Goal: Information Seeking & Learning: Check status

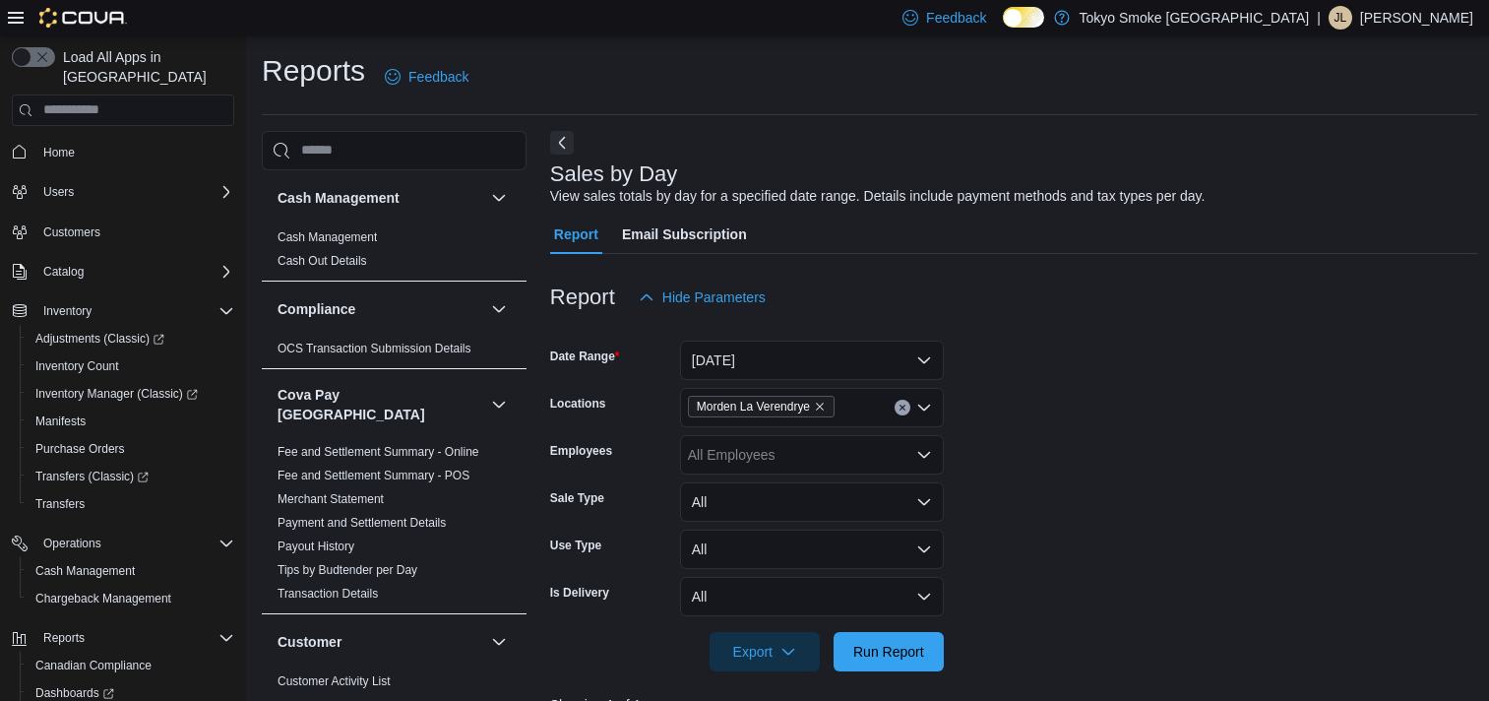
scroll to position [403, 0]
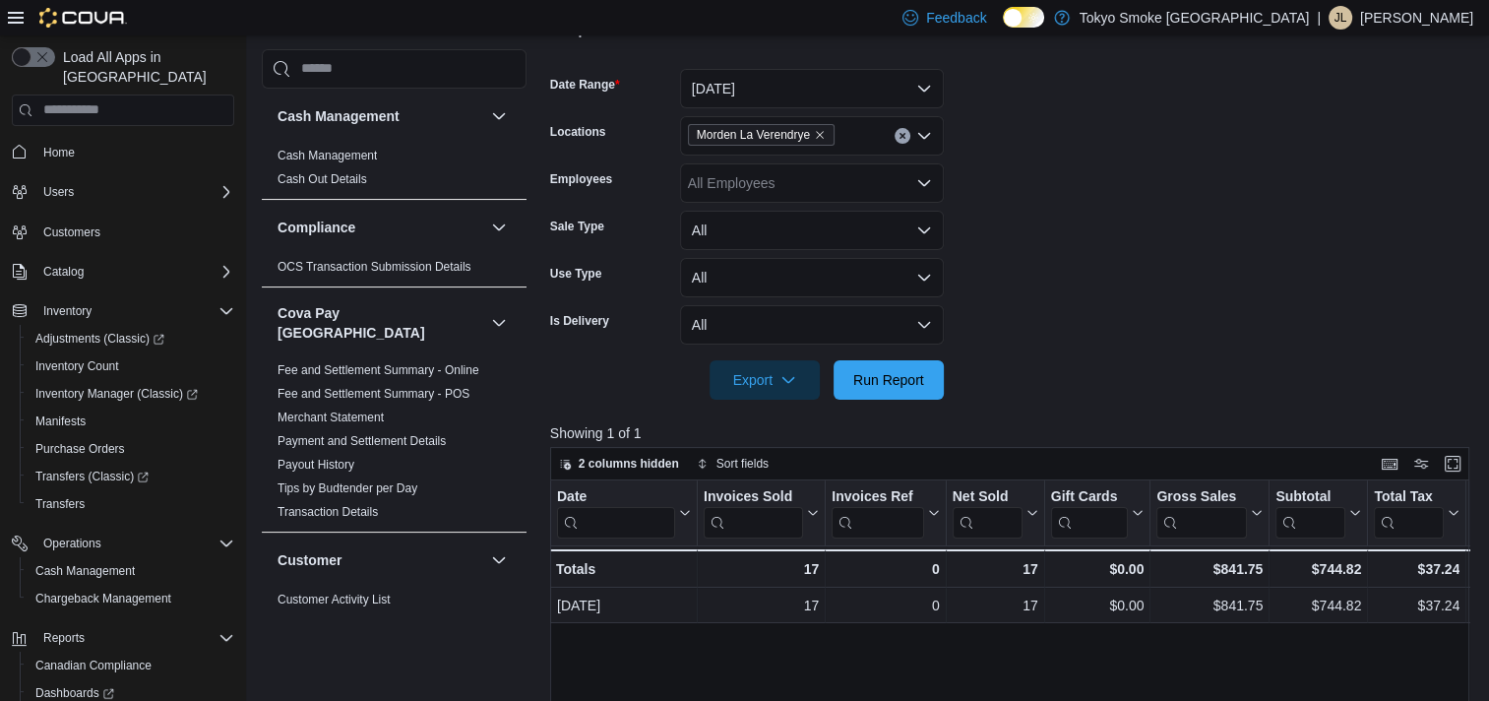
scroll to position [305, 0]
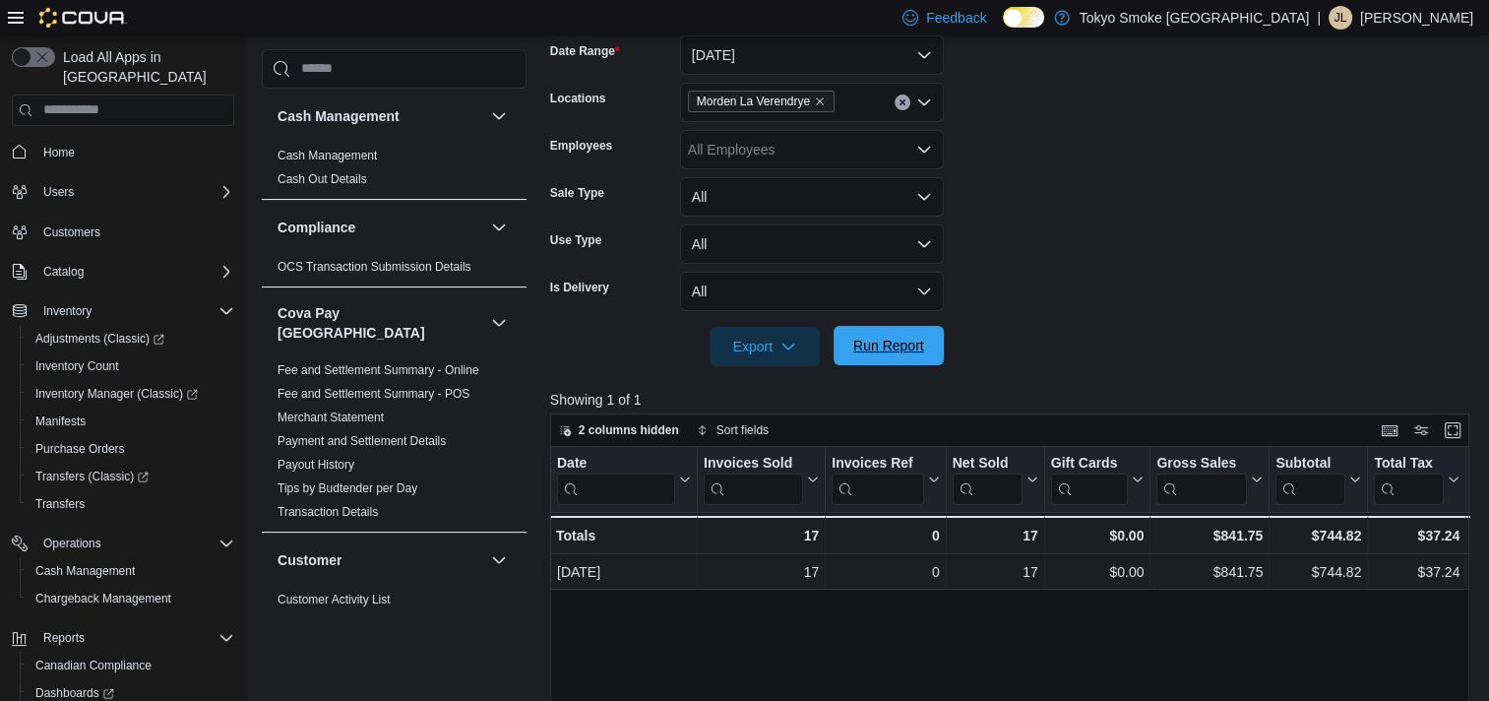
click at [886, 350] on span "Run Report" at bounding box center [888, 346] width 71 height 20
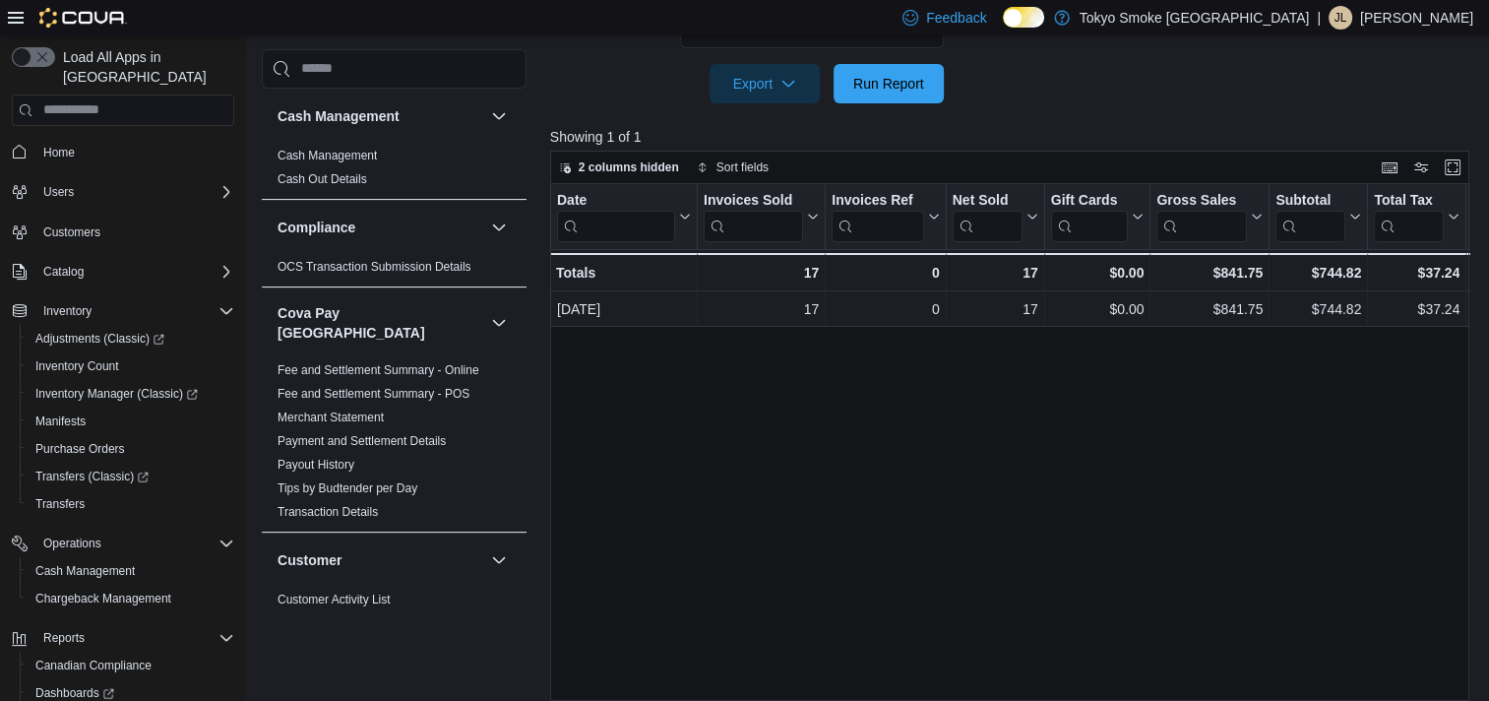
scroll to position [593, 0]
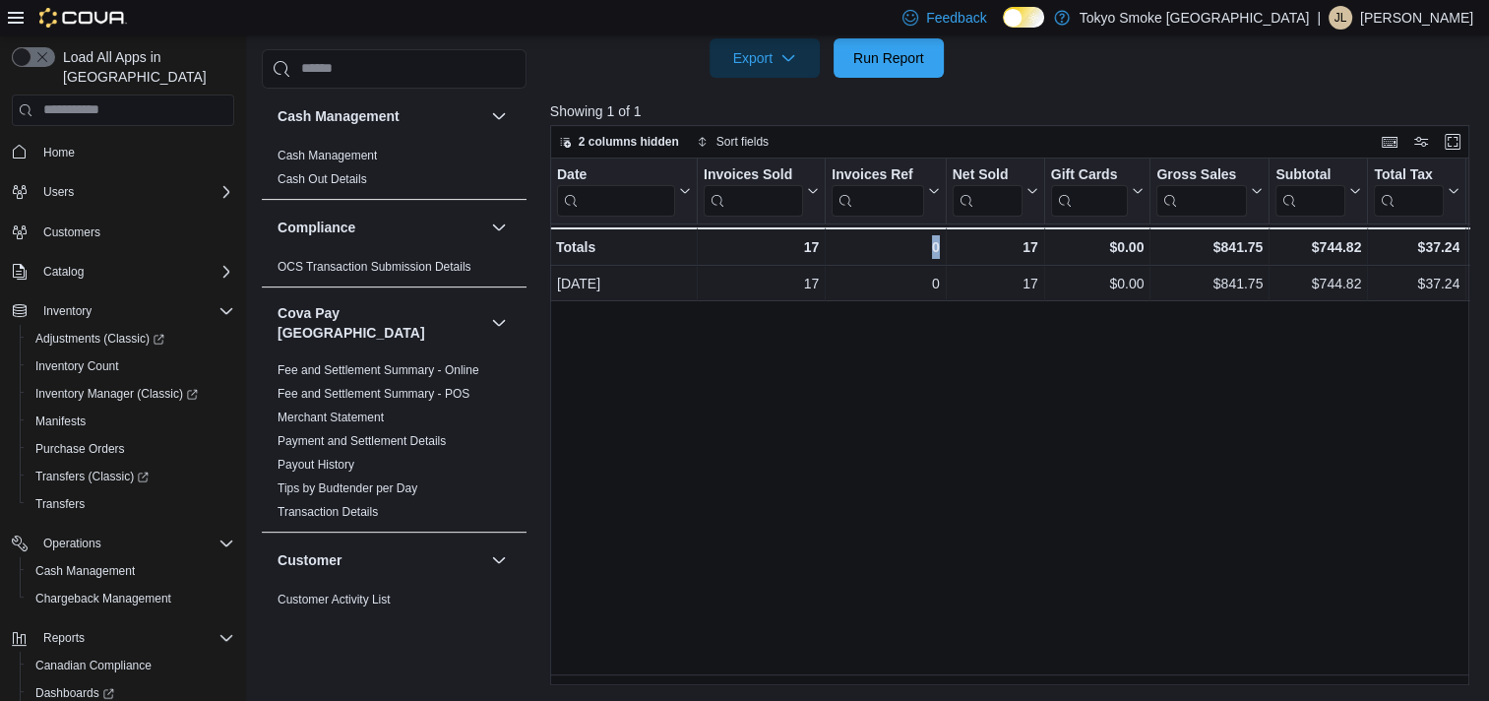
drag, startPoint x: 888, startPoint y: 685, endPoint x: 968, endPoint y: 685, distance: 80.7
click at [968, 685] on div "Reports Feedback Cash Management Cash Management Cash Out Details Compliance OC…" at bounding box center [870, 72] width 1248 height 1260
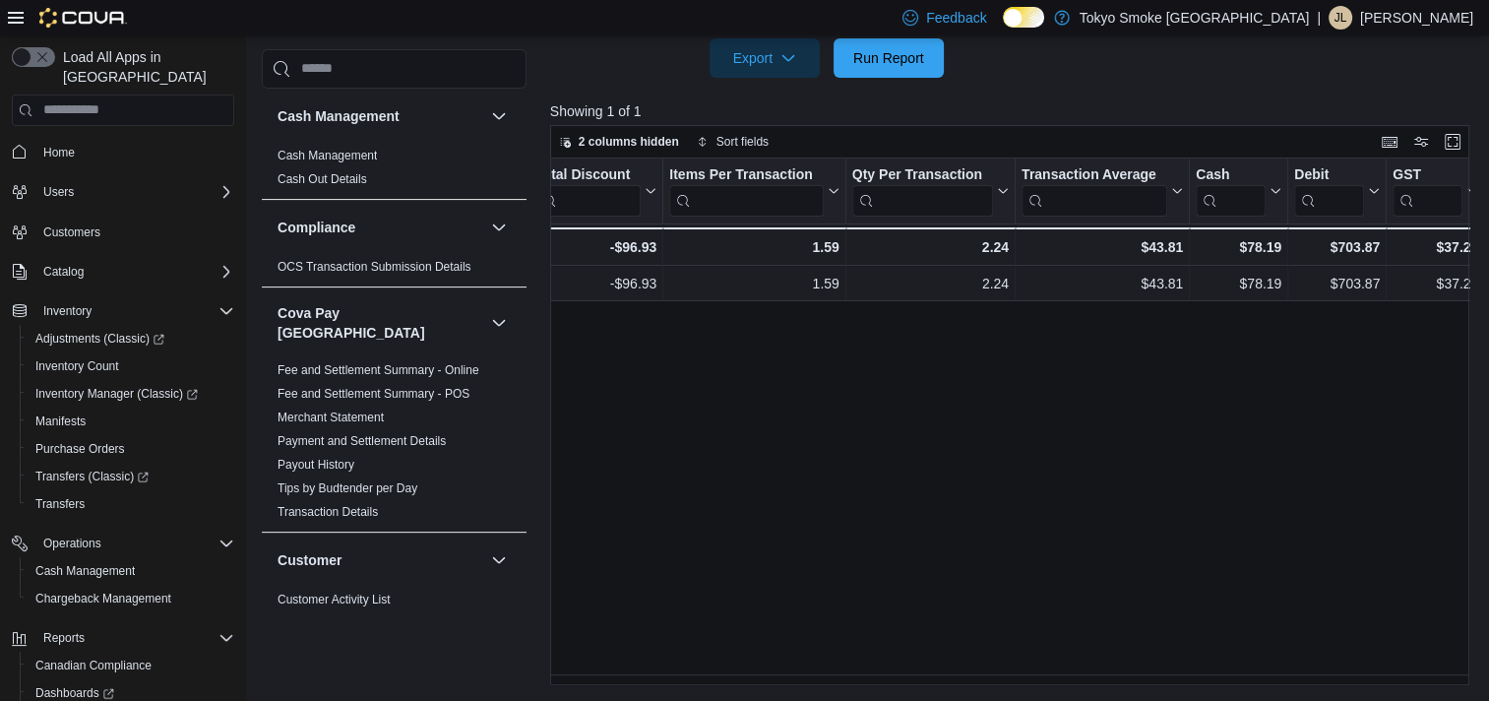
scroll to position [0, 1369]
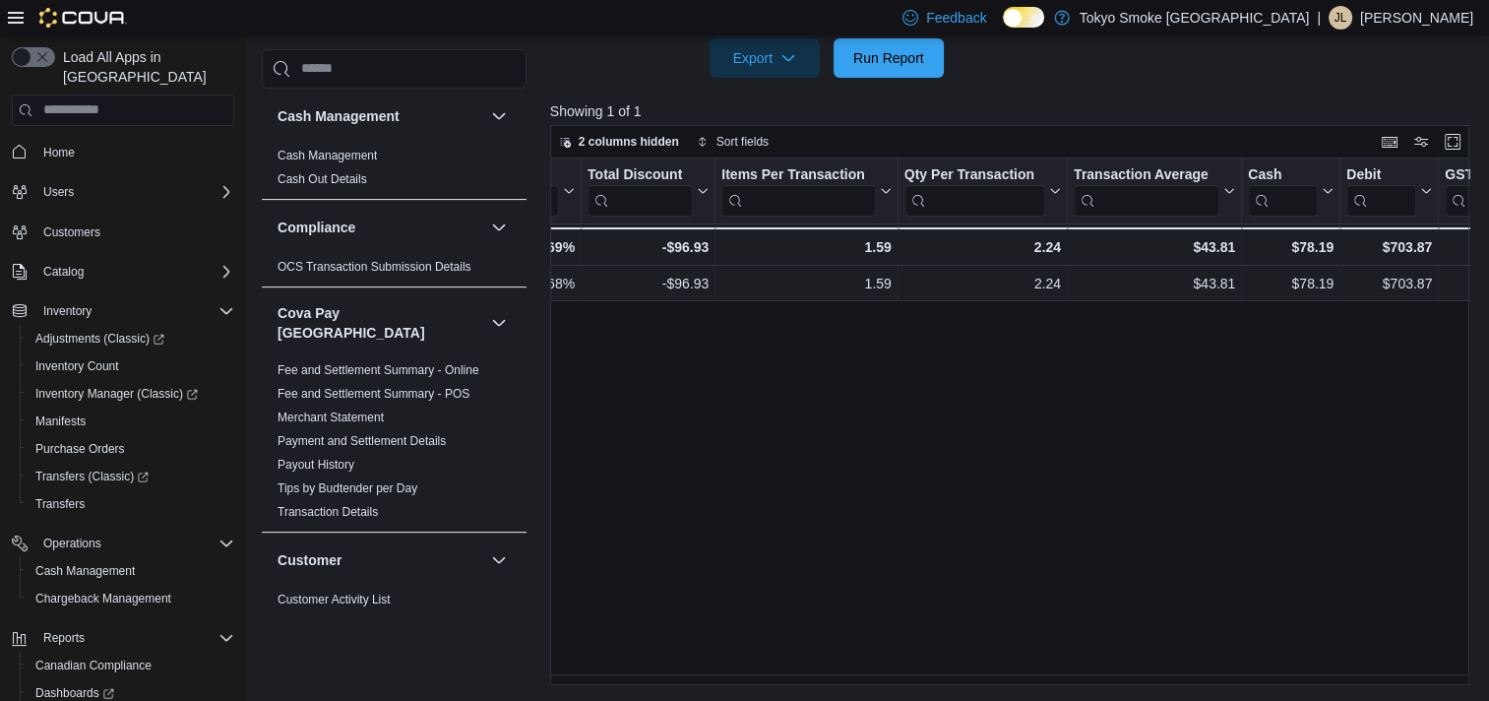
drag, startPoint x: 1167, startPoint y: 686, endPoint x: 1154, endPoint y: 688, distance: 12.9
click at [1154, 688] on div "Reports Feedback Cash Management Cash Management Cash Out Details Compliance OC…" at bounding box center [870, 72] width 1248 height 1260
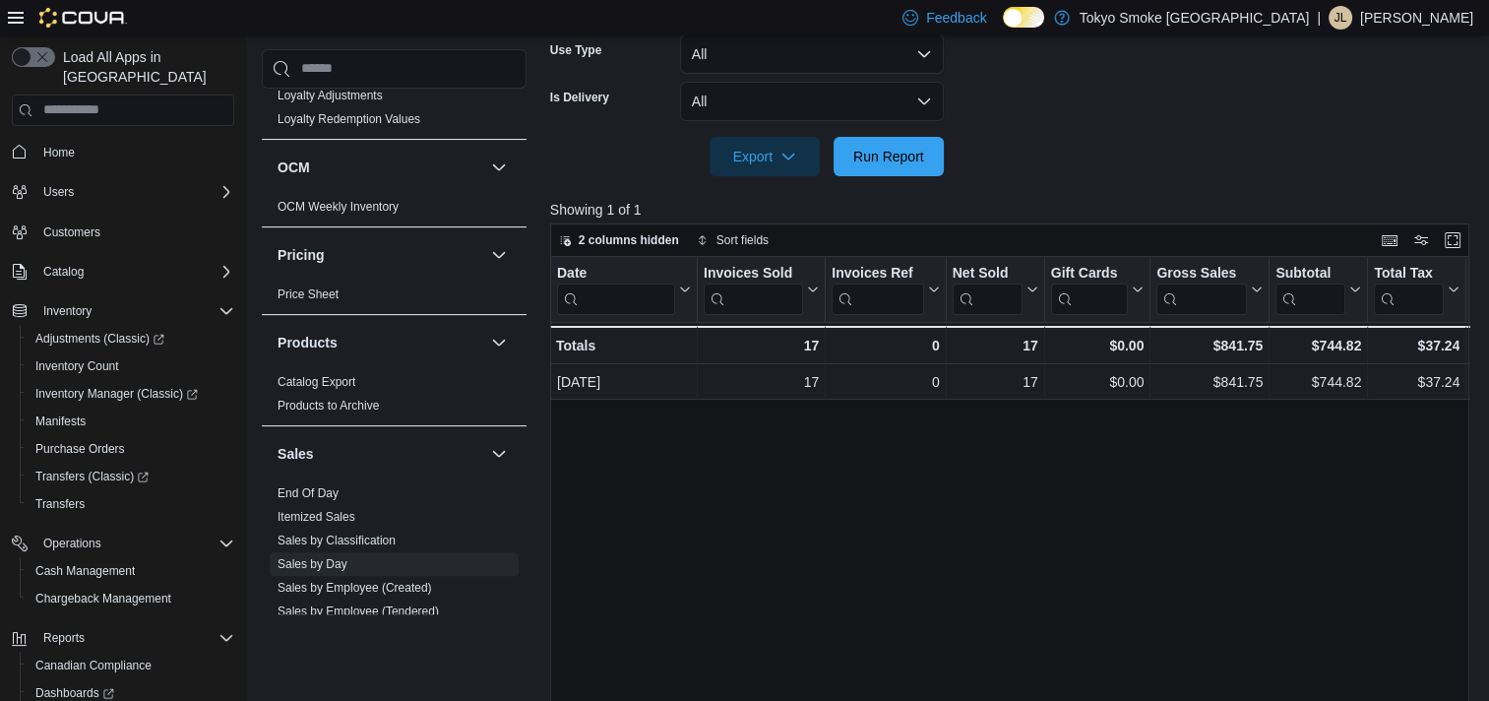
scroll to position [98, 0]
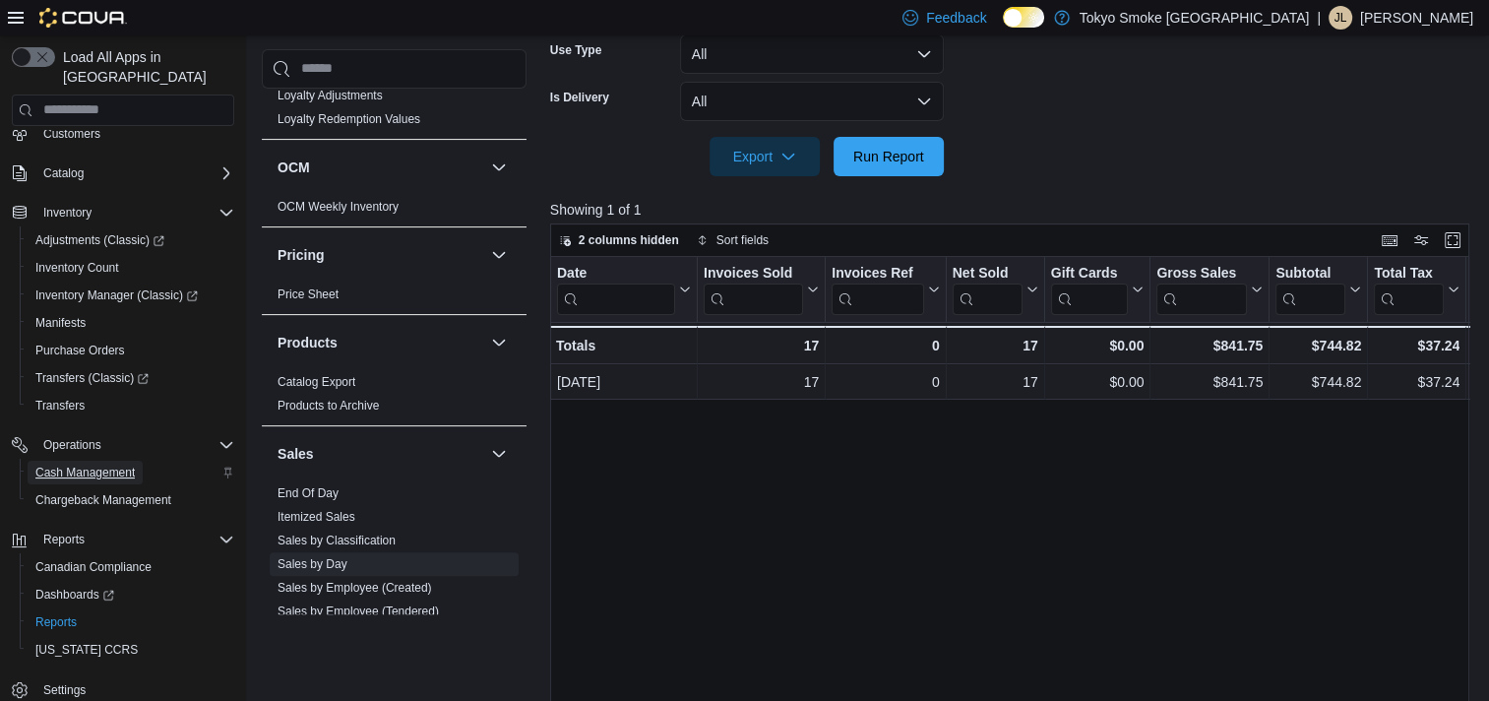
click at [97, 465] on span "Cash Management" at bounding box center [84, 473] width 99 height 16
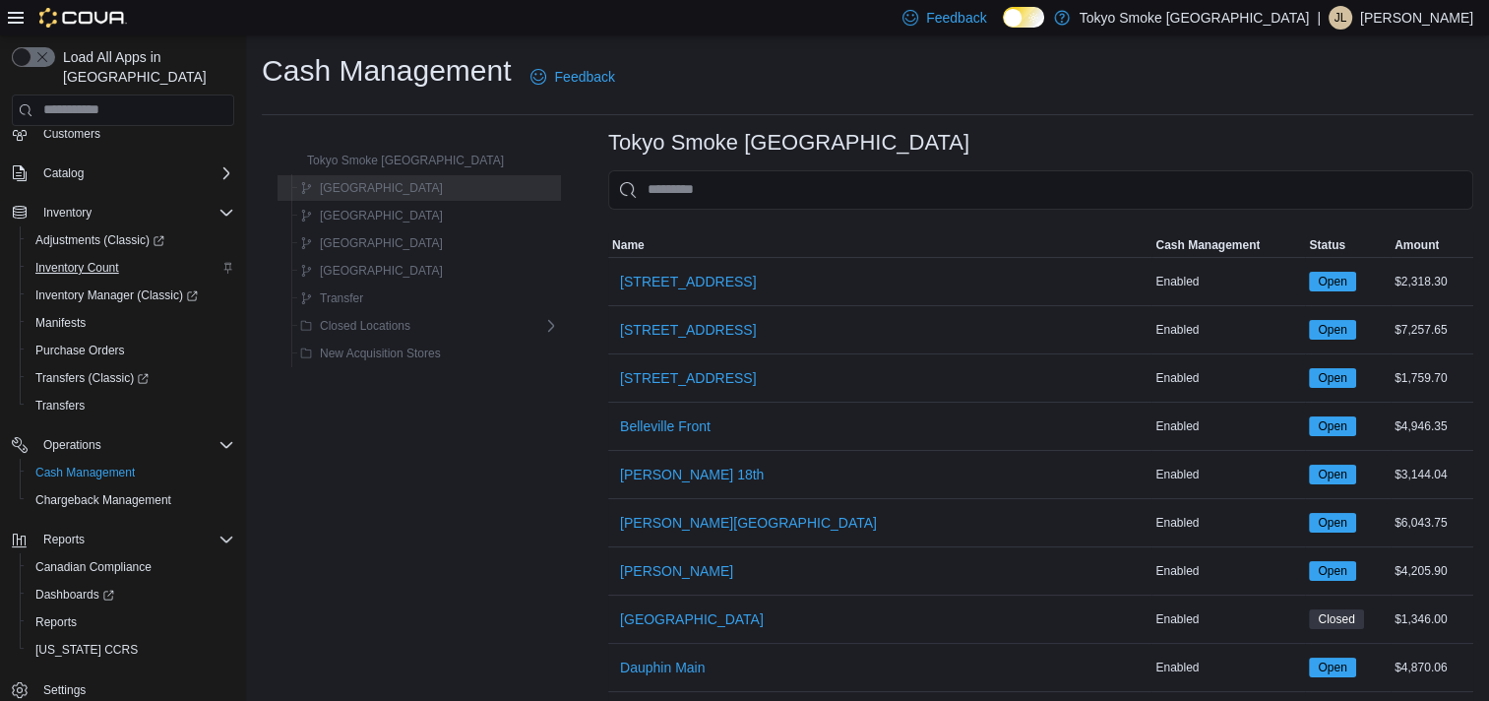
scroll to position [99, 0]
click at [87, 609] on div "Reports" at bounding box center [131, 621] width 207 height 24
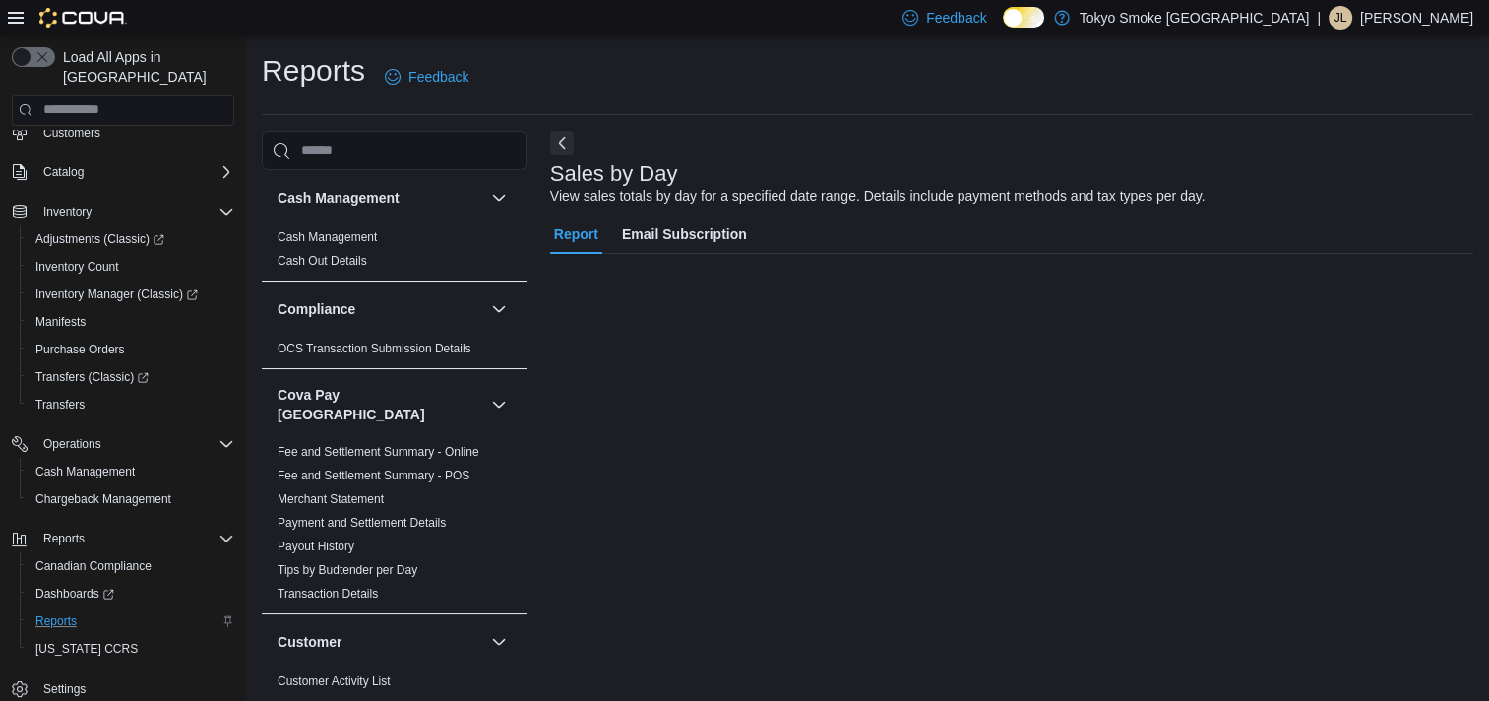
scroll to position [10, 0]
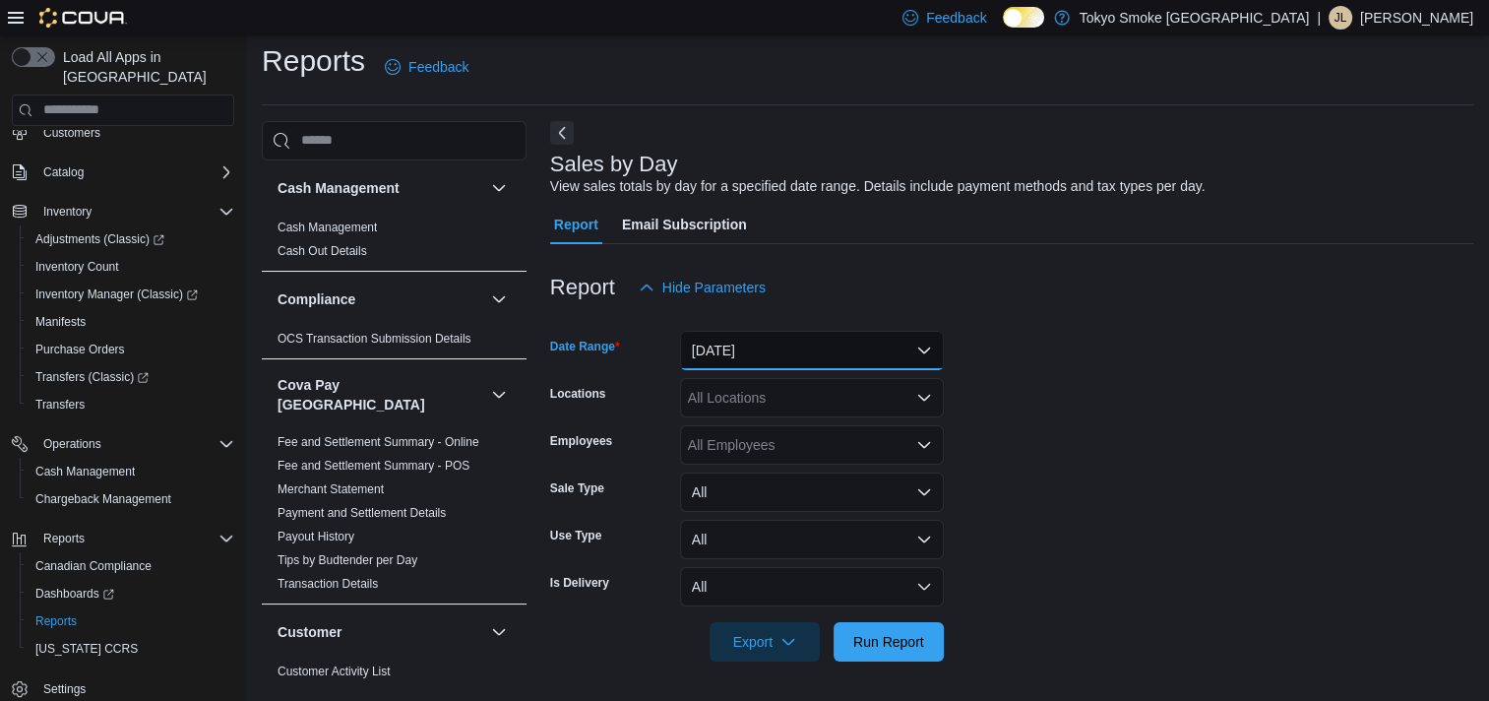
click at [756, 350] on button "Yesterday" at bounding box center [812, 350] width 264 height 39
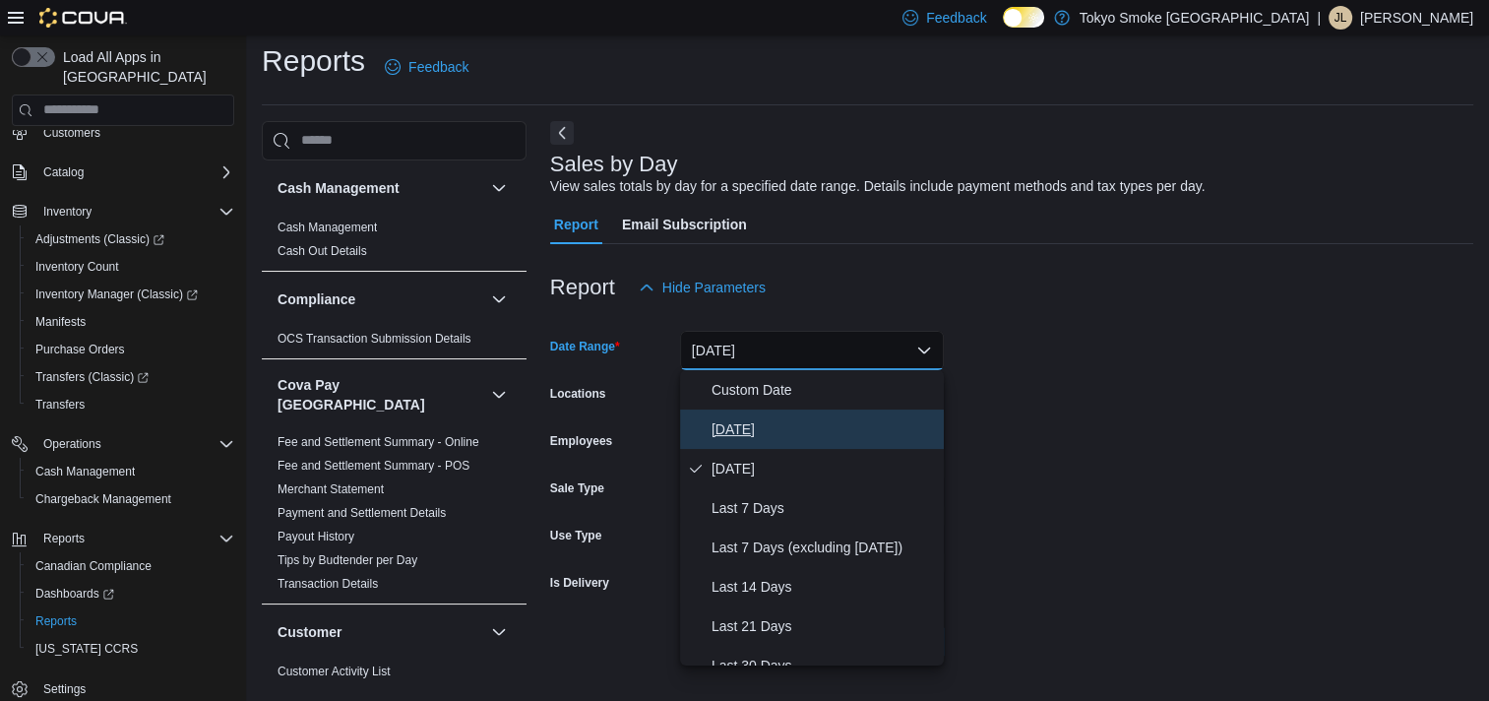
click at [756, 438] on span "[DATE]" at bounding box center [824, 429] width 224 height 24
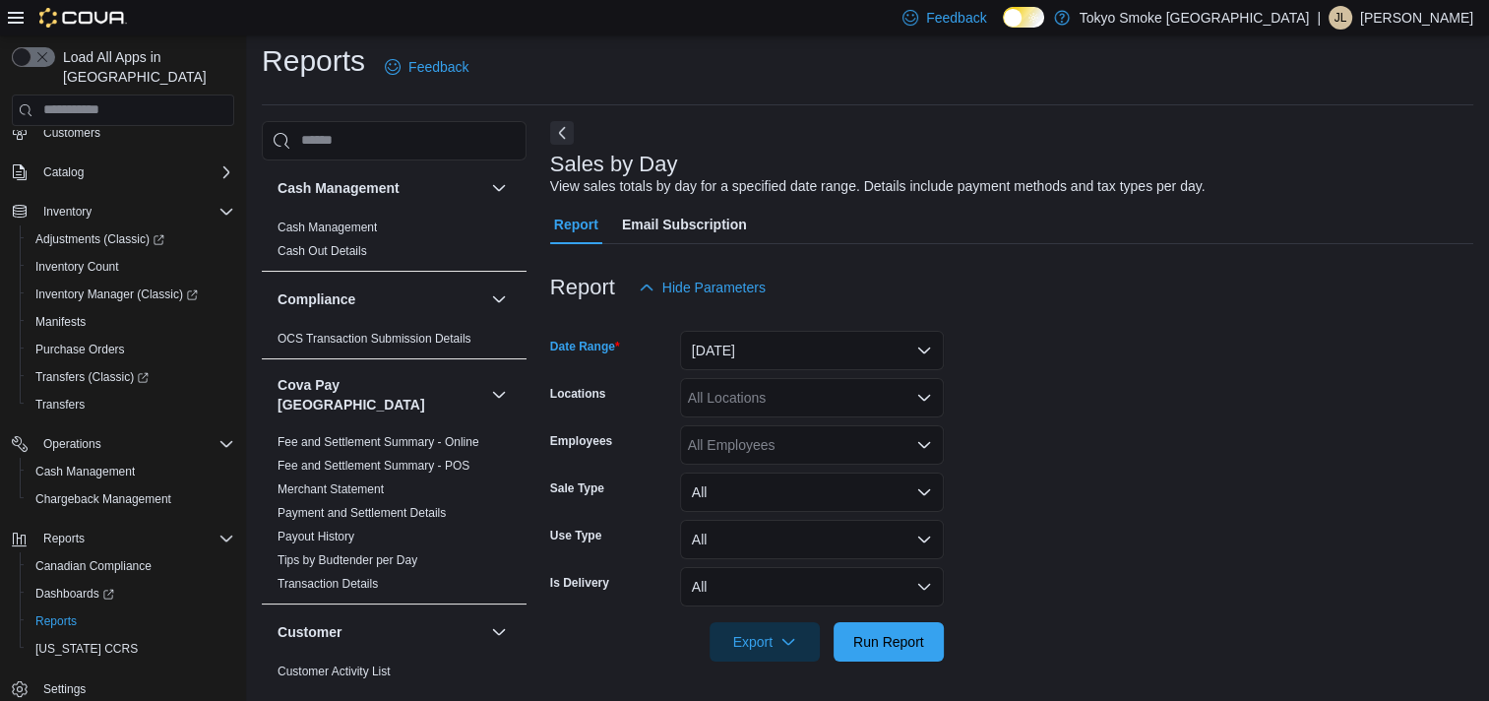
click at [724, 401] on div "All Locations" at bounding box center [812, 397] width 264 height 39
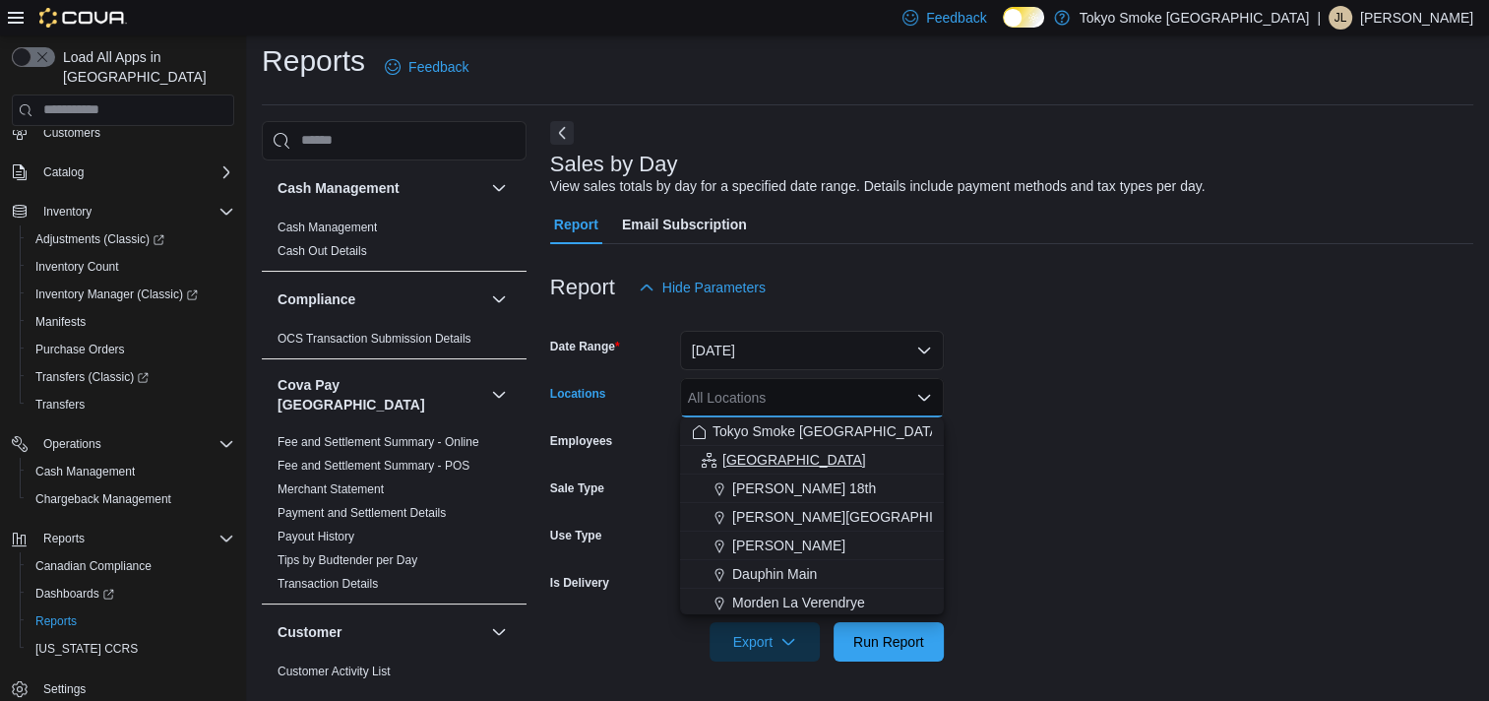
click at [758, 453] on span "Manitoba" at bounding box center [794, 460] width 144 height 20
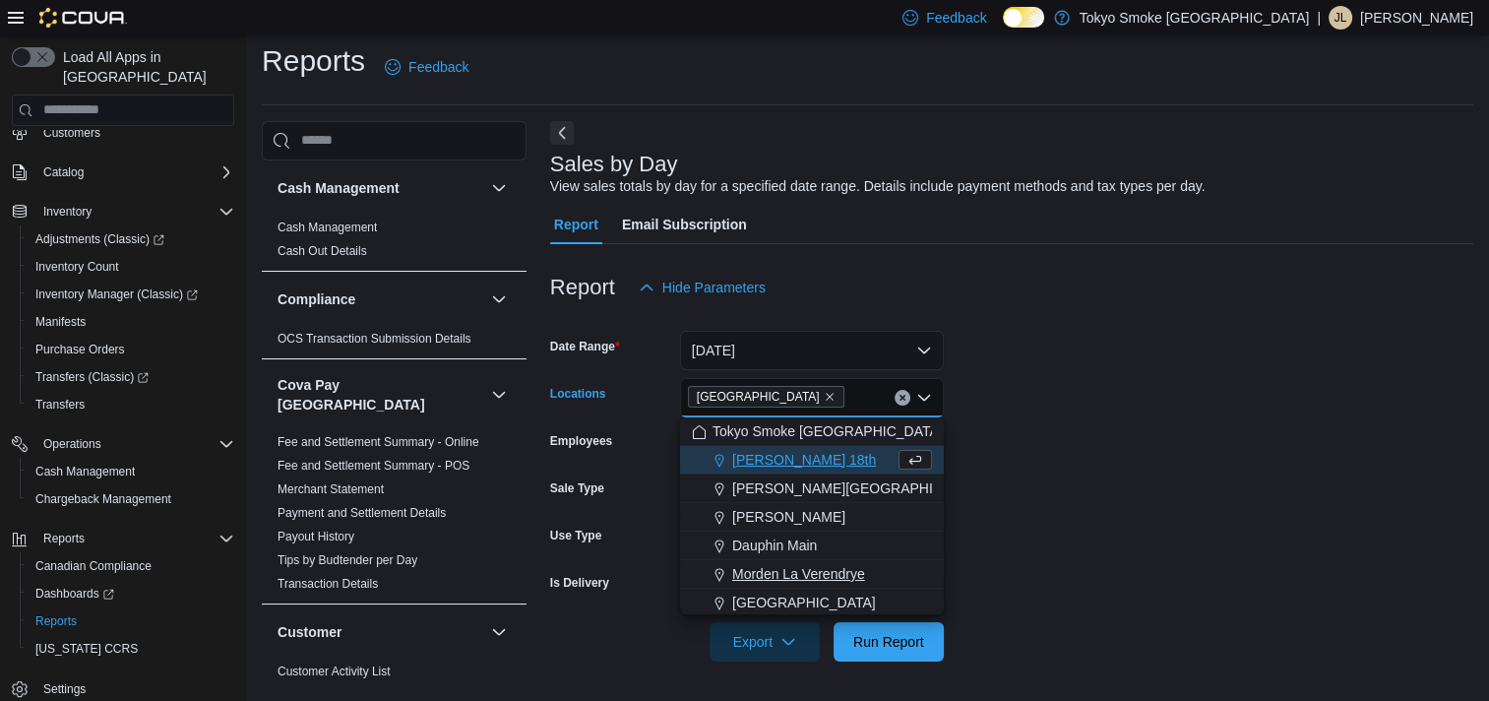
click at [772, 579] on span "Morden La Verendrye" at bounding box center [798, 574] width 133 height 20
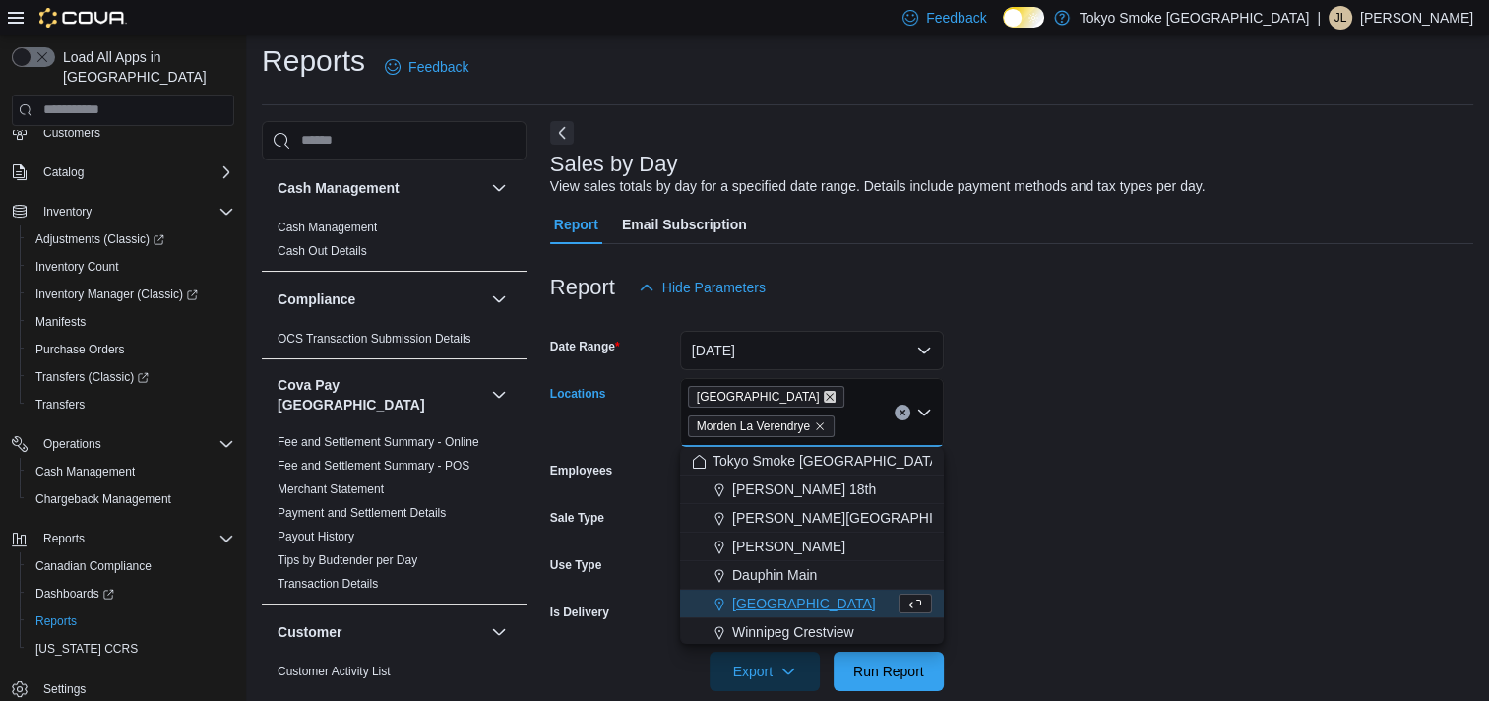
click at [824, 394] on icon "Remove Manitoba from selection in this group" at bounding box center [830, 397] width 12 height 12
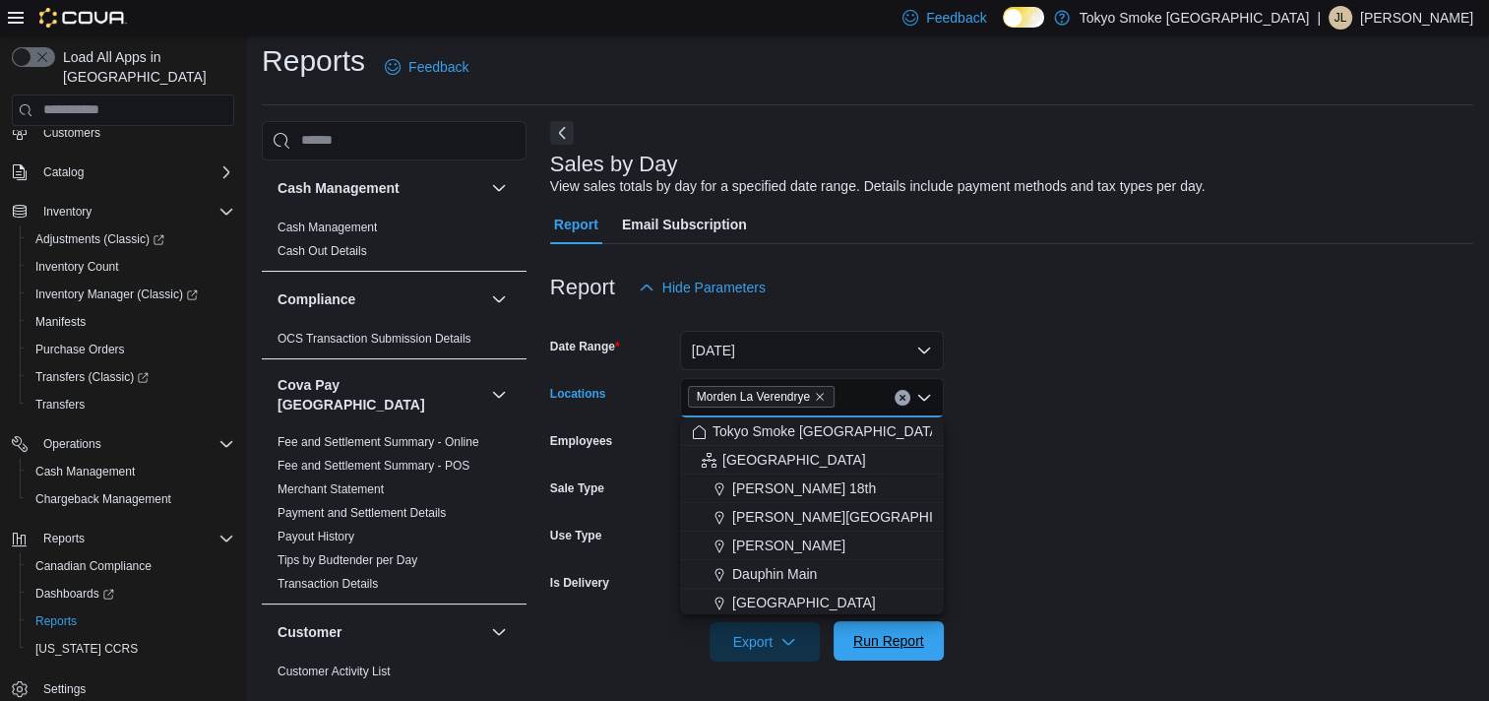
click at [931, 655] on span "Run Report" at bounding box center [888, 640] width 87 height 39
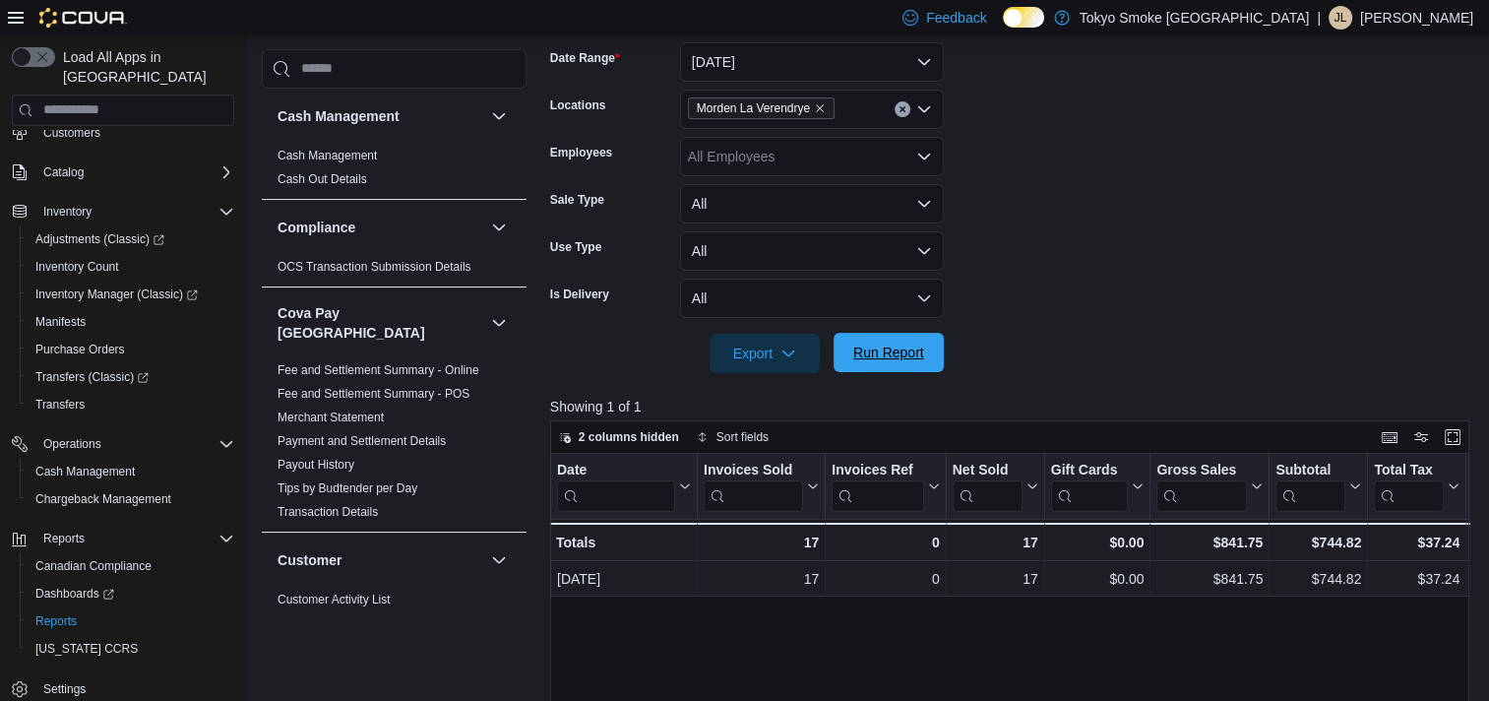
scroll to position [200, 0]
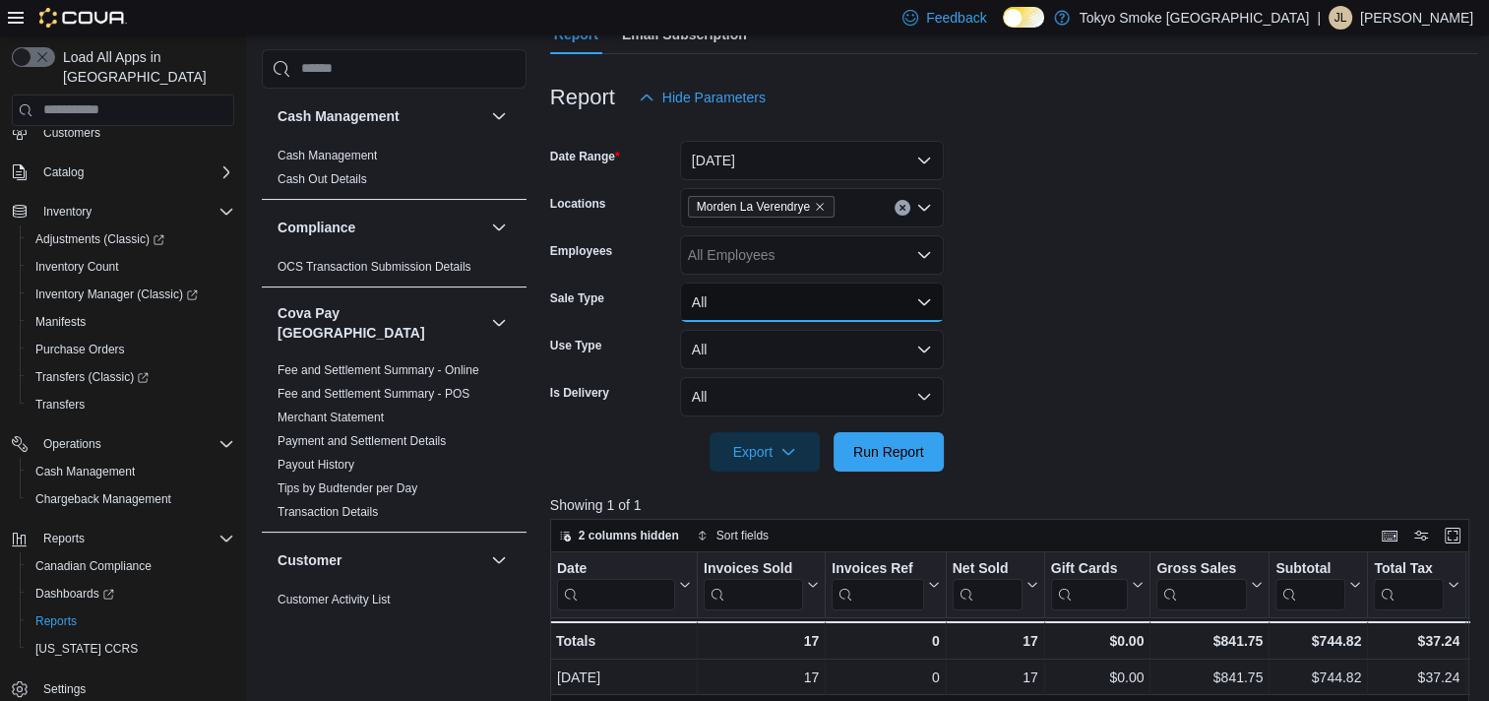
click at [785, 305] on button "All" at bounding box center [812, 301] width 264 height 39
click at [785, 306] on button "All" at bounding box center [812, 301] width 264 height 39
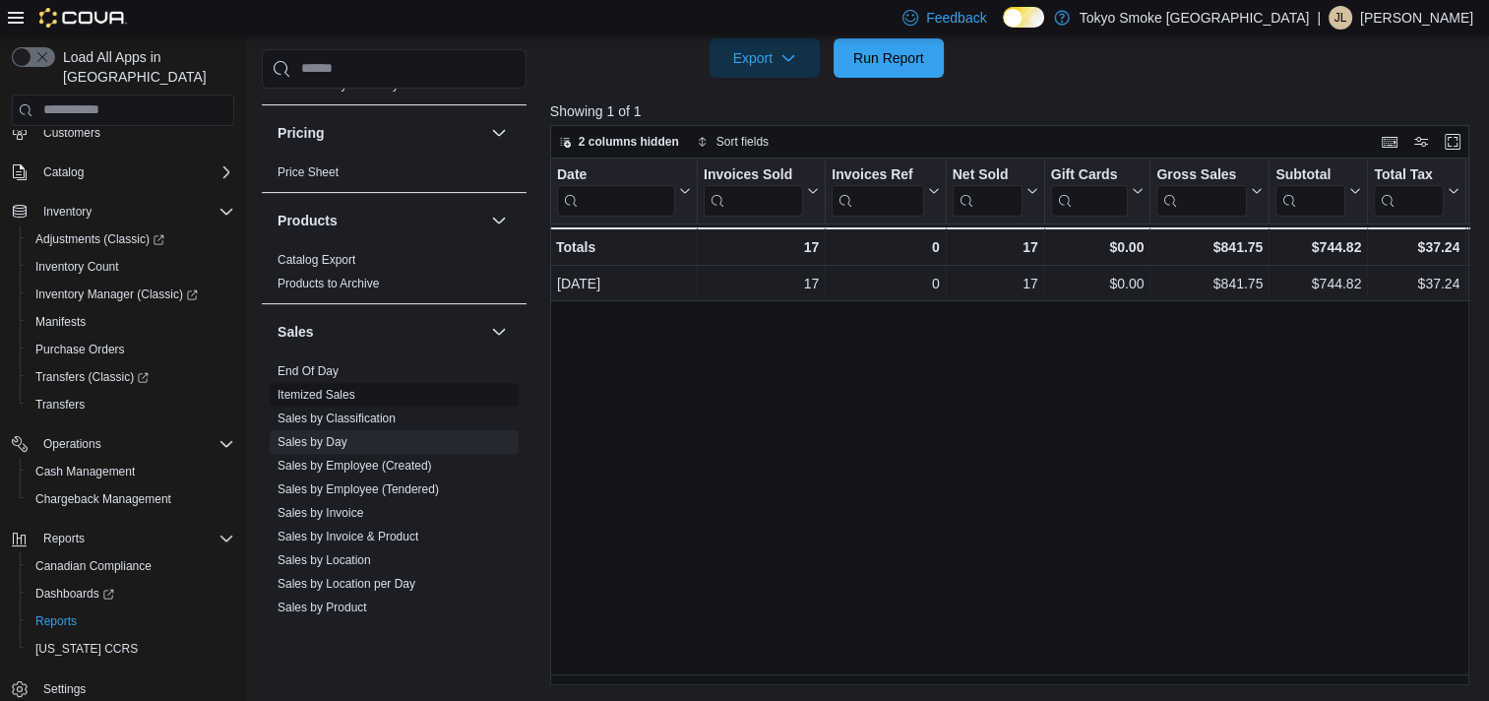
scroll to position [1500, 0]
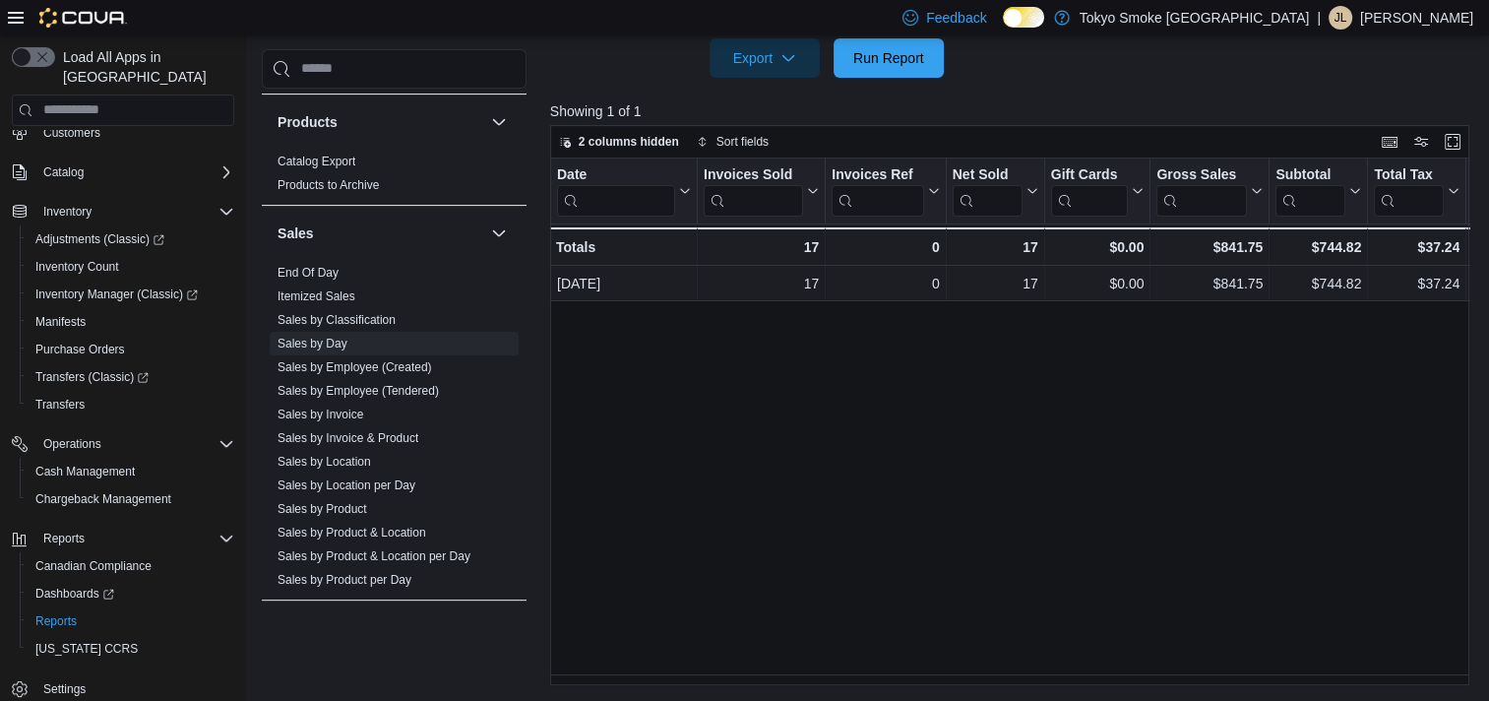
click at [360, 313] on link "Sales by Classification" at bounding box center [337, 320] width 118 height 14
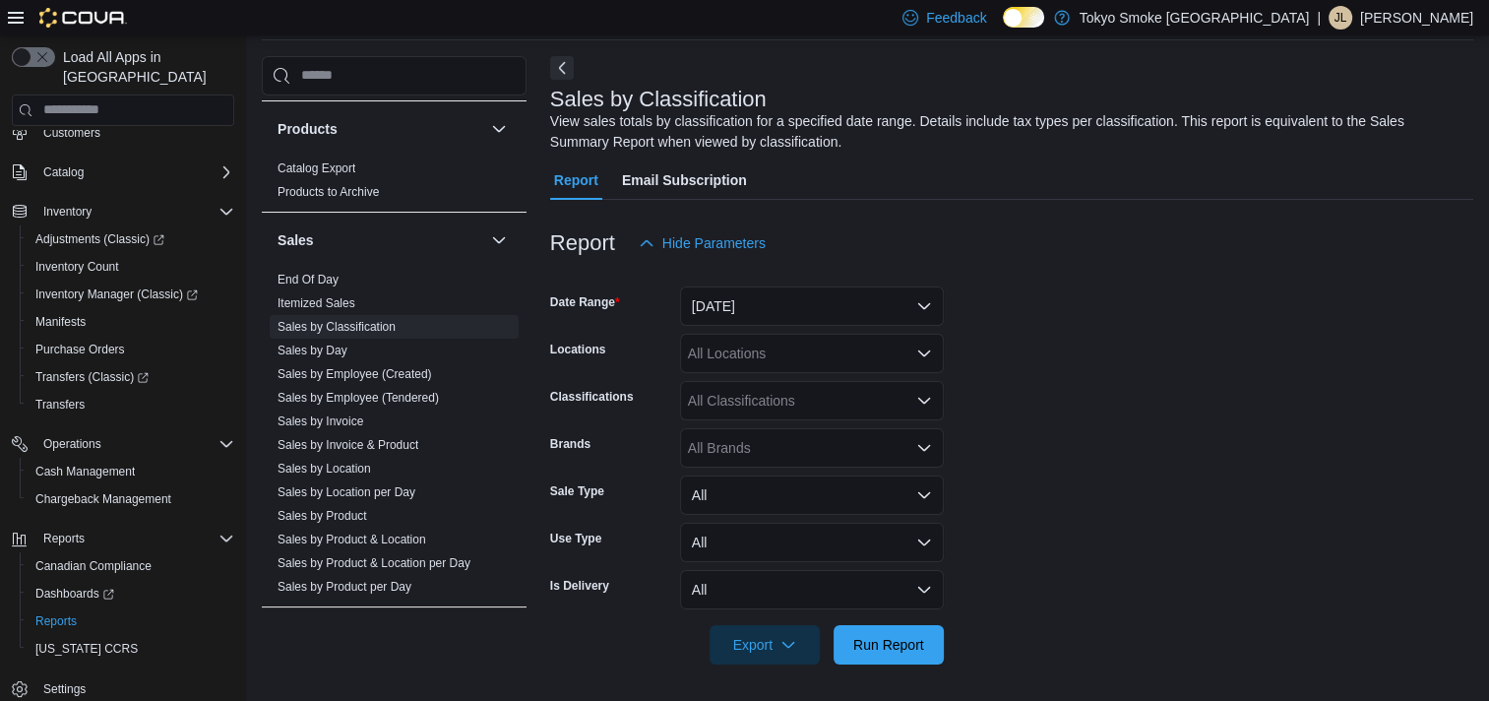
scroll to position [77, 0]
click at [771, 414] on div "All Classifications" at bounding box center [812, 398] width 264 height 39
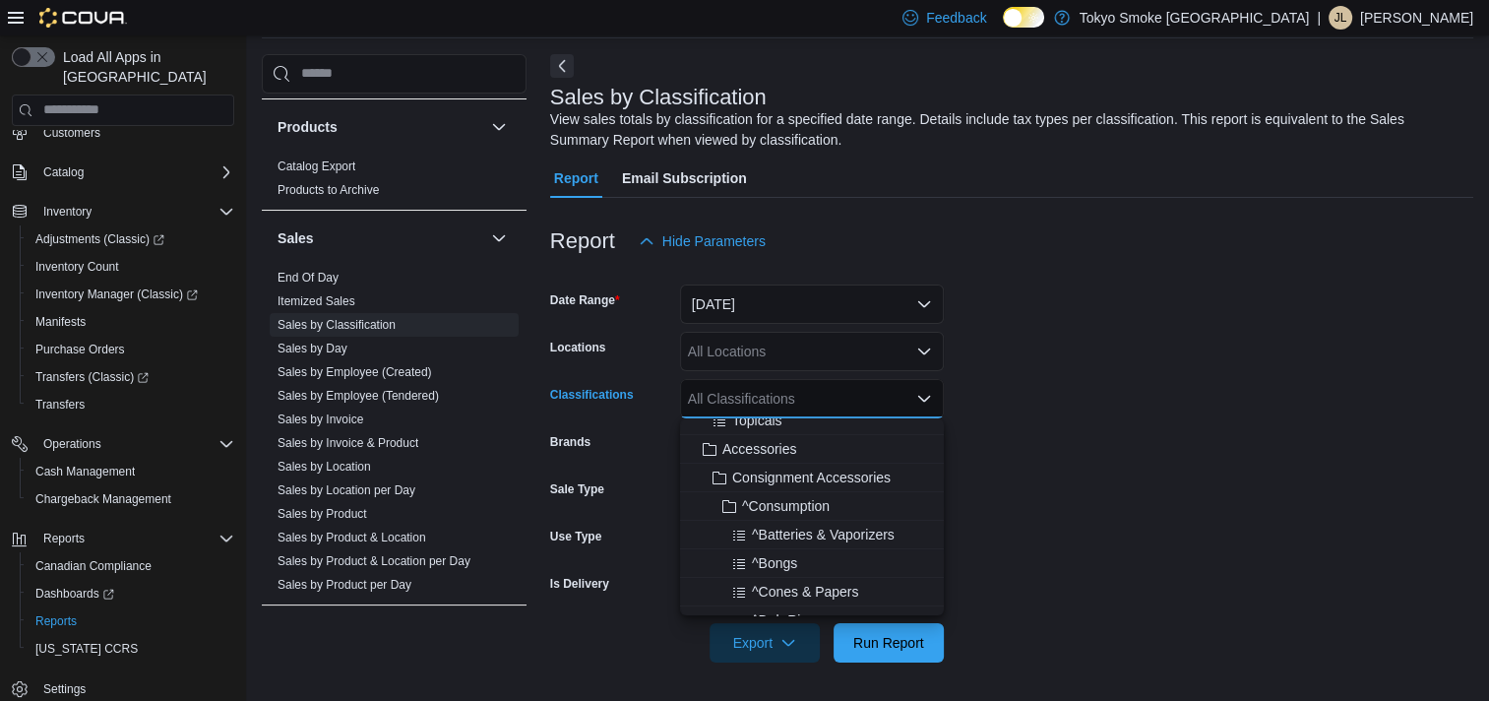
scroll to position [394, 0]
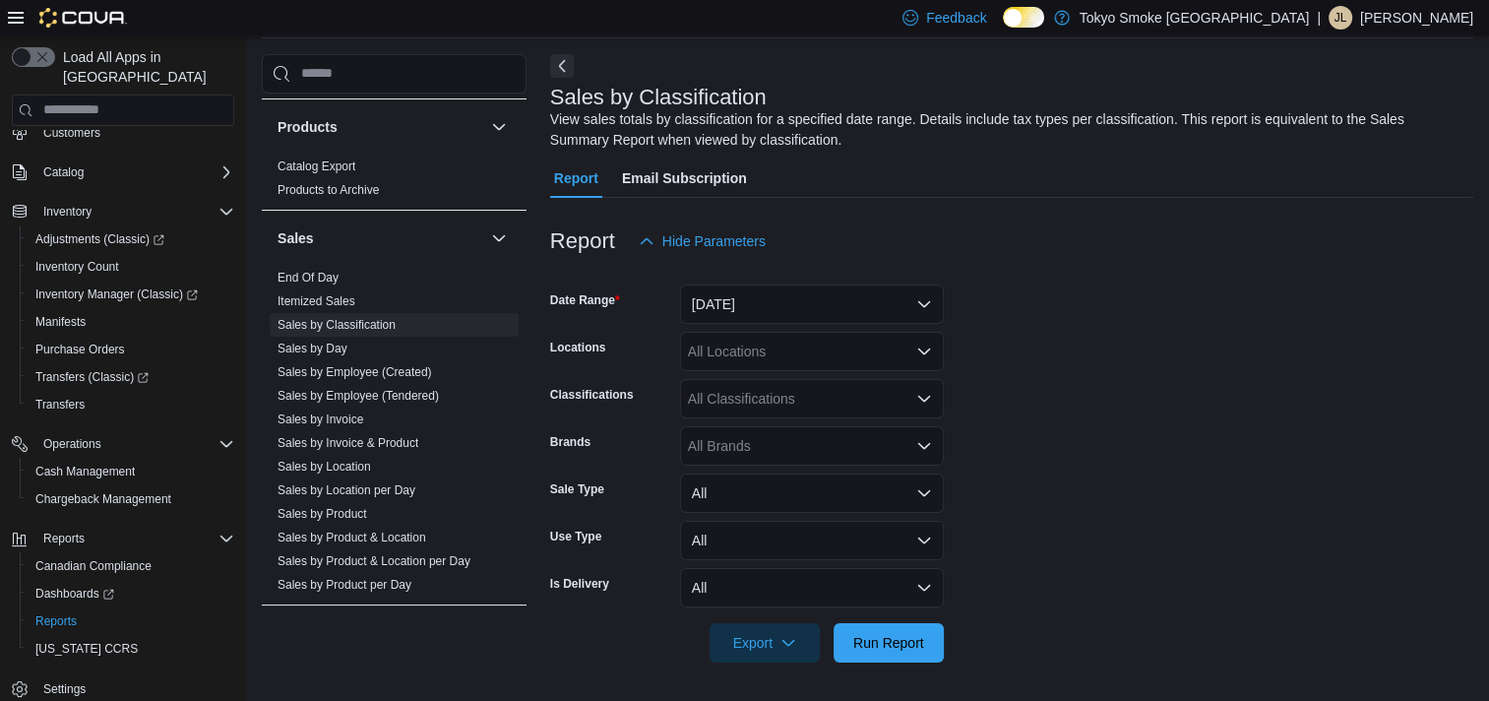
click at [977, 465] on form "Date Range Yesterday Locations All Locations Classifications All Classification…" at bounding box center [1011, 462] width 923 height 402
click at [775, 444] on div "All Brands" at bounding box center [812, 445] width 264 height 39
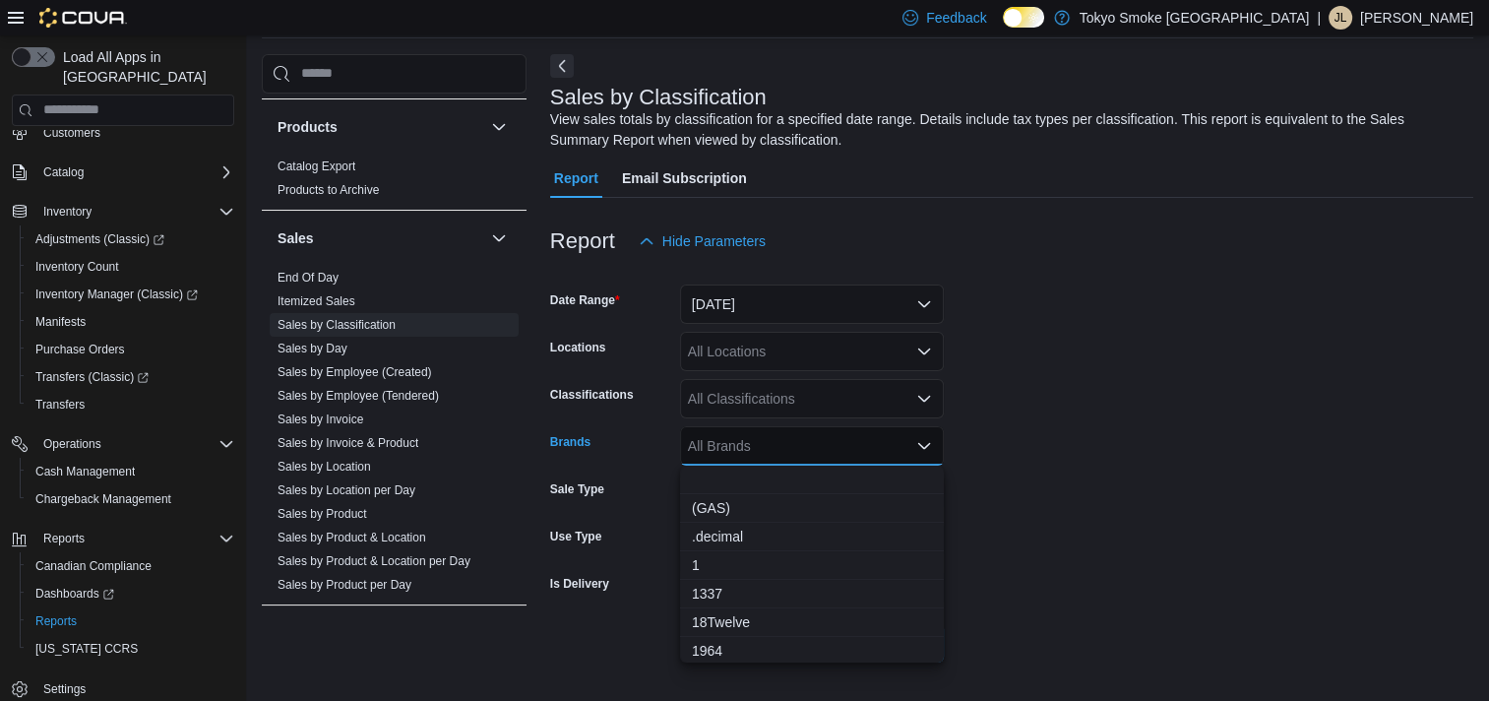
click at [1108, 480] on form "Date Range Yesterday Locations All Locations Classifications All Classification…" at bounding box center [1011, 462] width 923 height 402
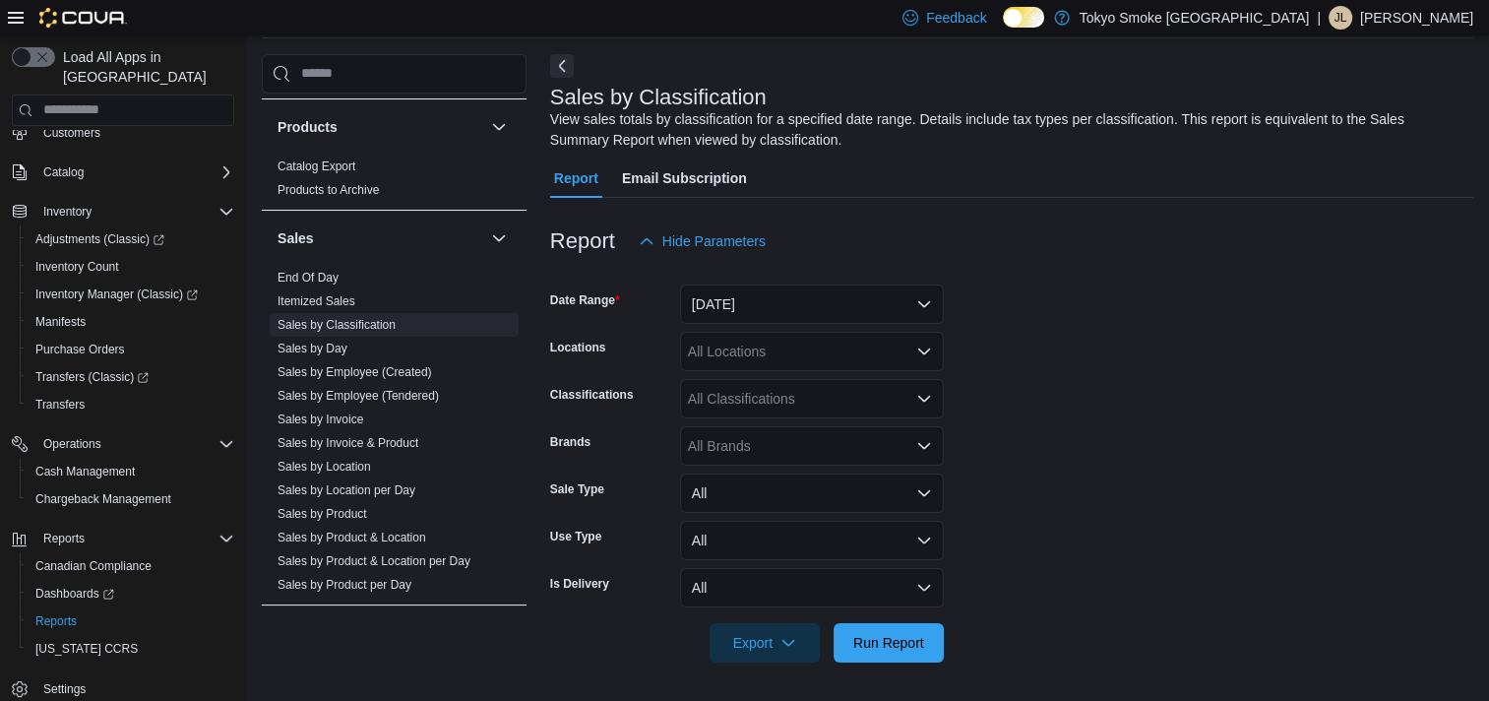
scroll to position [1598, 0]
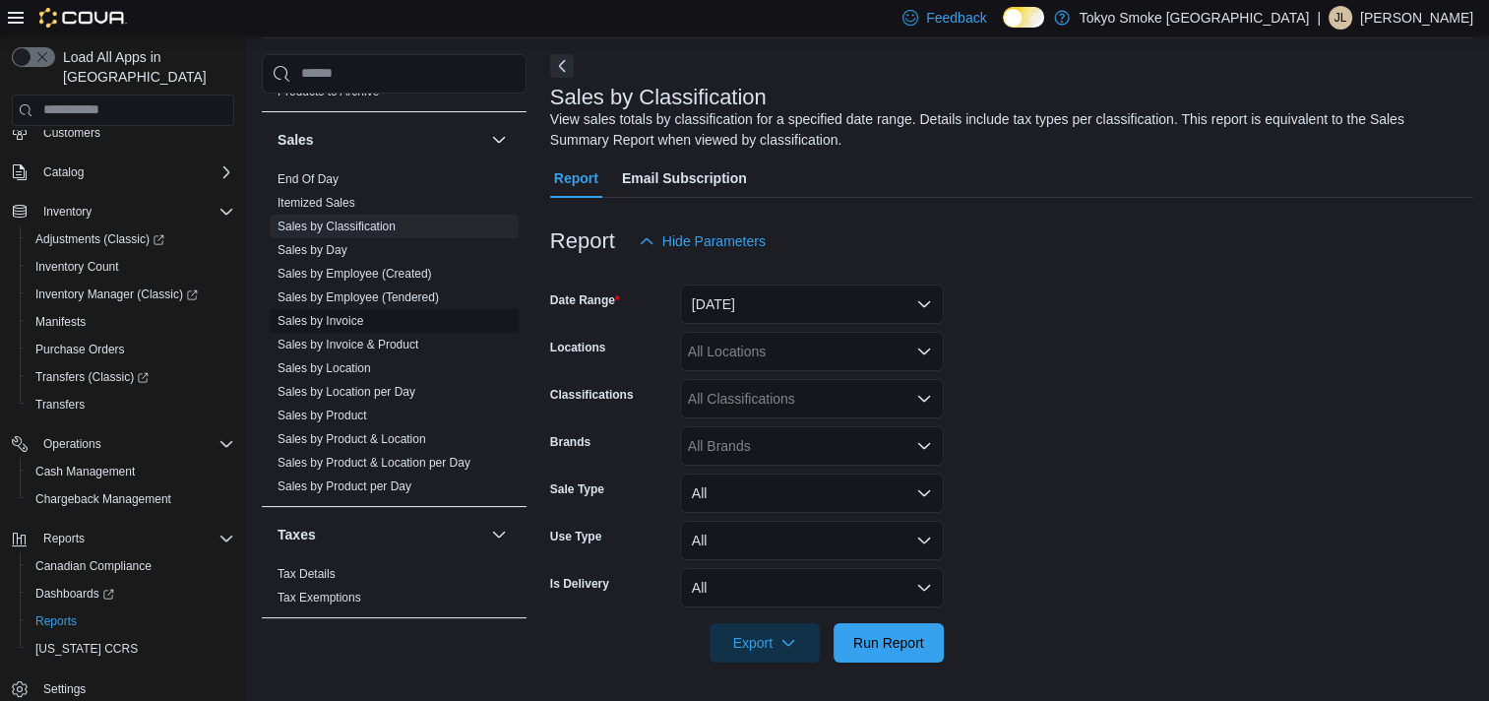
click at [342, 314] on link "Sales by Invoice" at bounding box center [321, 321] width 86 height 14
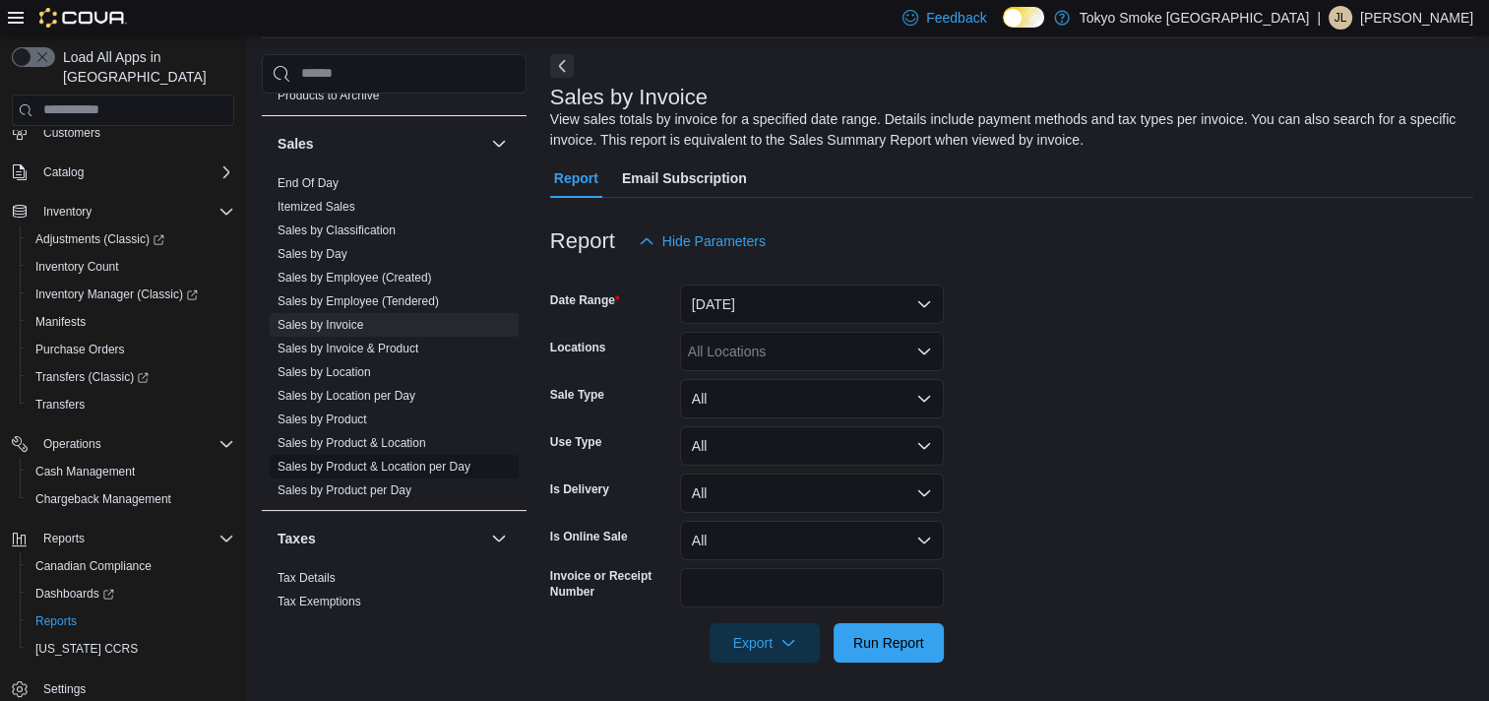
scroll to position [1598, 0]
click at [350, 238] on span "Sales by Day" at bounding box center [394, 250] width 249 height 24
click at [335, 243] on link "Sales by Day" at bounding box center [313, 250] width 70 height 14
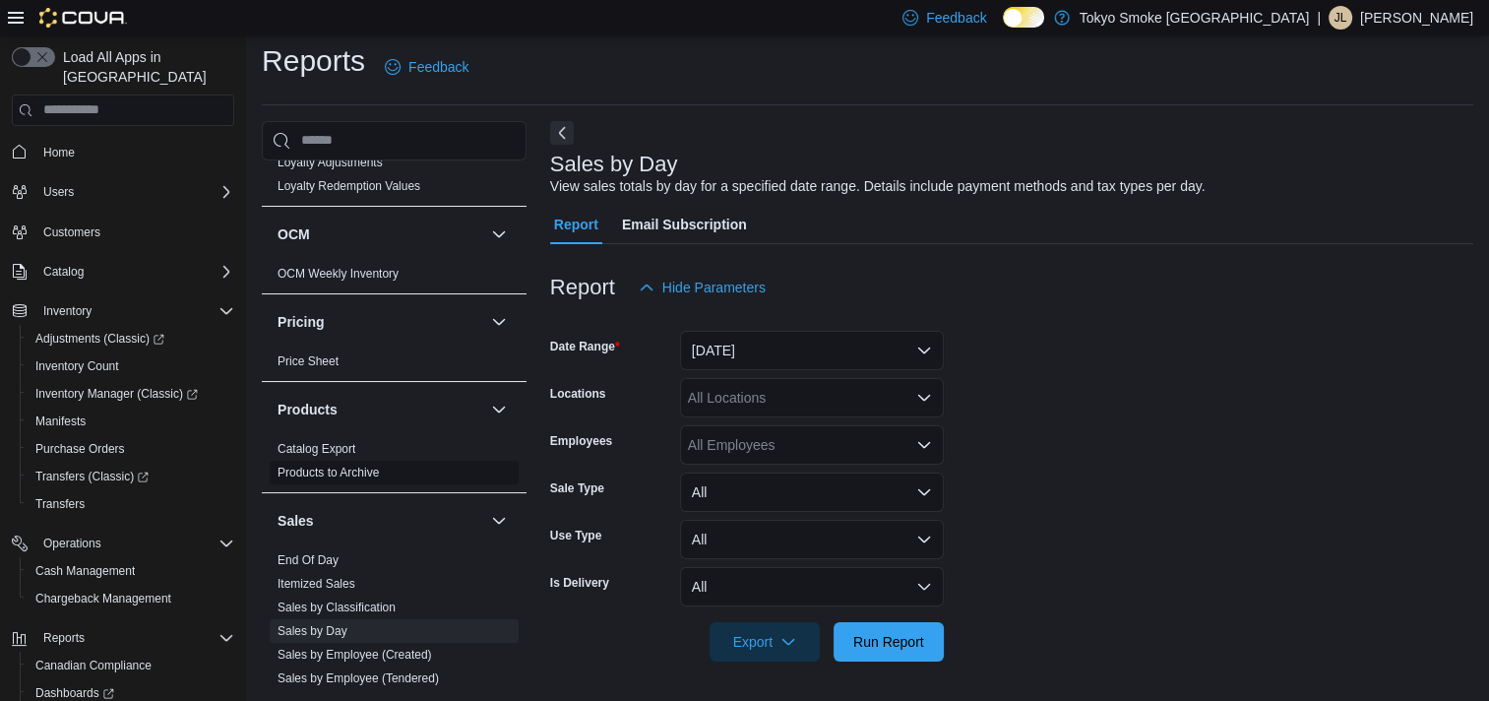
scroll to position [1401, 0]
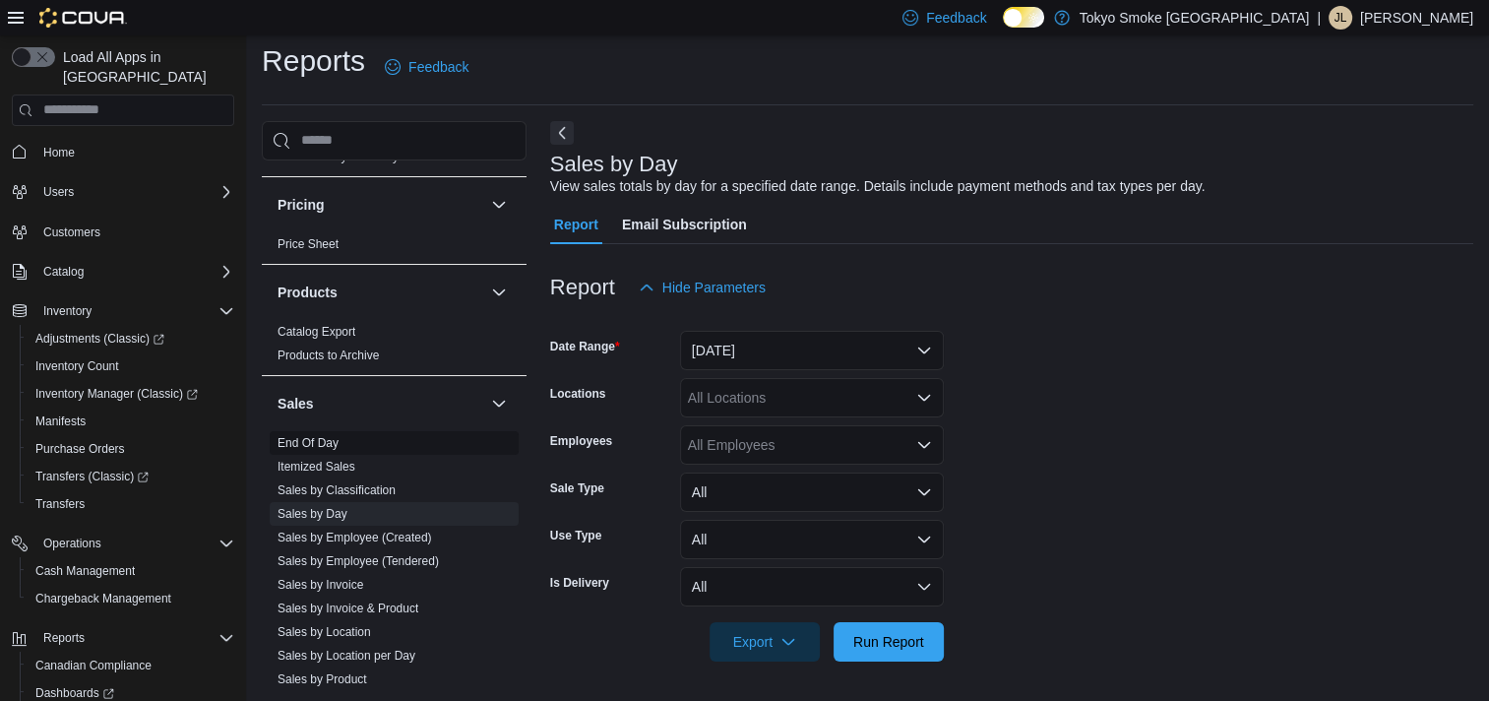
click at [331, 436] on link "End Of Day" at bounding box center [308, 443] width 61 height 14
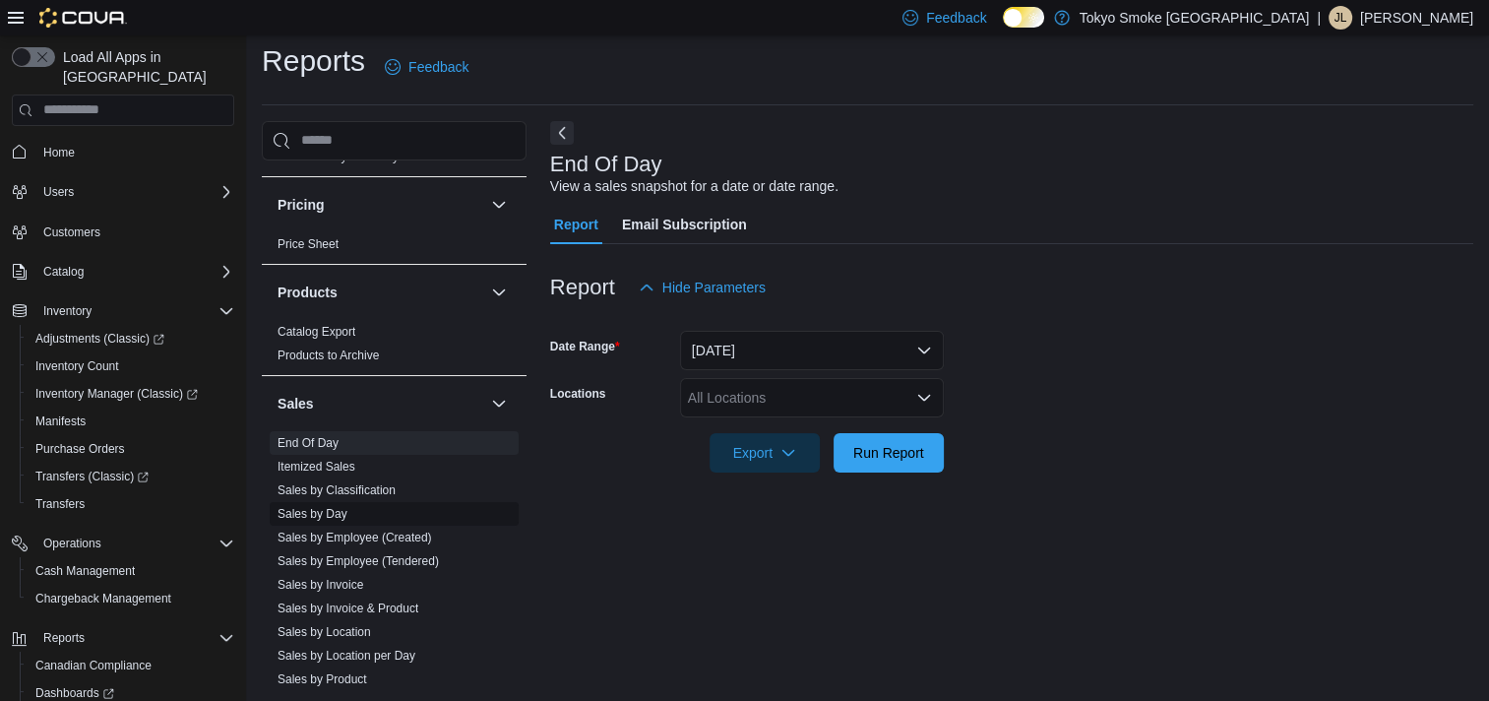
click at [335, 507] on link "Sales by Day" at bounding box center [313, 514] width 70 height 14
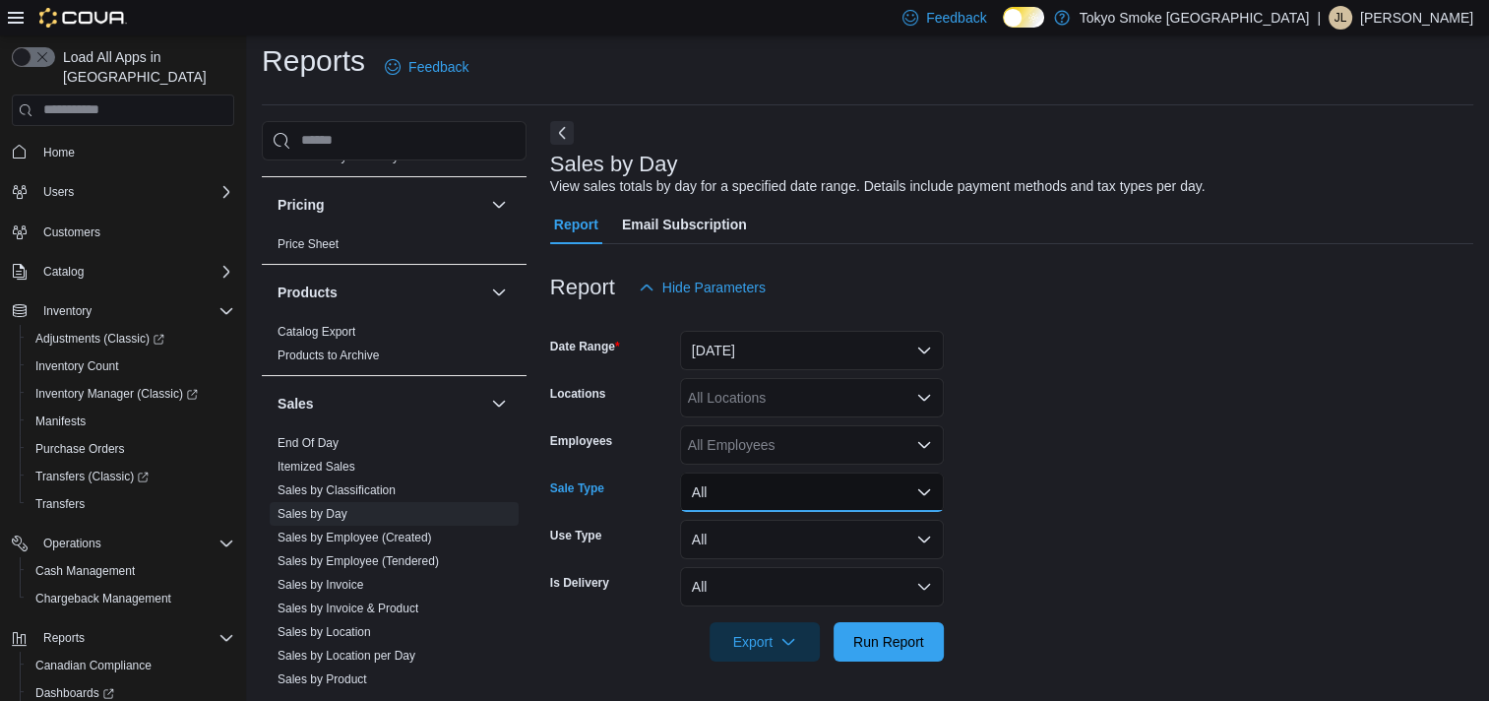
click at [778, 498] on button "All" at bounding box center [812, 491] width 264 height 39
click at [757, 458] on div "All Employees" at bounding box center [812, 444] width 264 height 39
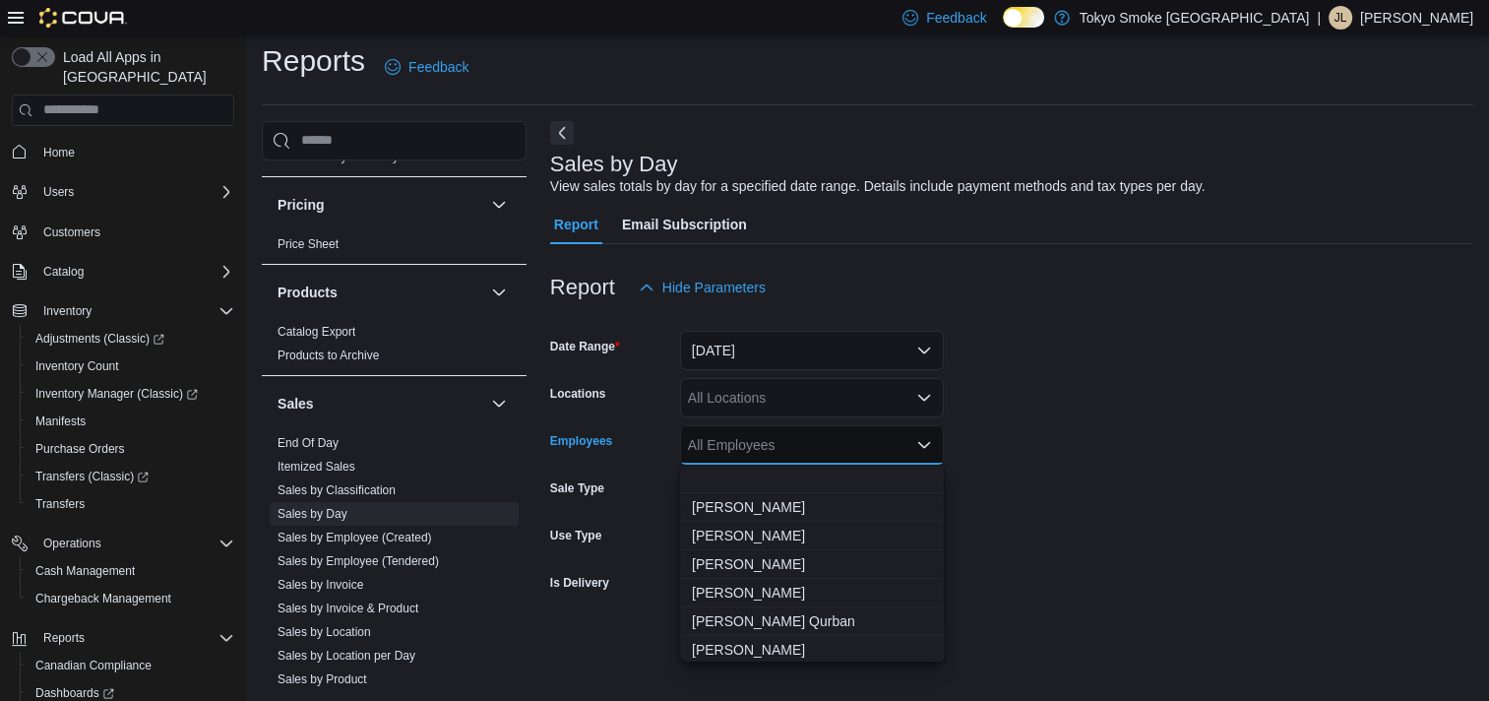
click at [762, 455] on div "All Employees Combo box. Selected. Combo box input. All Employees. Type some te…" at bounding box center [812, 444] width 264 height 39
click at [772, 405] on div "All Locations" at bounding box center [812, 397] width 264 height 39
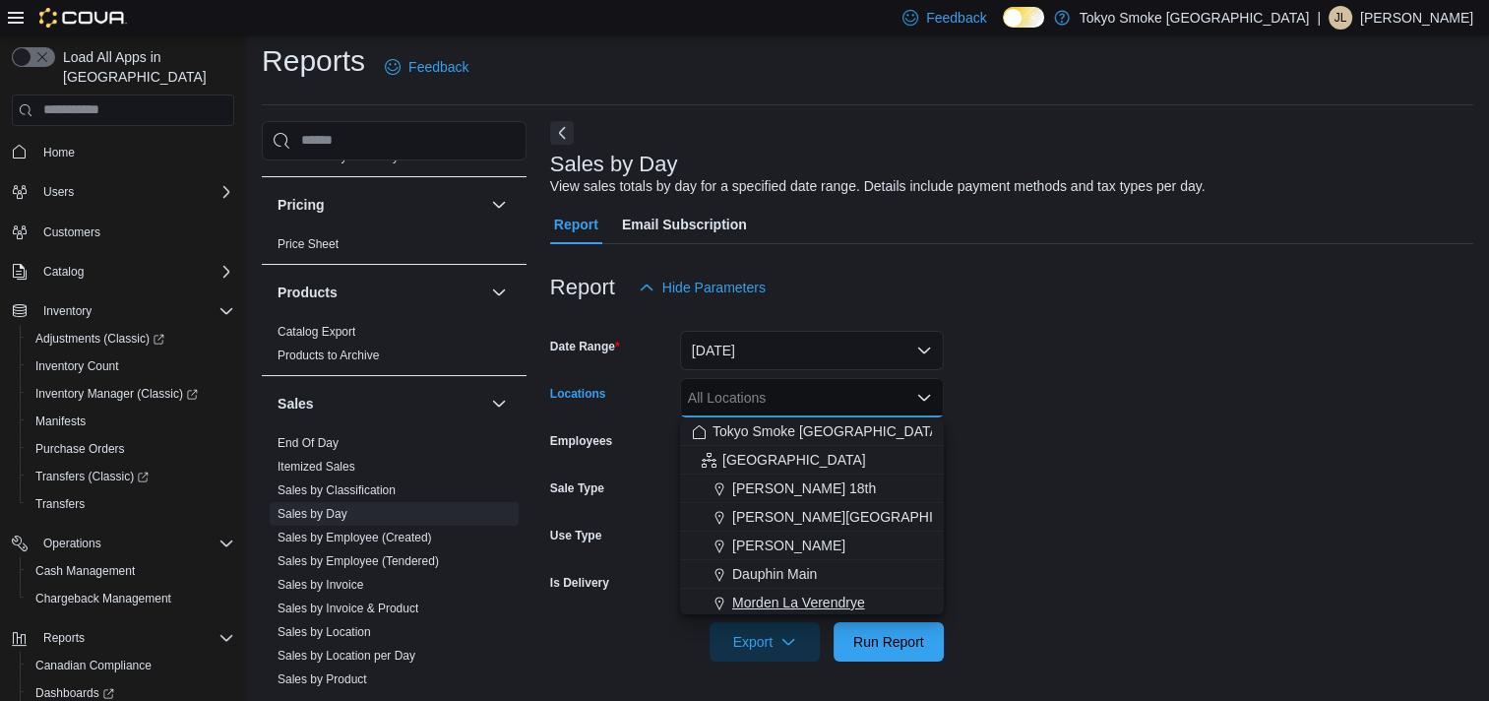
click at [790, 594] on span "Morden La Verendrye" at bounding box center [798, 602] width 133 height 20
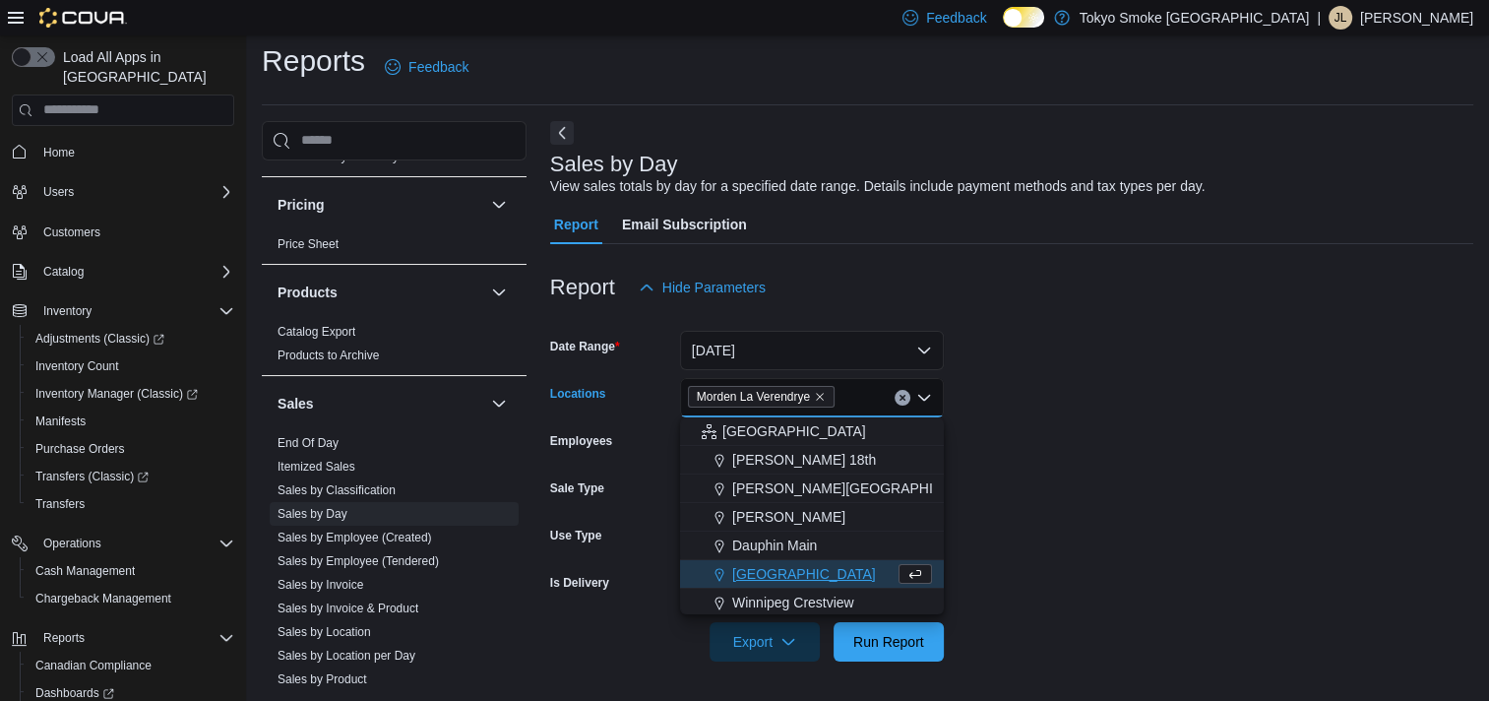
scroll to position [101, 0]
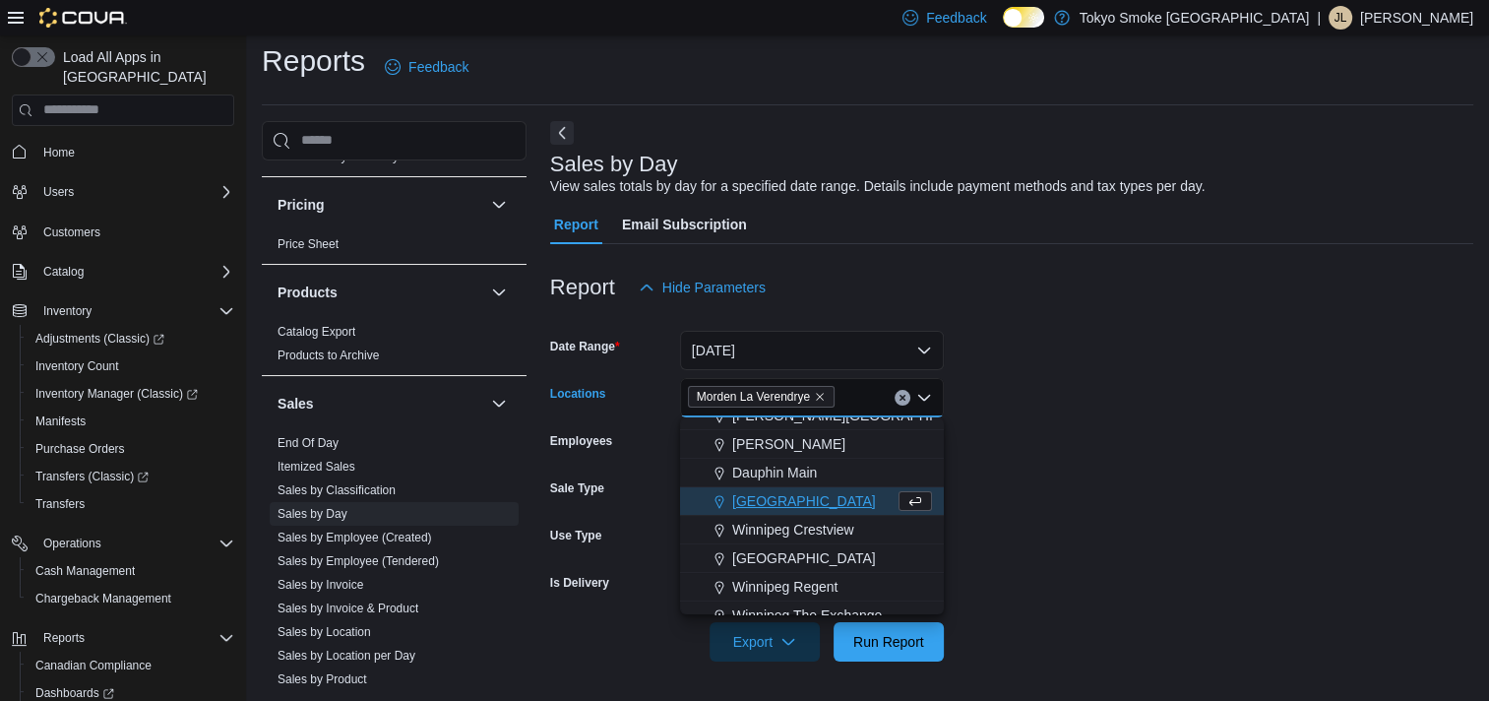
click at [1049, 577] on form "Date Range Yesterday Locations Morden La Verendrye Combo box. Selected. Morden …" at bounding box center [1011, 484] width 923 height 354
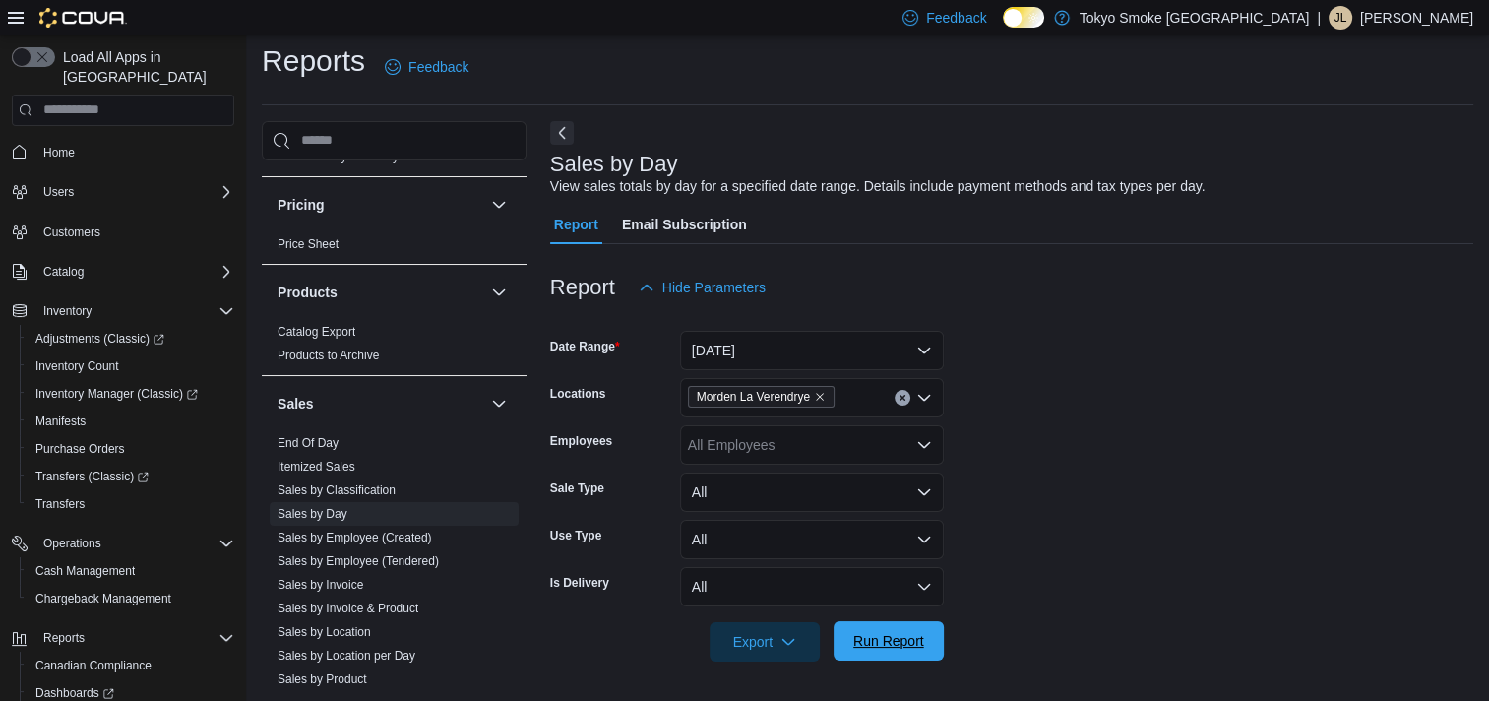
click at [924, 635] on span "Run Report" at bounding box center [888, 640] width 87 height 39
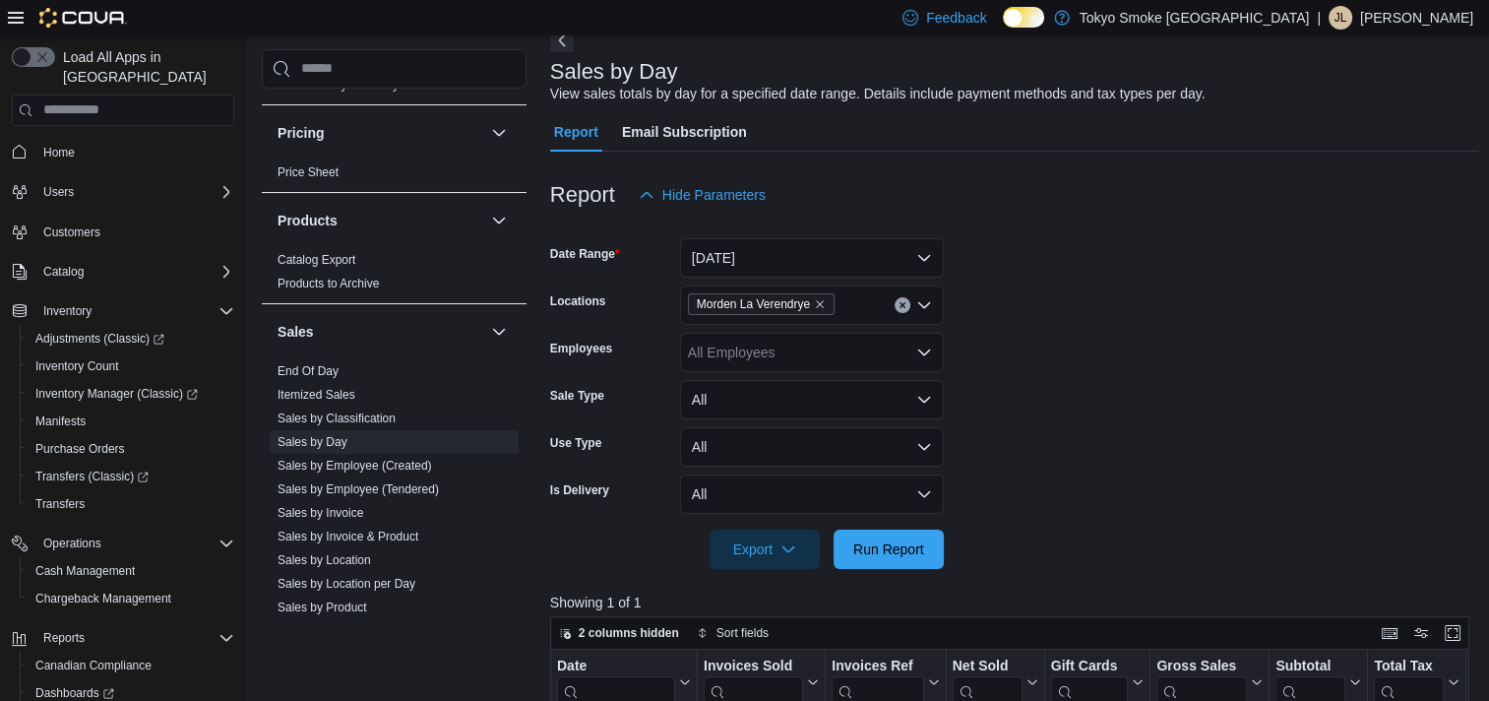
scroll to position [10, 0]
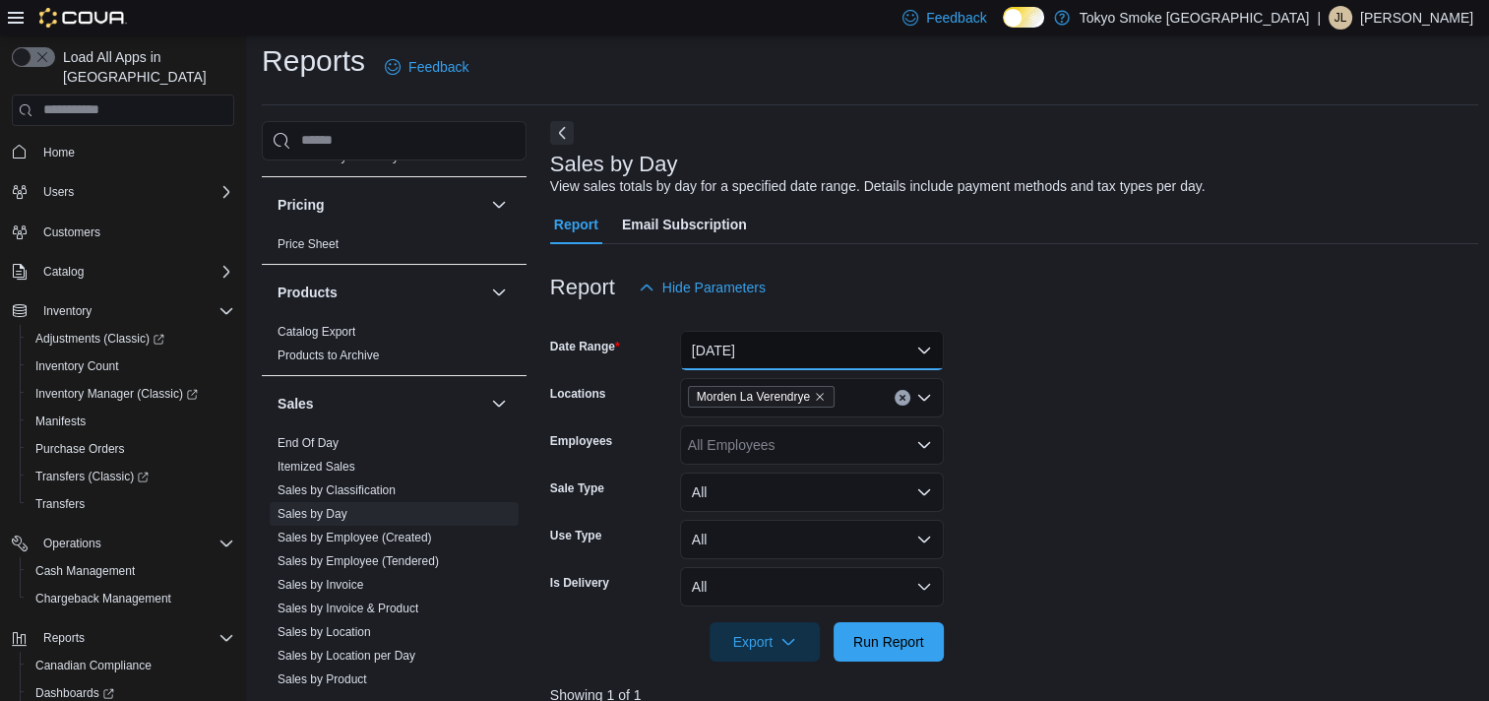
click at [748, 353] on button "Yesterday" at bounding box center [812, 350] width 264 height 39
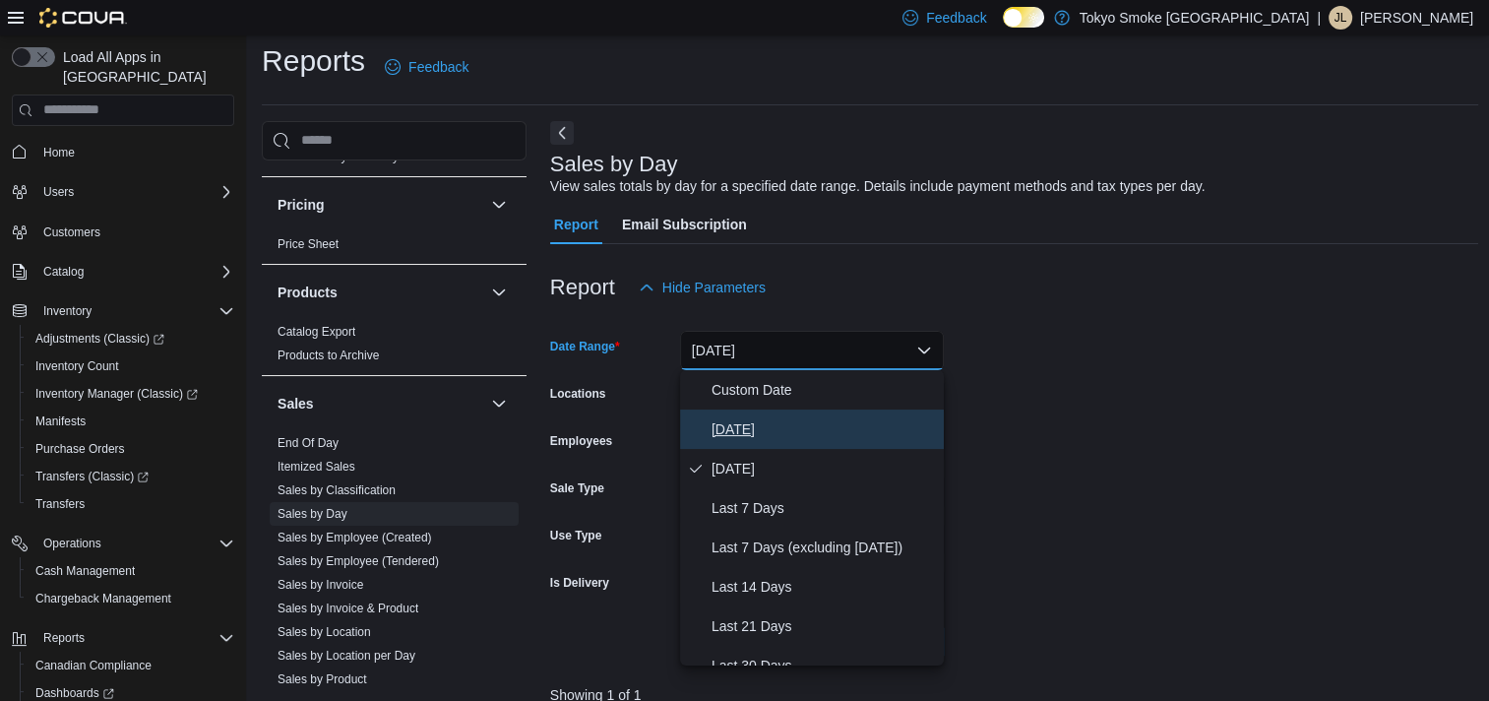
click at [775, 433] on span "[DATE]" at bounding box center [824, 429] width 224 height 24
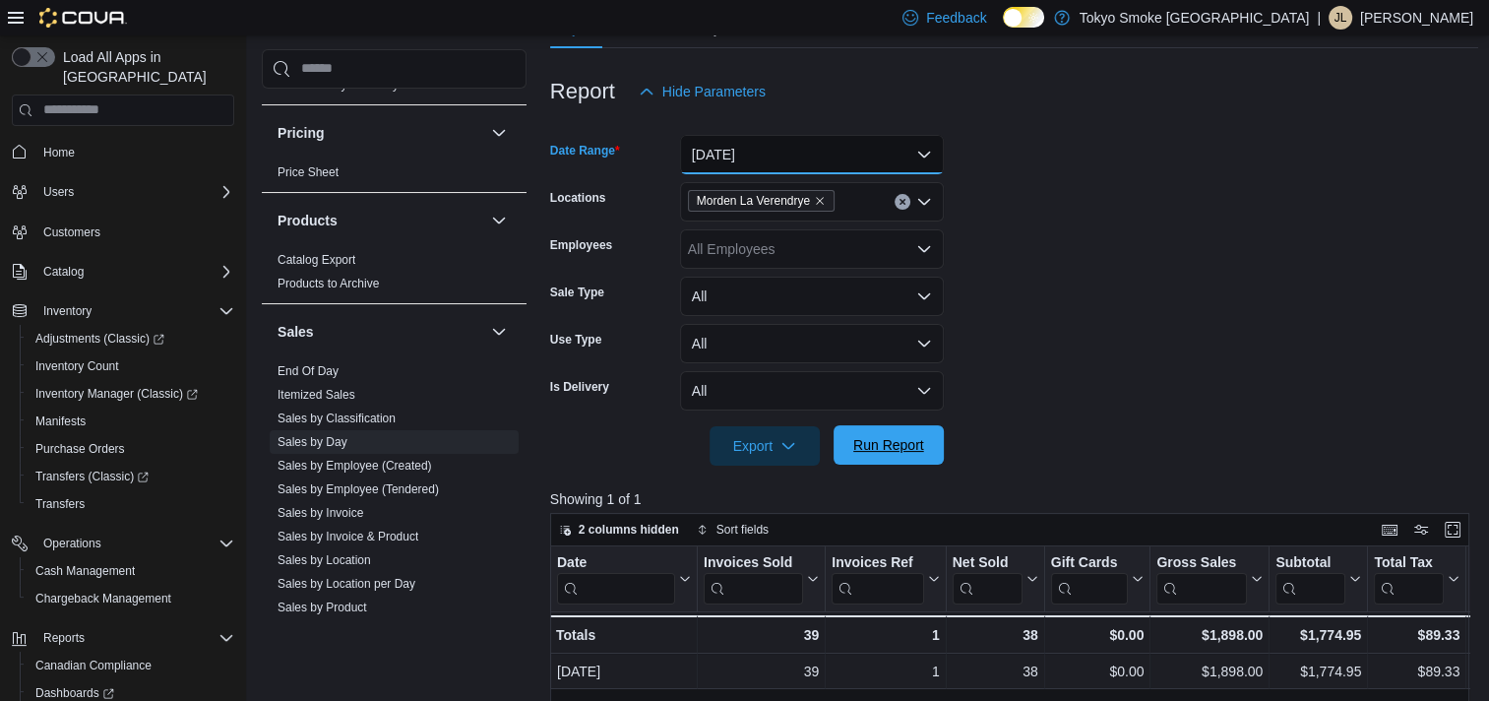
scroll to position [207, 0]
click at [919, 446] on span "Run Report" at bounding box center [888, 444] width 71 height 20
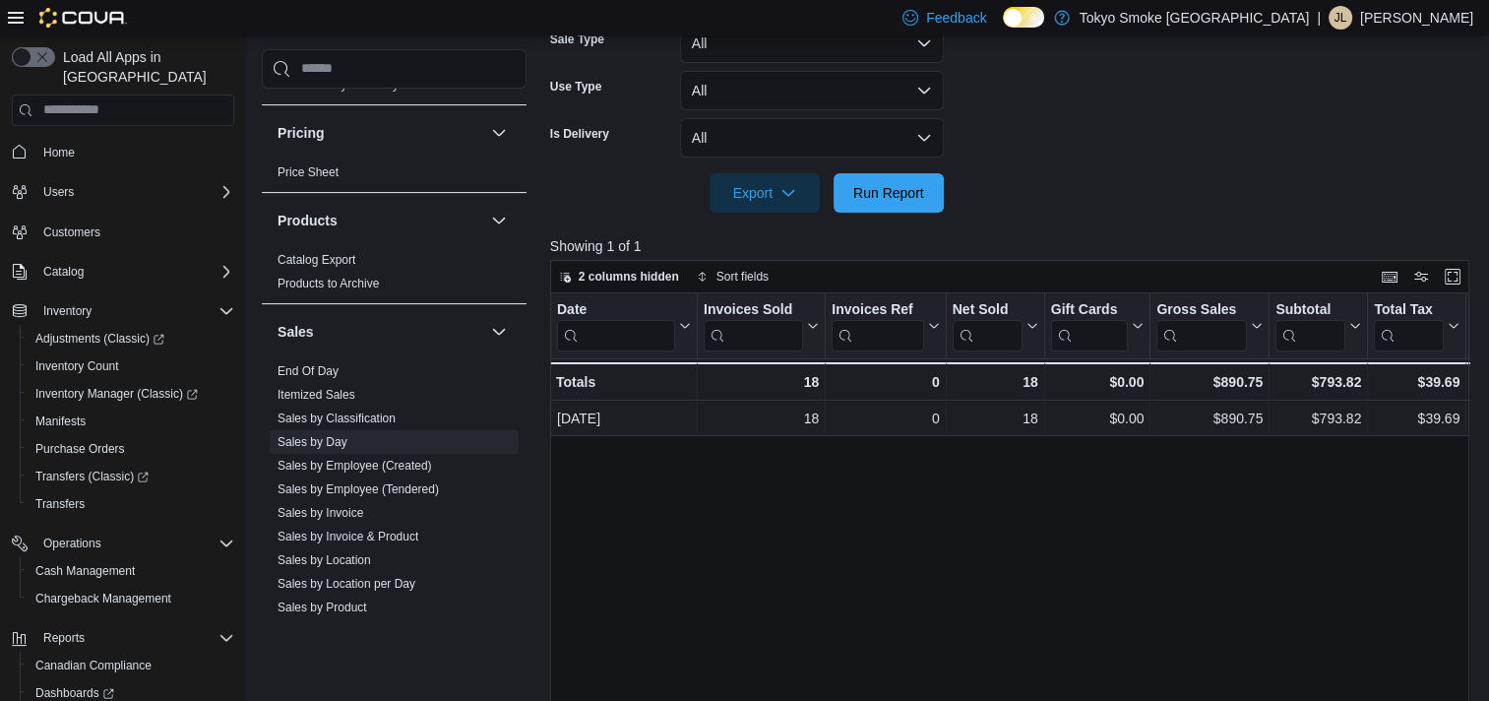
scroll to position [502, 0]
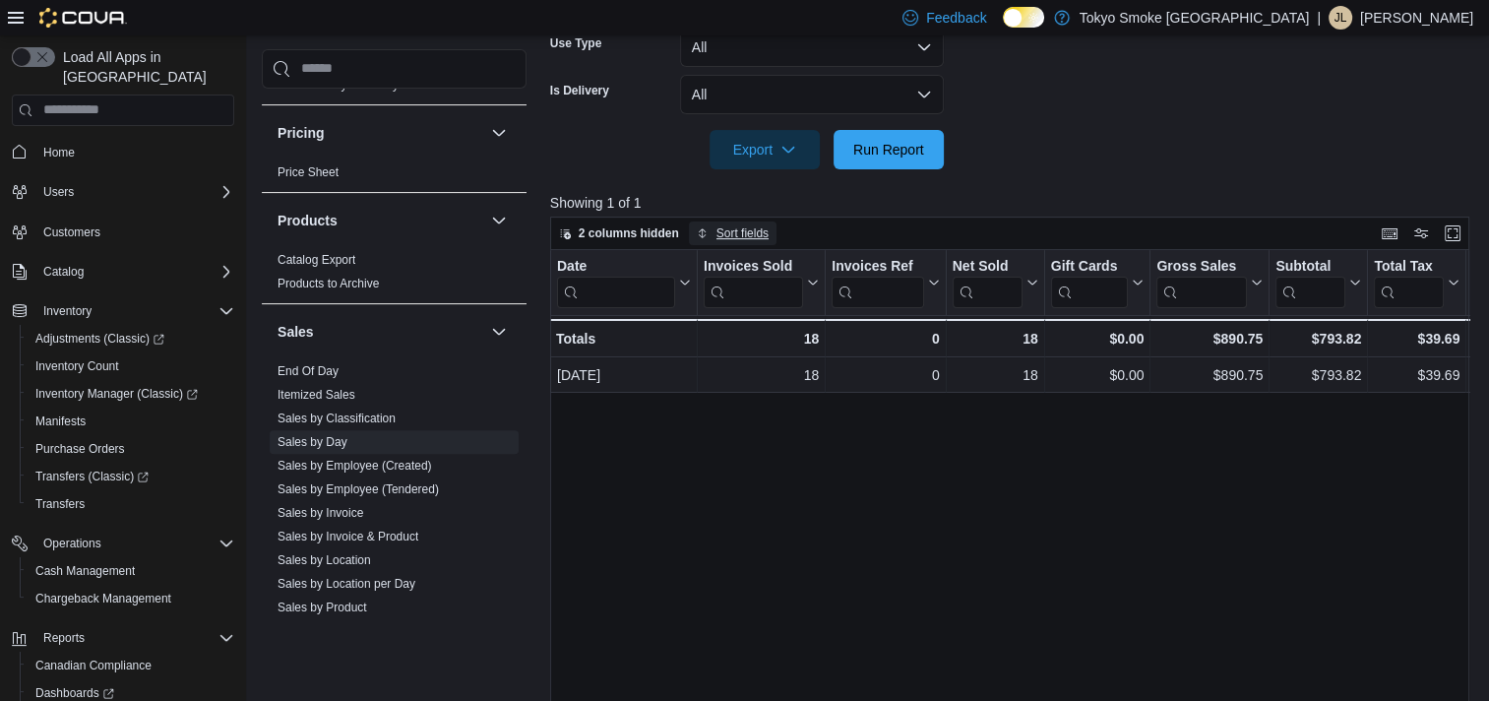
click at [748, 228] on span "Sort fields" at bounding box center [742, 233] width 52 height 16
click at [1071, 612] on div "Date Click to view column header actions Invoices Sold Click to view column hea…" at bounding box center [1014, 513] width 929 height 527
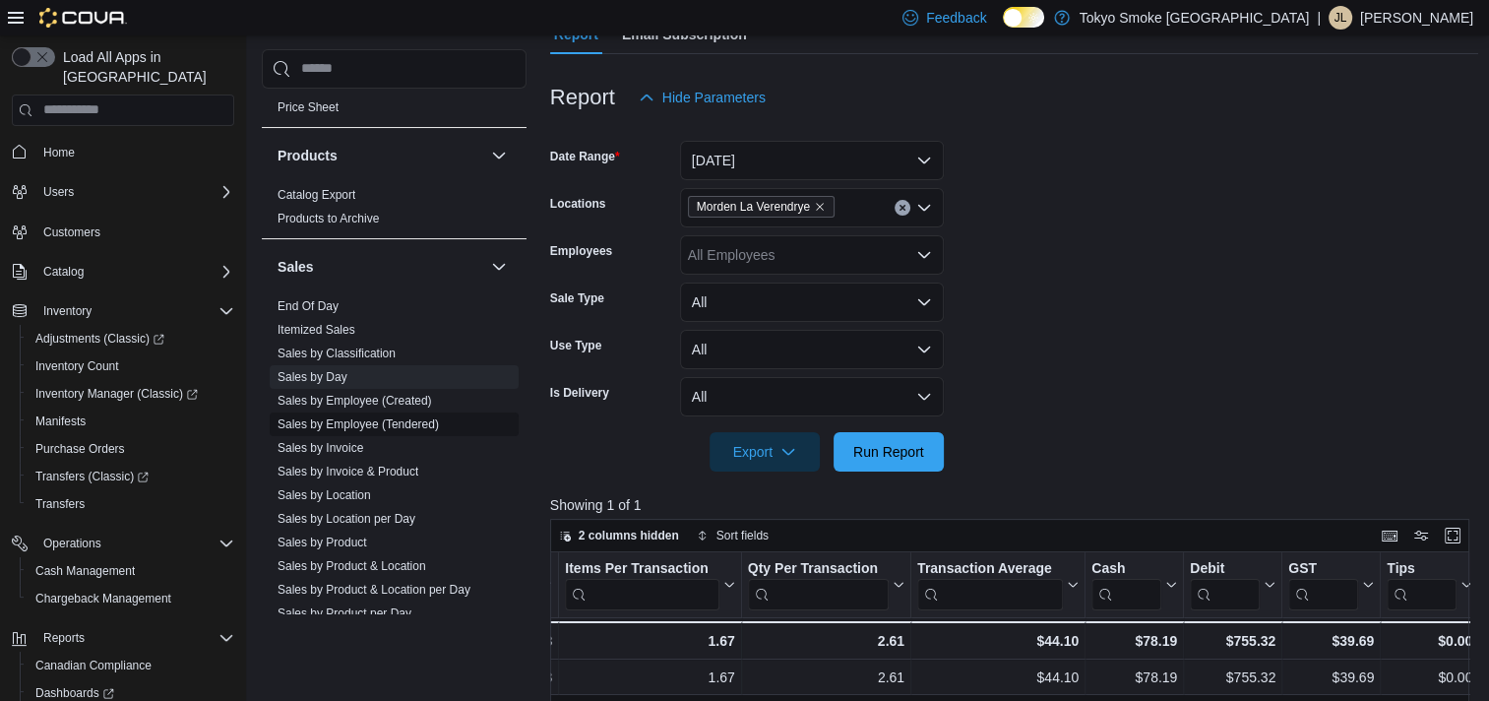
scroll to position [1500, 0]
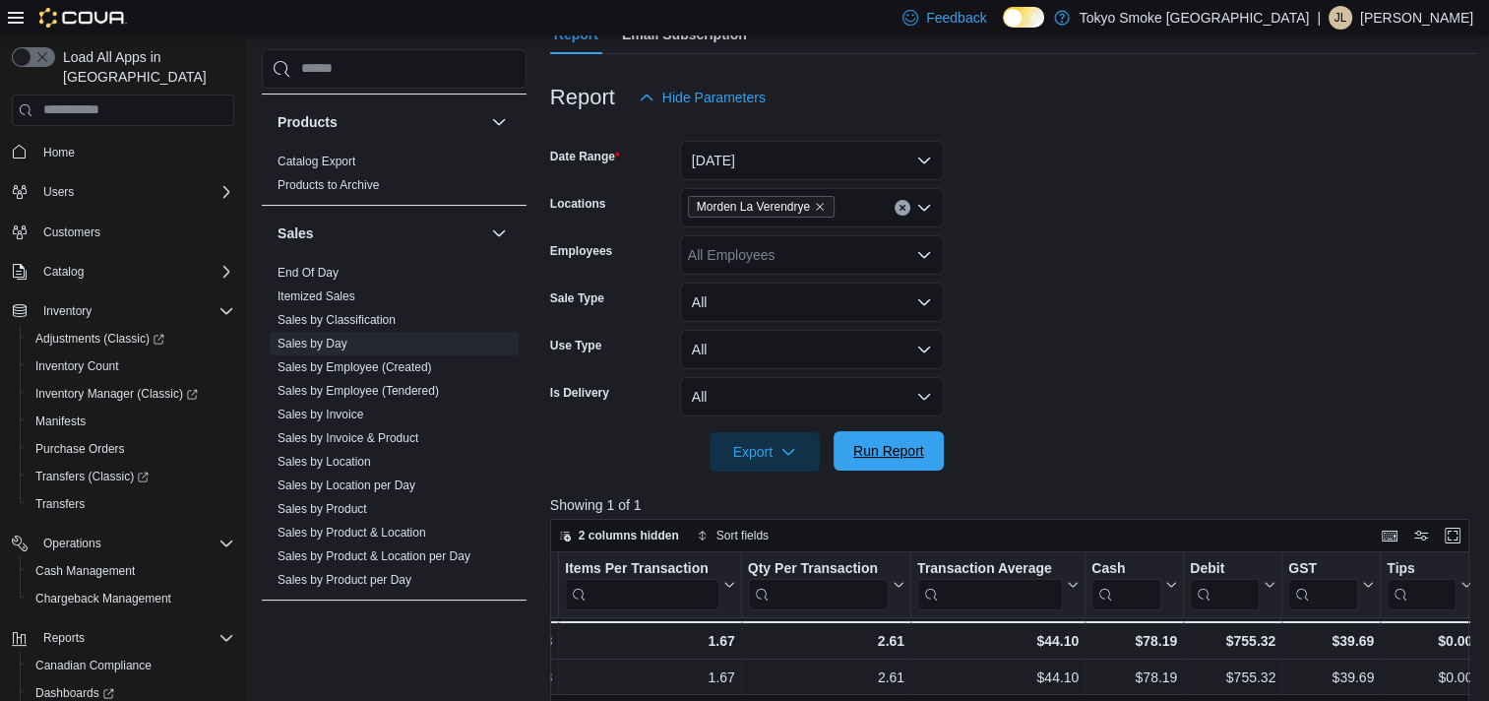
click at [913, 456] on span "Run Report" at bounding box center [888, 451] width 71 height 20
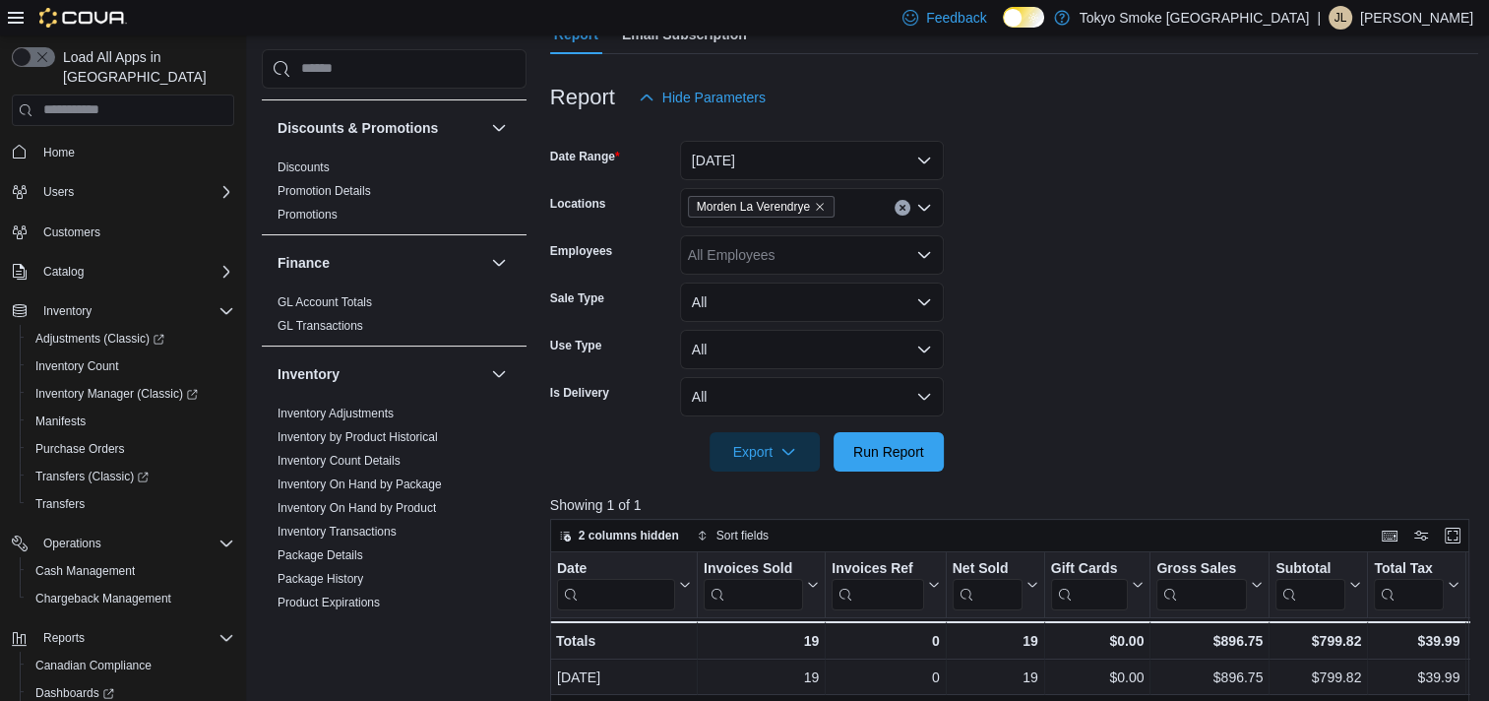
scroll to position [516, 0]
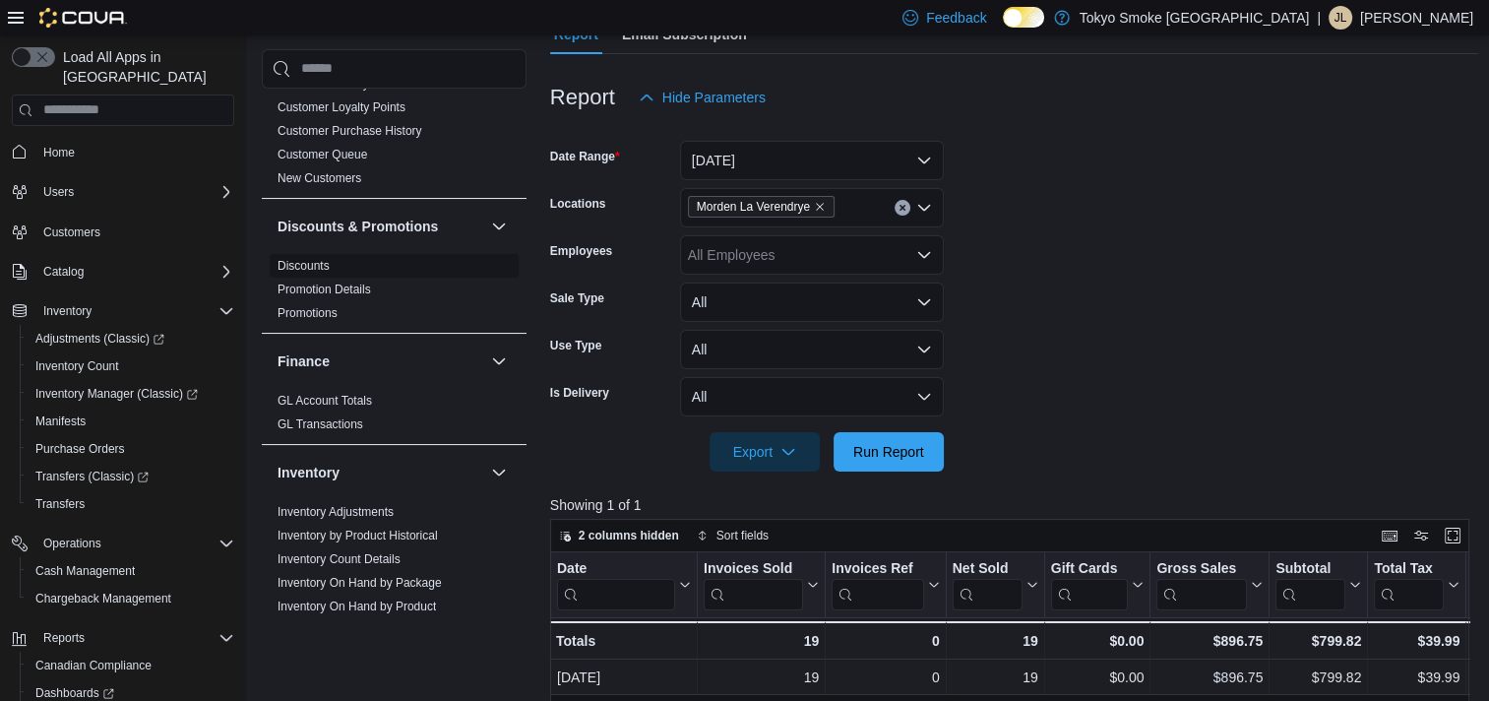
click at [310, 259] on link "Discounts" at bounding box center [304, 266] width 52 height 14
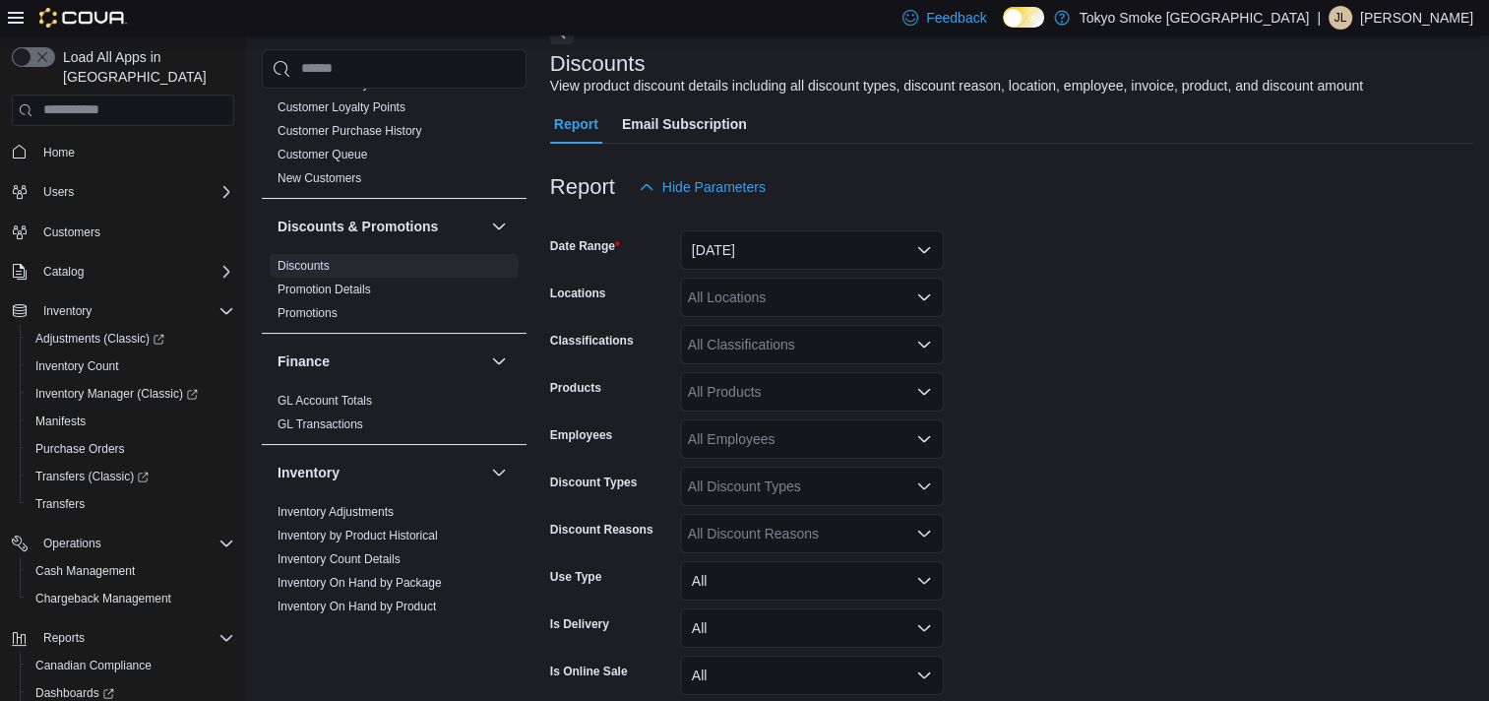
scroll to position [144, 0]
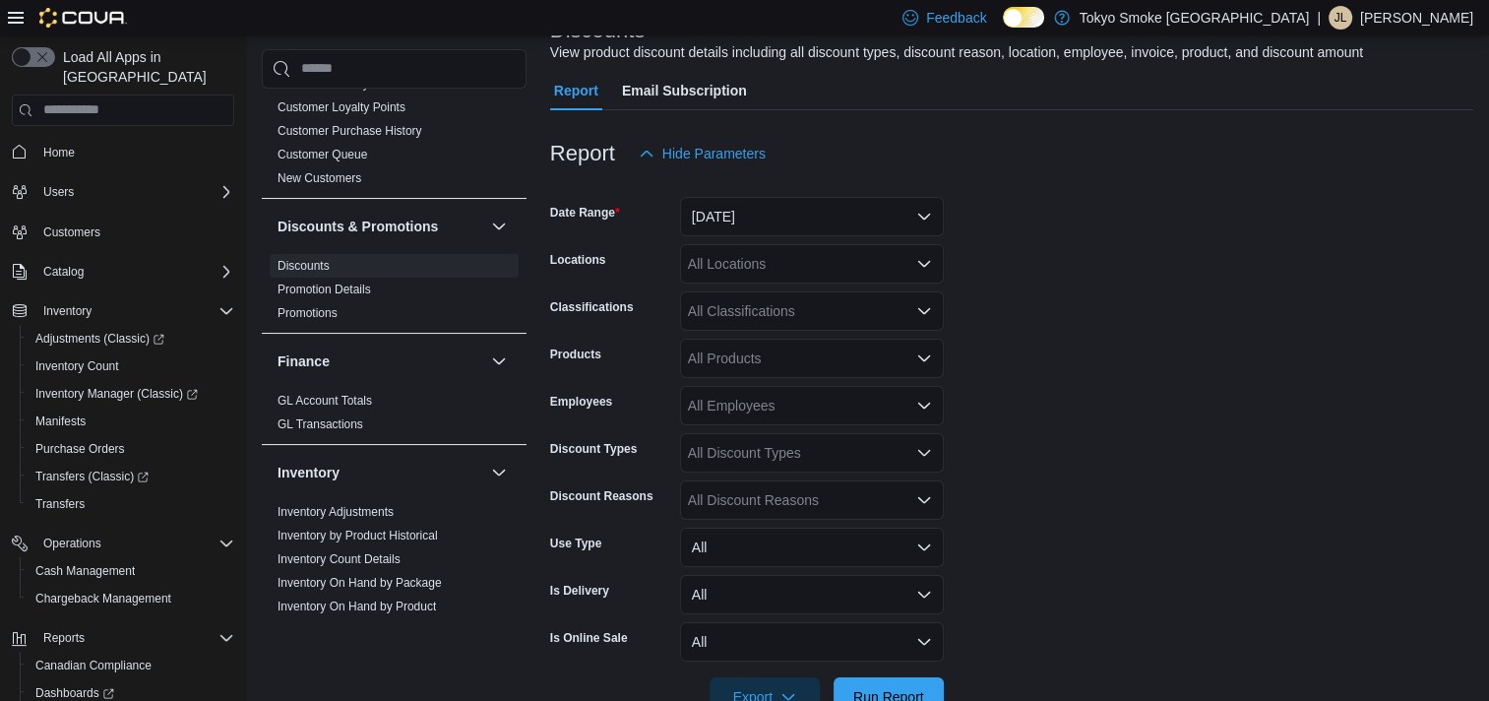
click at [756, 268] on div "All Locations" at bounding box center [812, 263] width 264 height 39
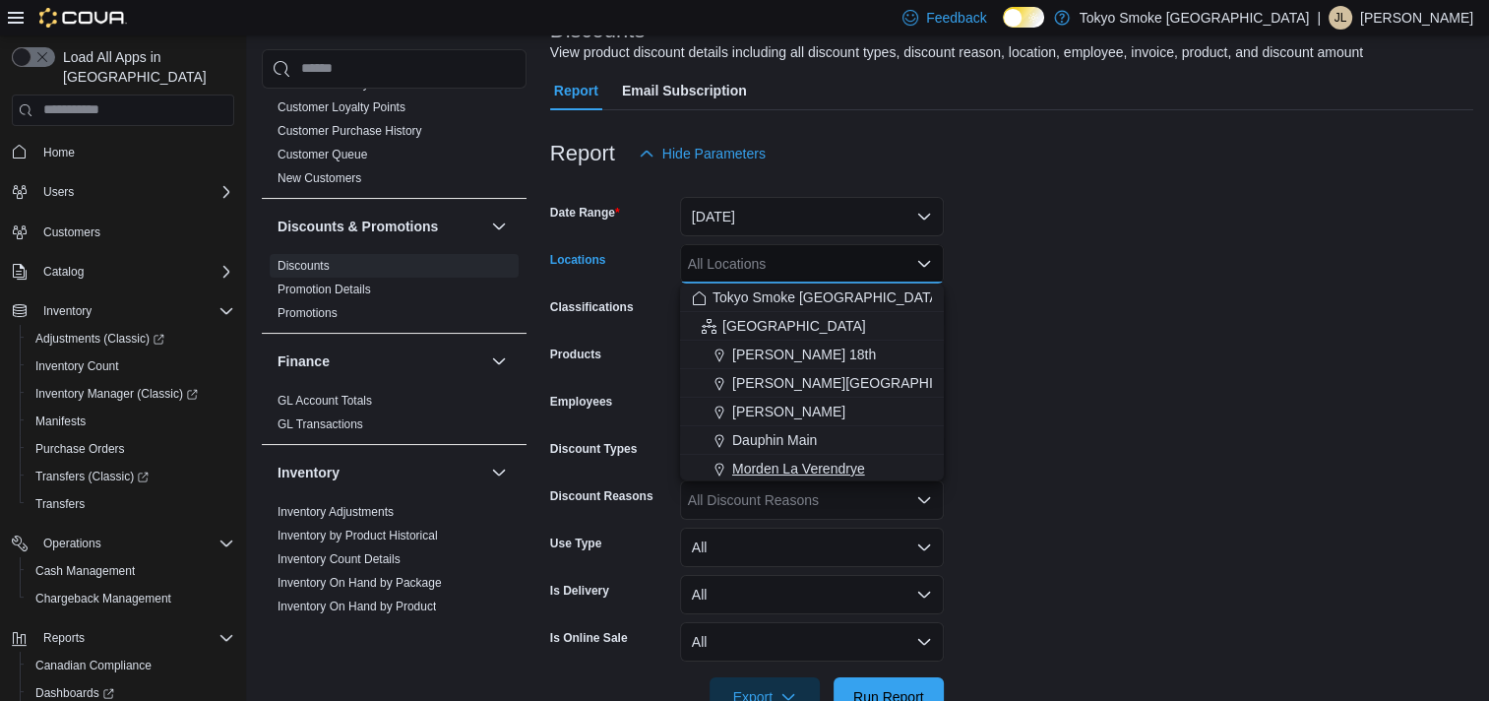
click at [788, 467] on span "Morden La Verendrye" at bounding box center [798, 469] width 133 height 20
click at [1193, 415] on form "Date Range Yesterday Locations Morden La Verendrye Combo box. Selected. Morden …" at bounding box center [1011, 444] width 923 height 543
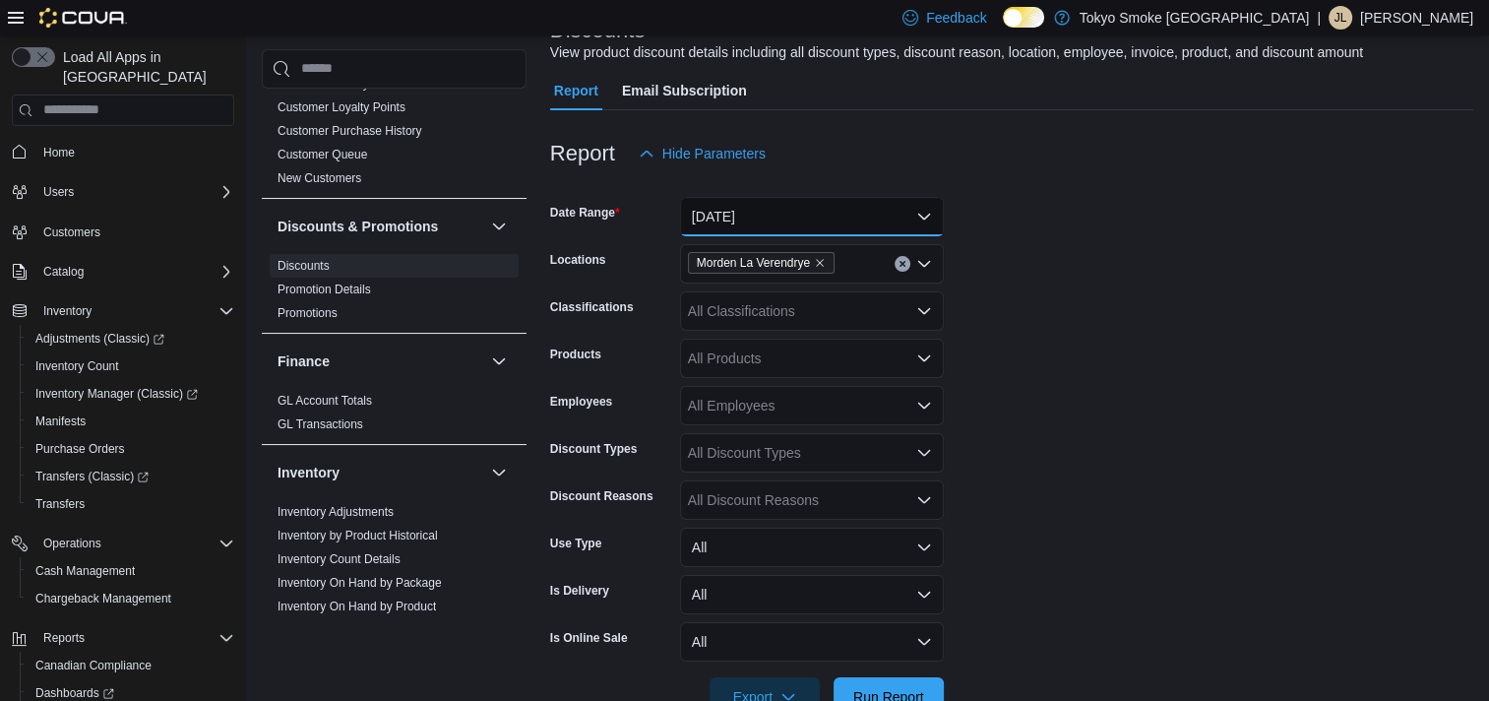
click at [748, 229] on button "Yesterday" at bounding box center [812, 216] width 264 height 39
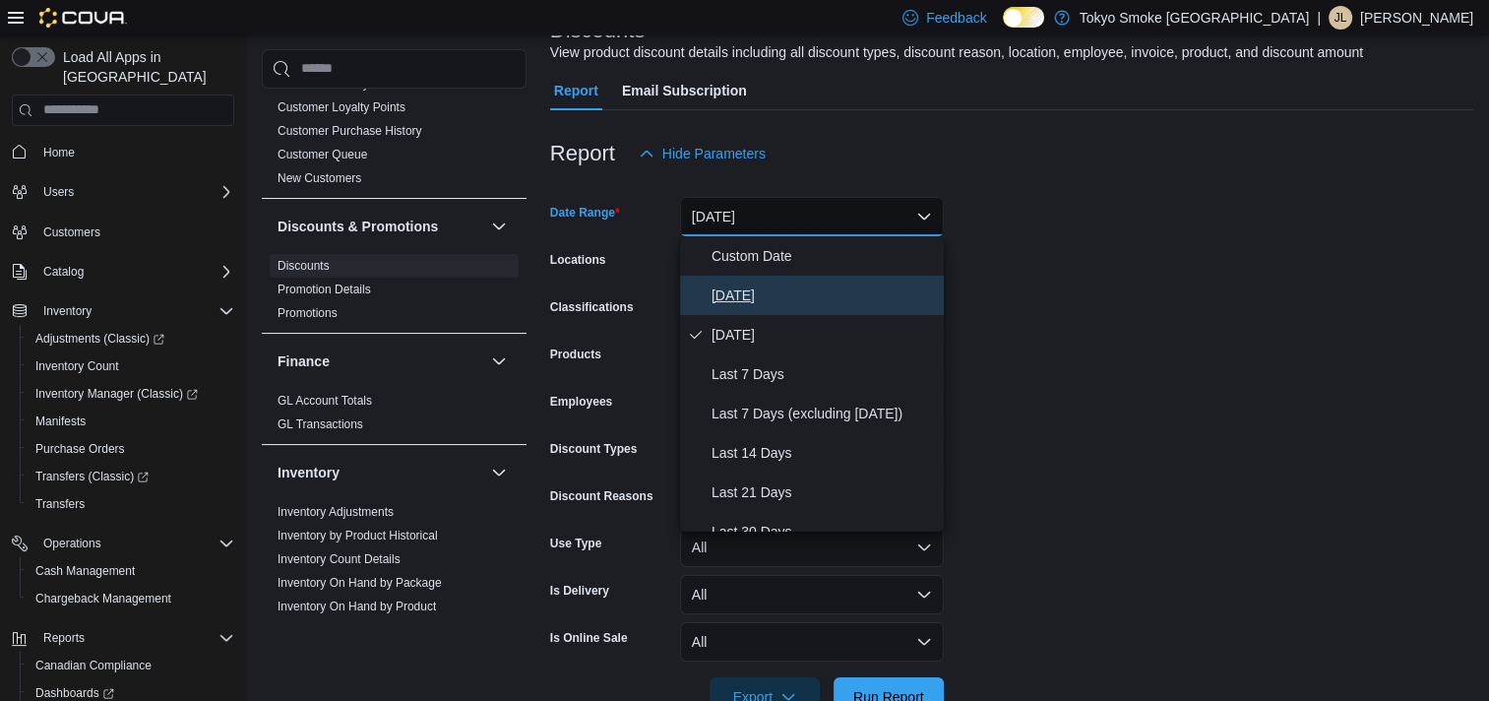
click at [740, 287] on span "[DATE]" at bounding box center [824, 295] width 224 height 24
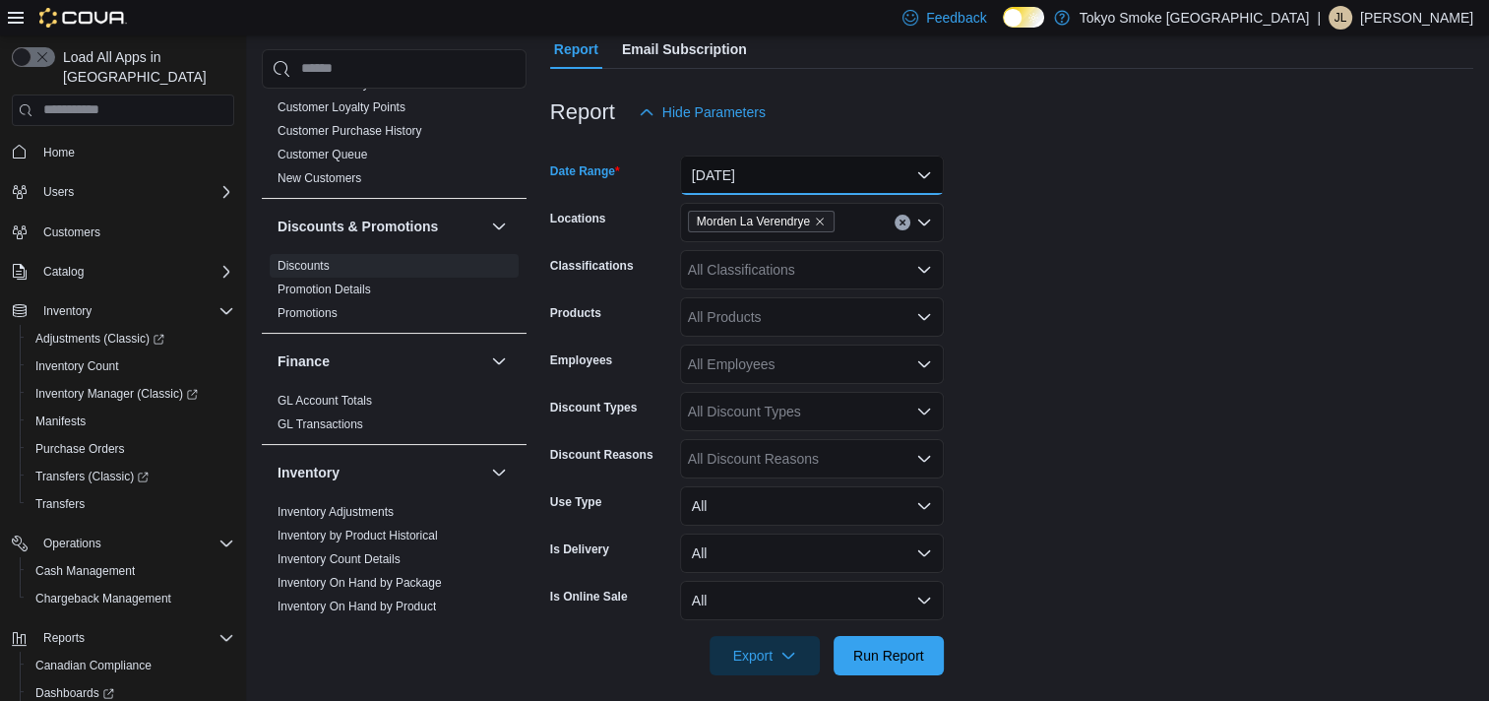
scroll to position [198, 0]
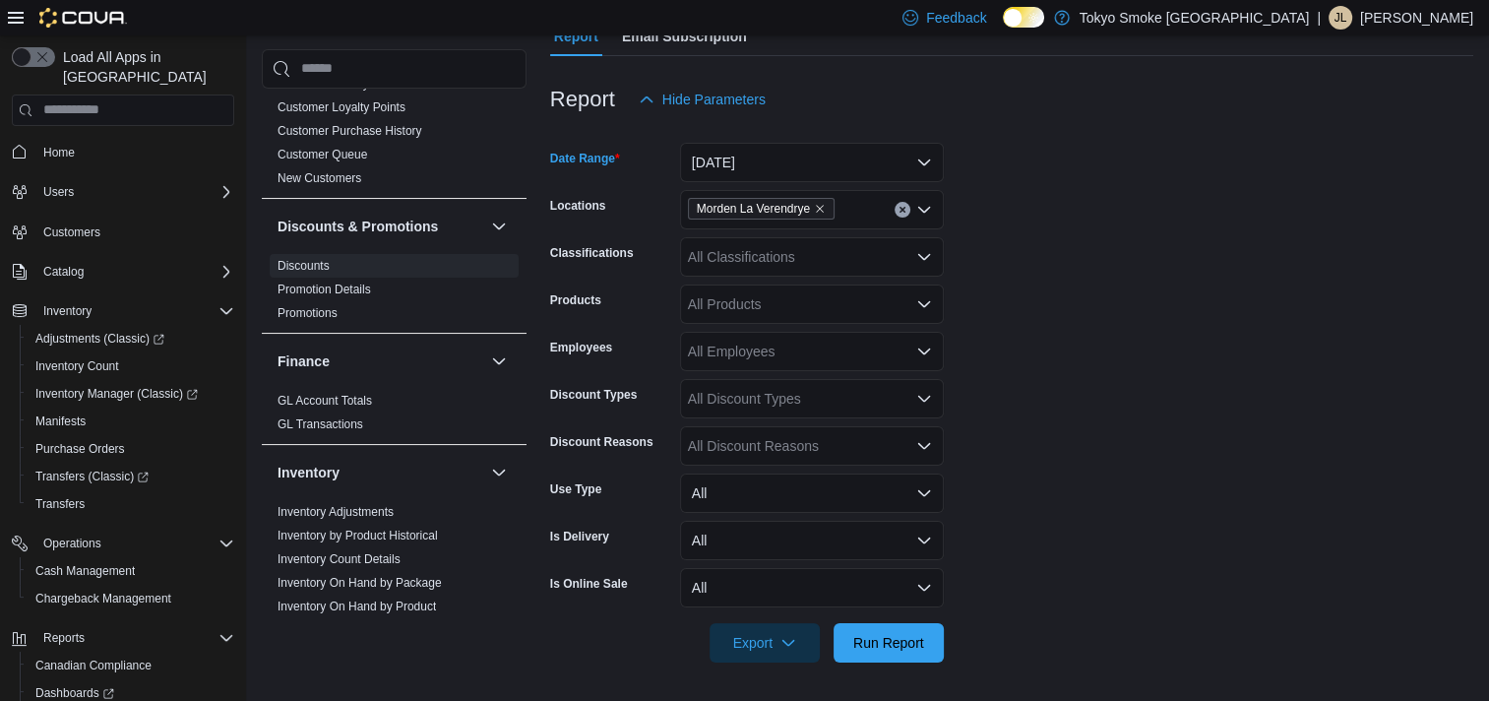
click at [1153, 447] on form "Date Range Today Locations Morden La Verendrye Classifications All Classificati…" at bounding box center [1011, 390] width 923 height 543
click at [776, 449] on div "All Discount Reasons" at bounding box center [812, 445] width 264 height 39
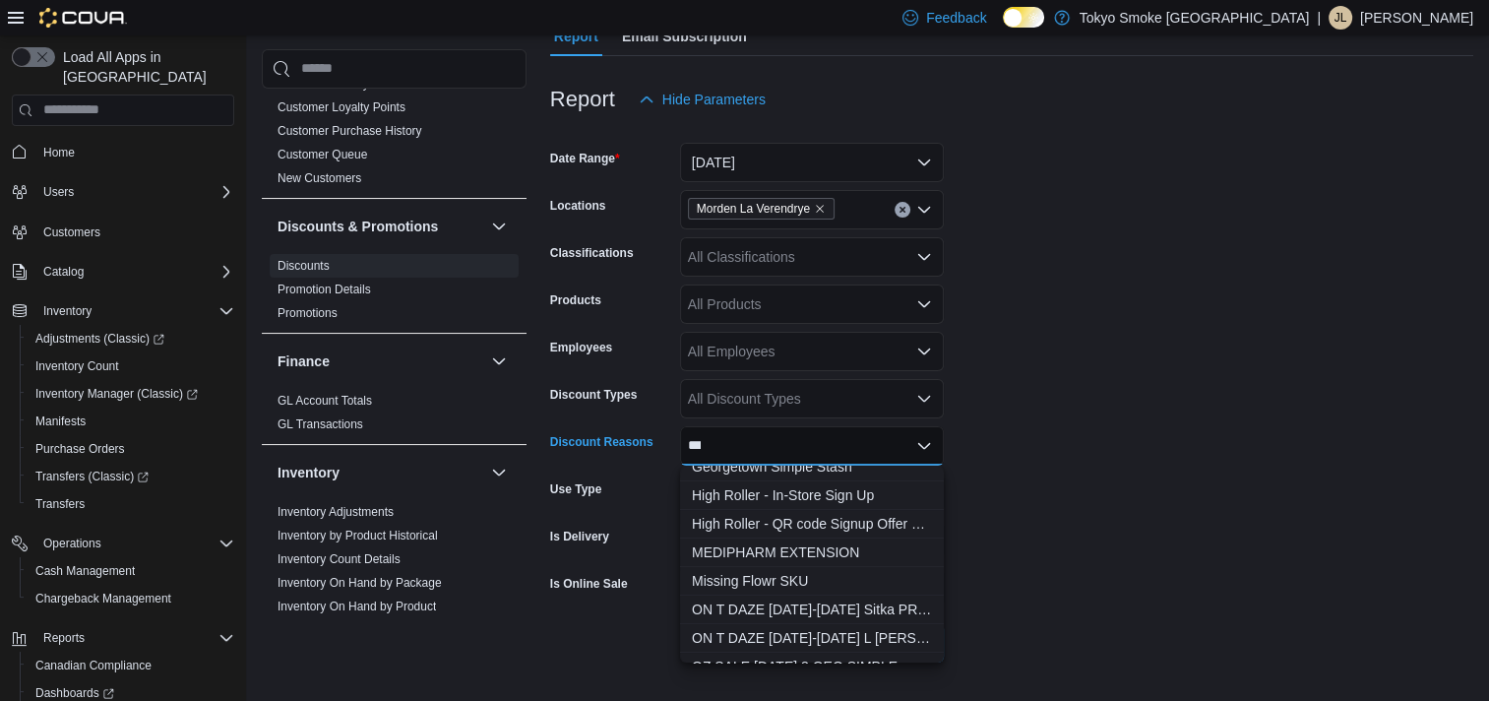
scroll to position [0, 0]
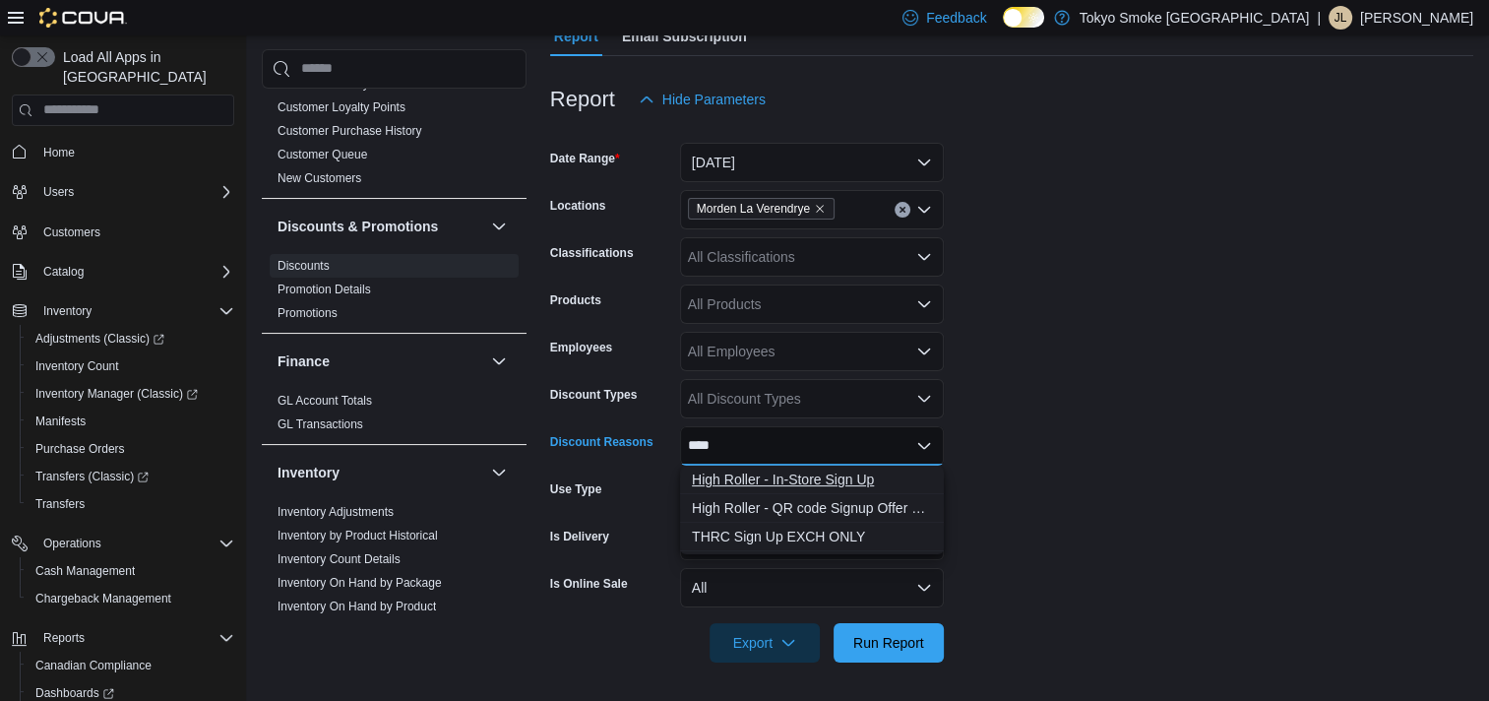
type input "****"
click at [830, 478] on span "High Roller - In-Store Sign Up" at bounding box center [812, 479] width 240 height 20
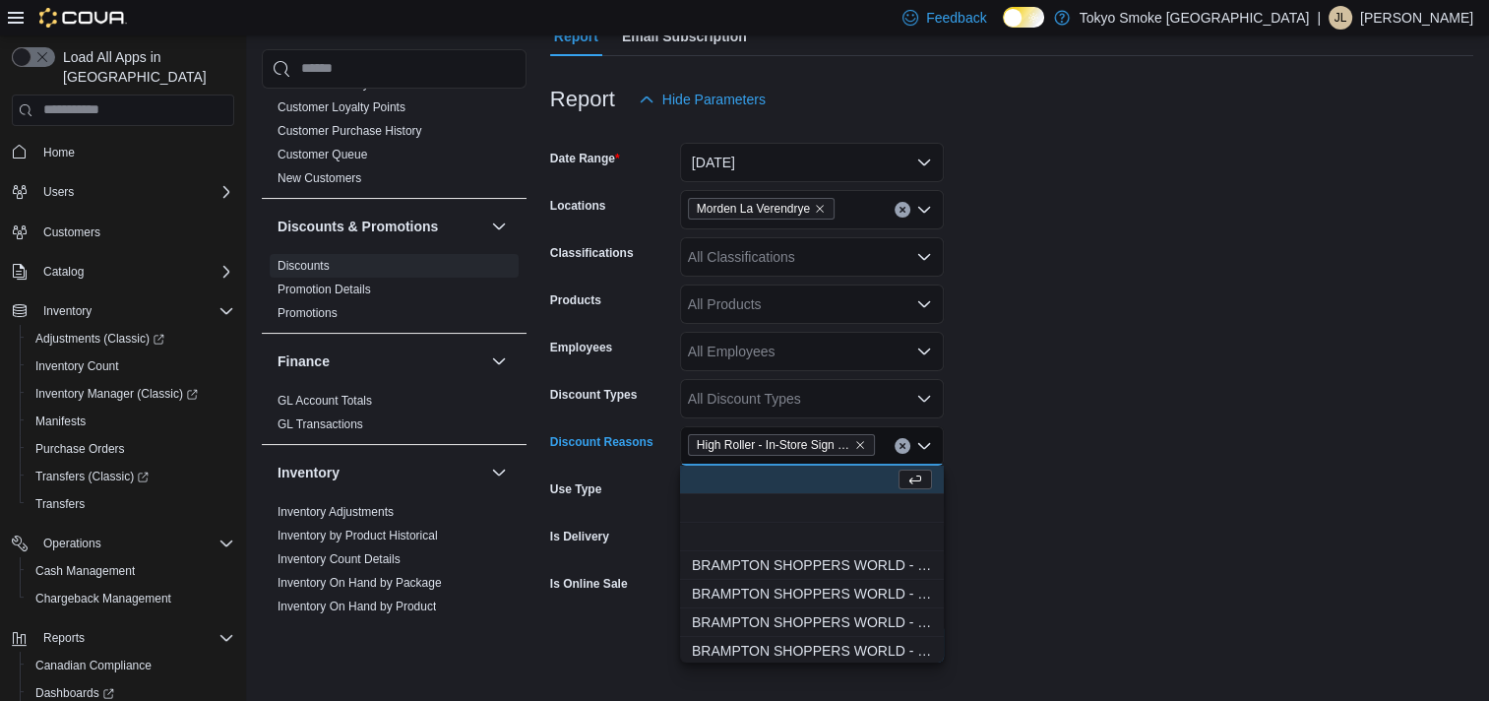
scroll to position [98, 0]
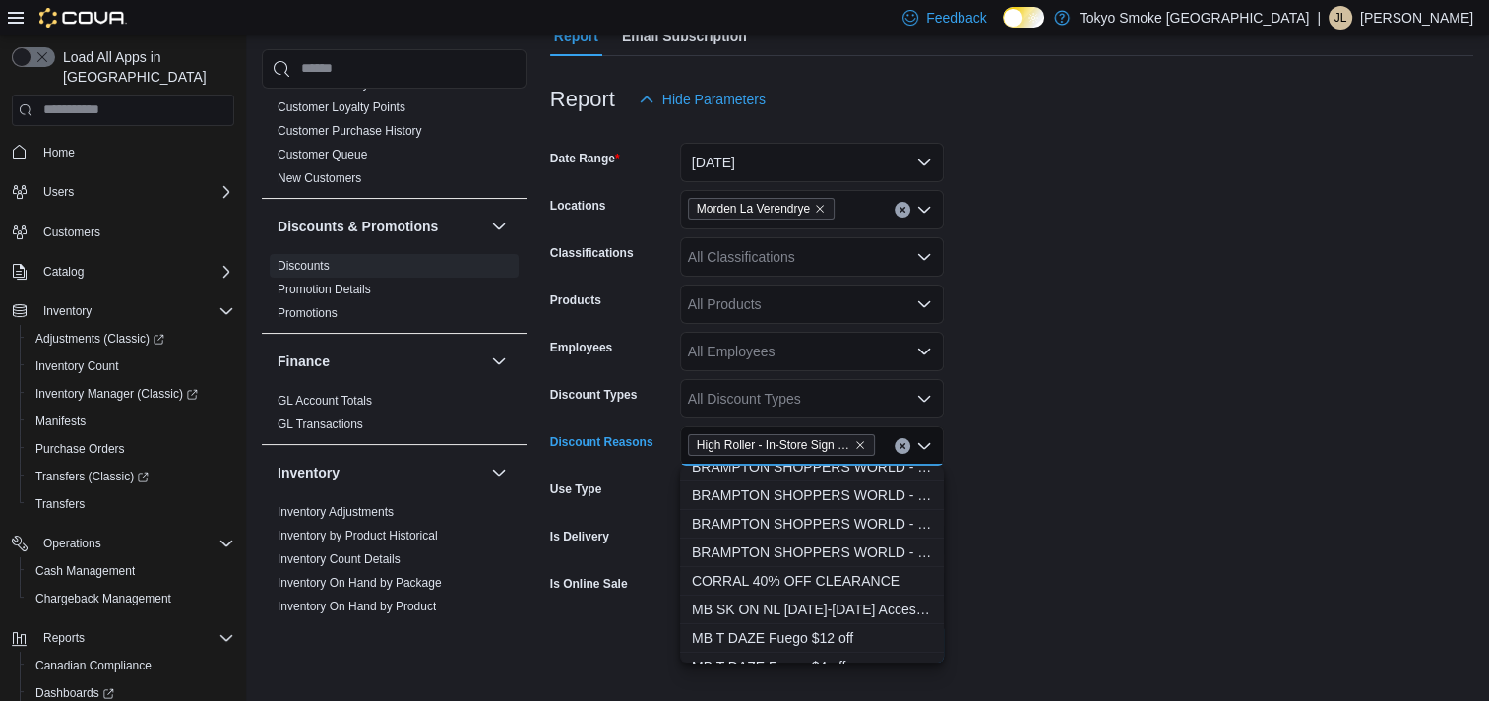
click at [1006, 517] on form "Date Range Today Locations Morden La Verendrye Classifications All Classificati…" at bounding box center [1011, 390] width 923 height 543
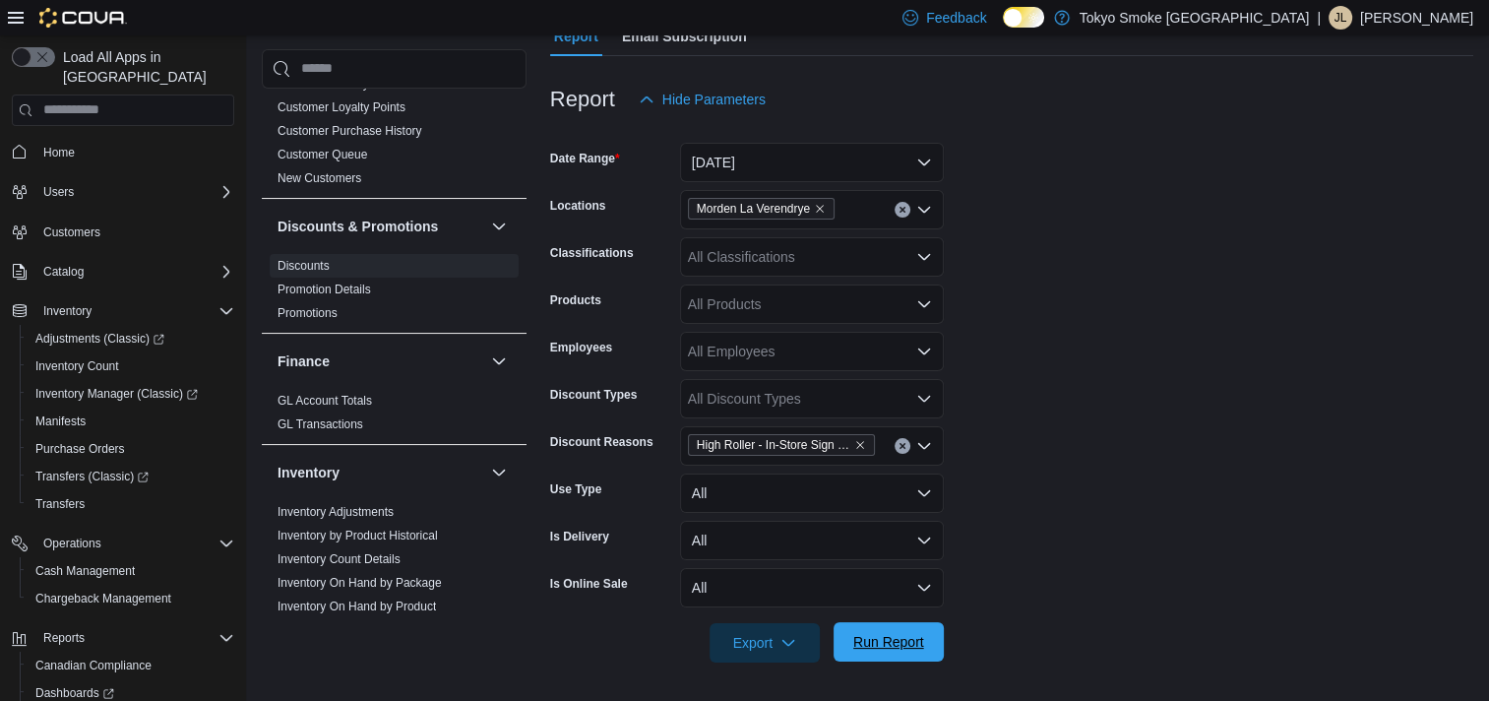
click at [902, 631] on span "Run Report" at bounding box center [888, 641] width 87 height 39
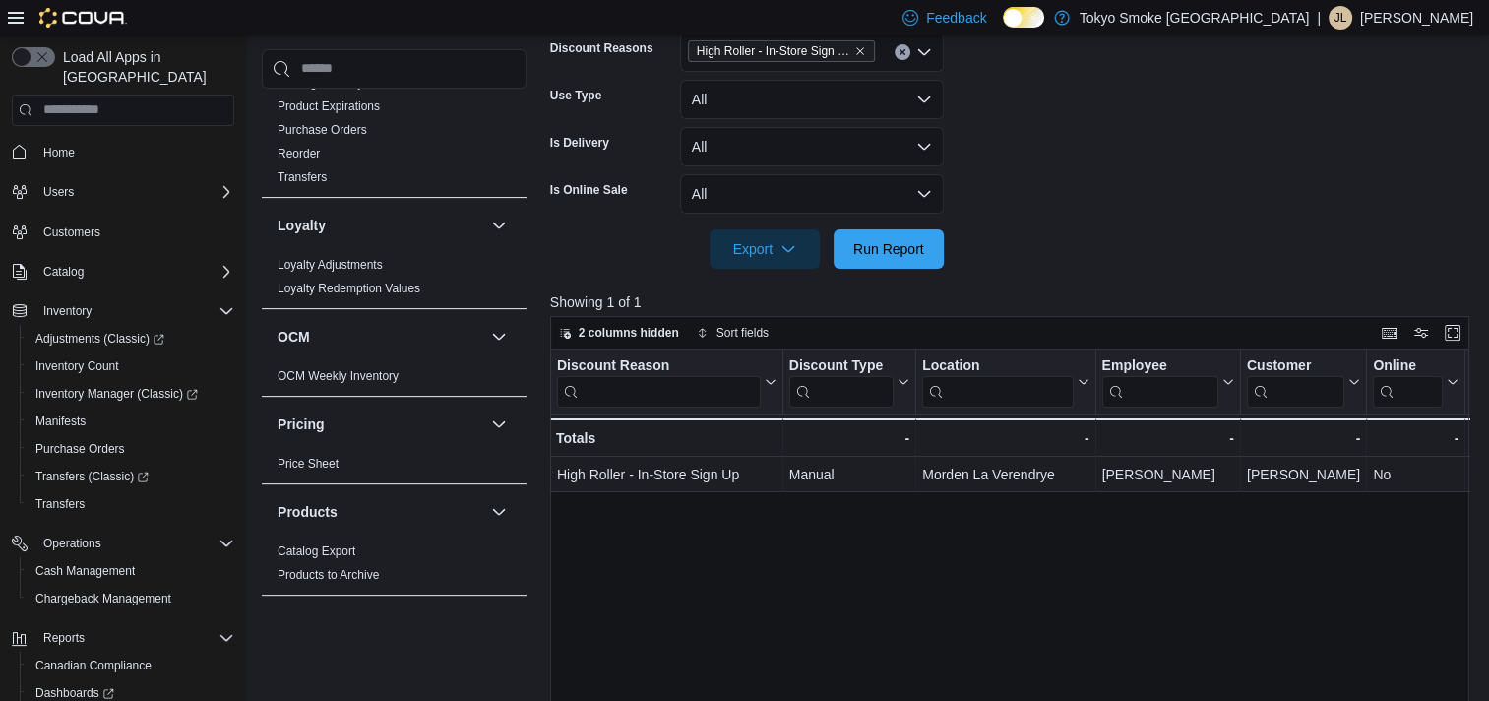
scroll to position [1303, 0]
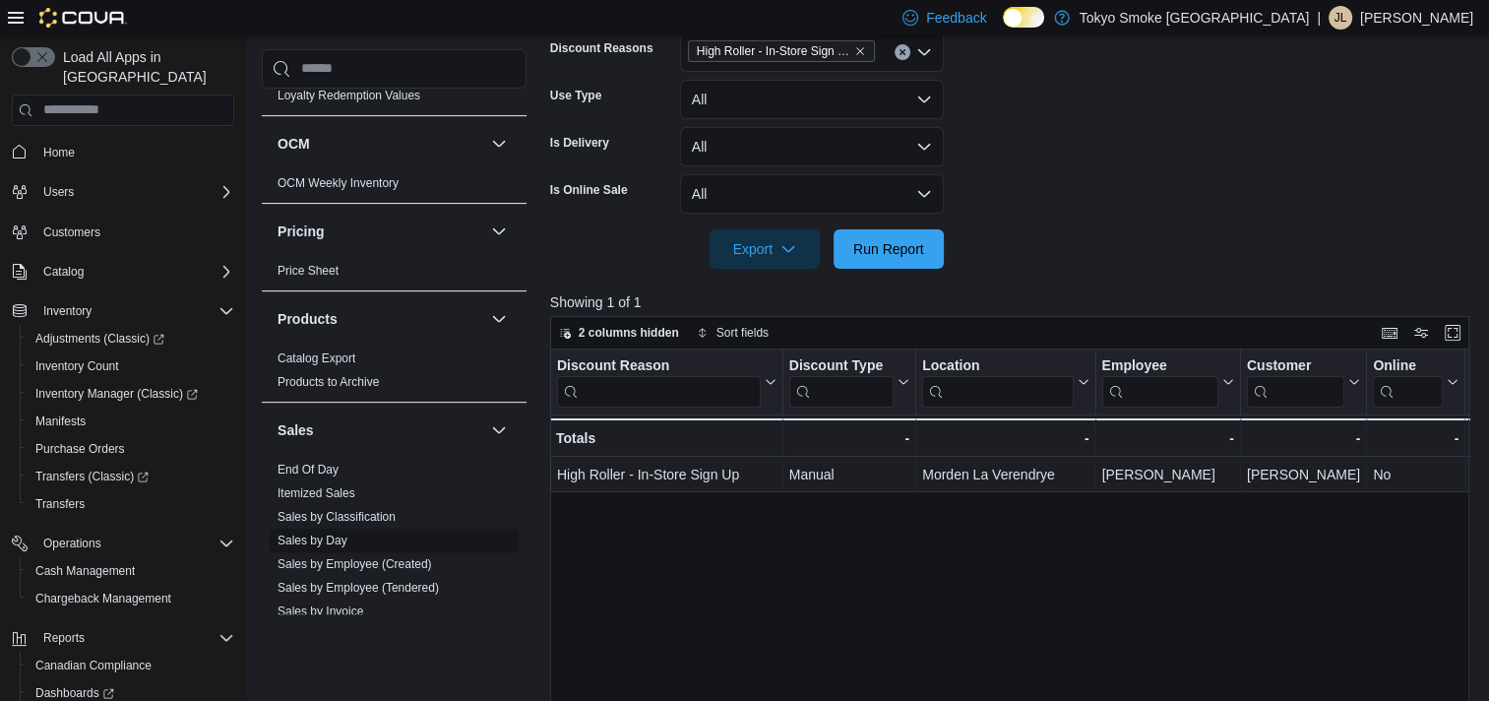
click at [340, 533] on link "Sales by Day" at bounding box center [313, 540] width 70 height 14
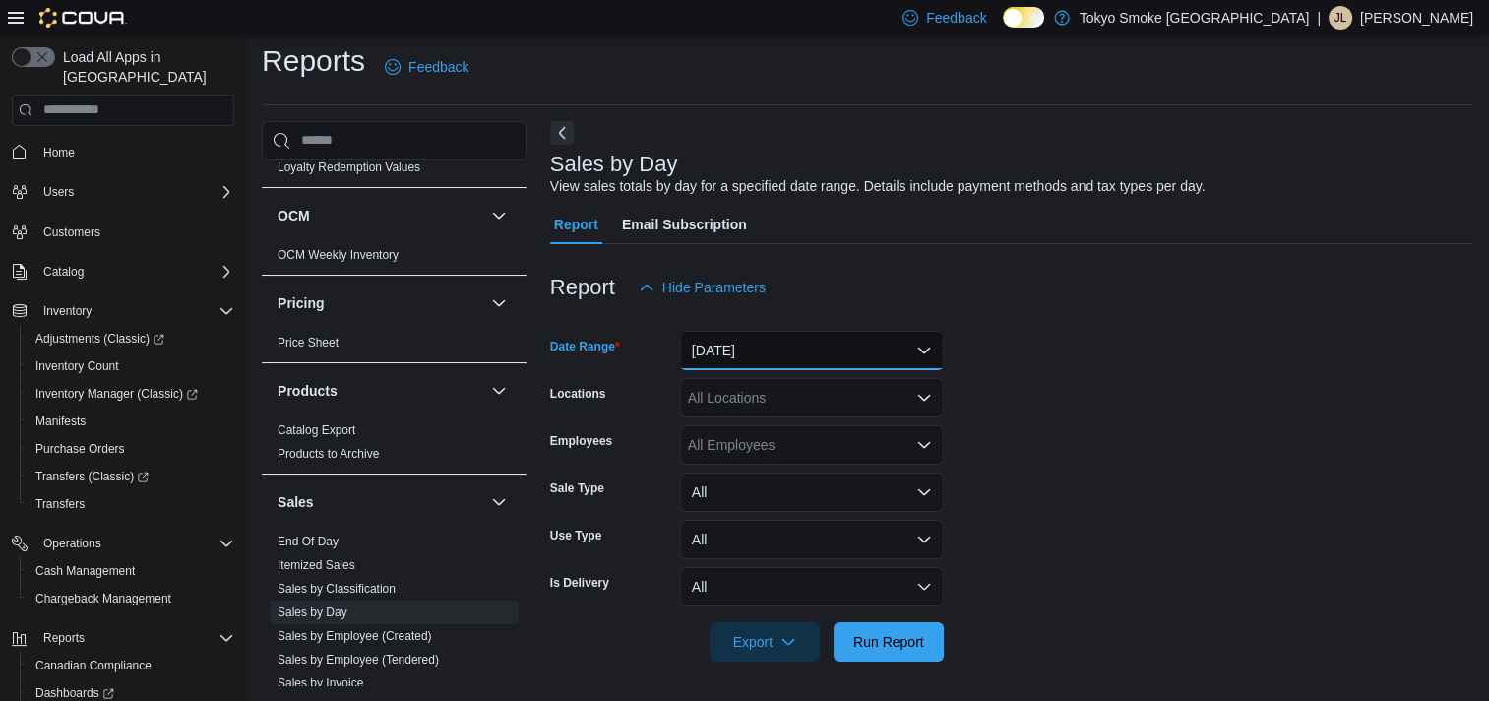
click at [811, 350] on button "Yesterday" at bounding box center [812, 350] width 264 height 39
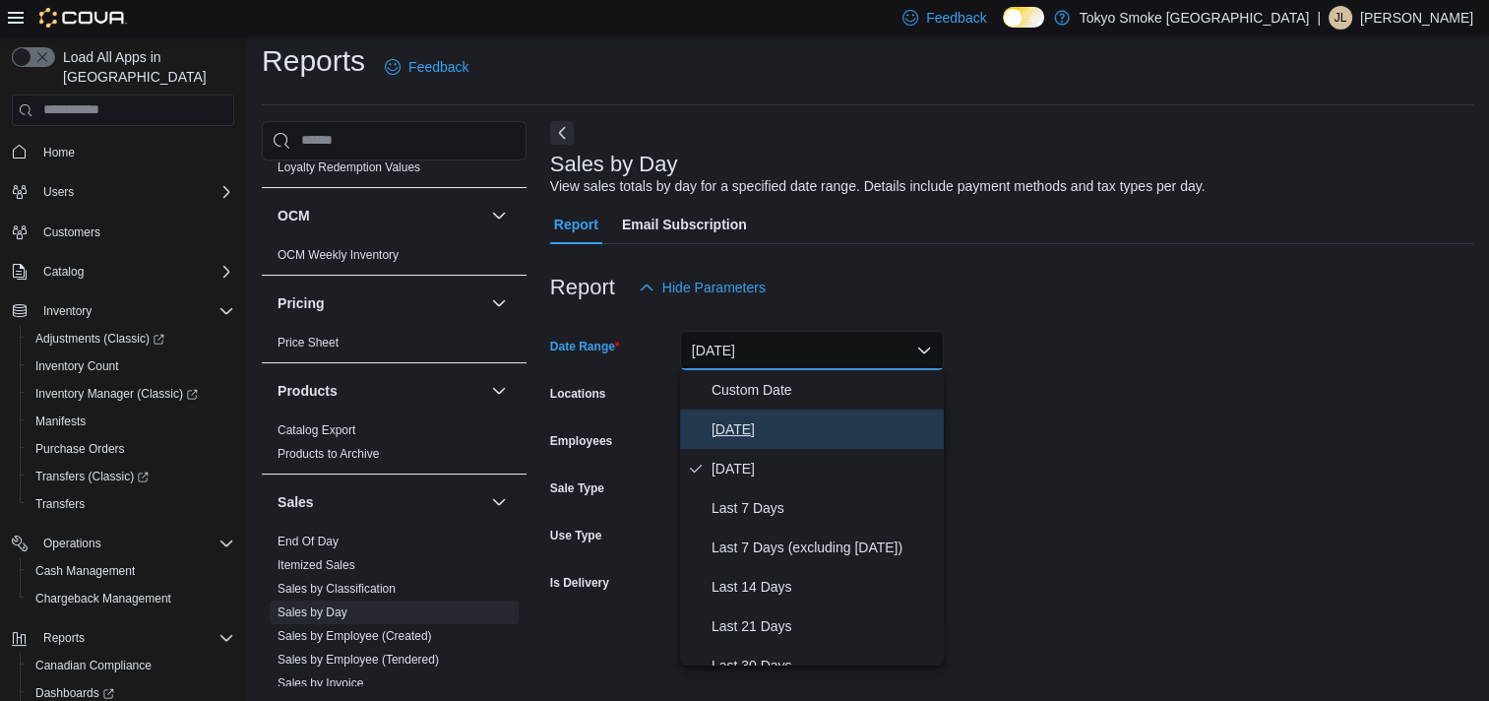
click at [752, 427] on span "[DATE]" at bounding box center [824, 429] width 224 height 24
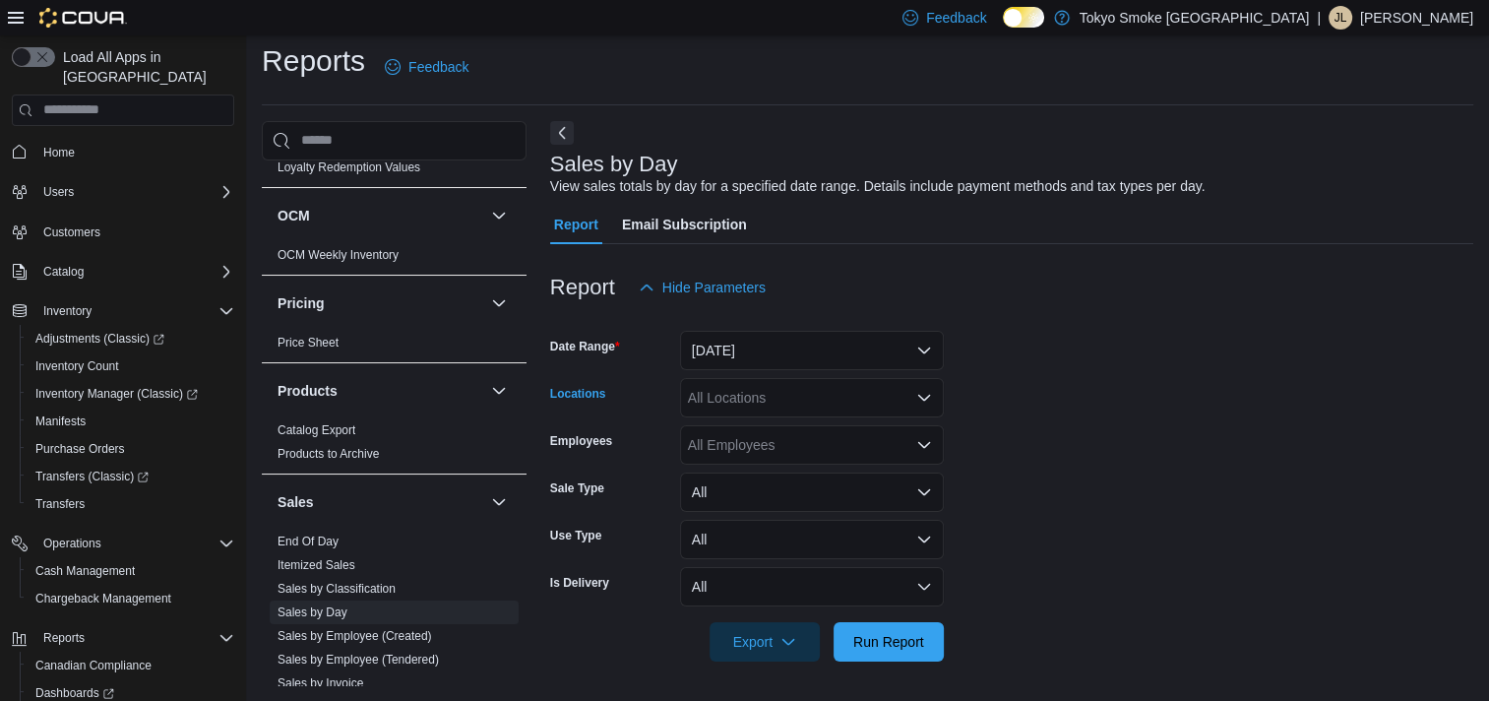
click at [778, 402] on div "All Locations" at bounding box center [812, 397] width 264 height 39
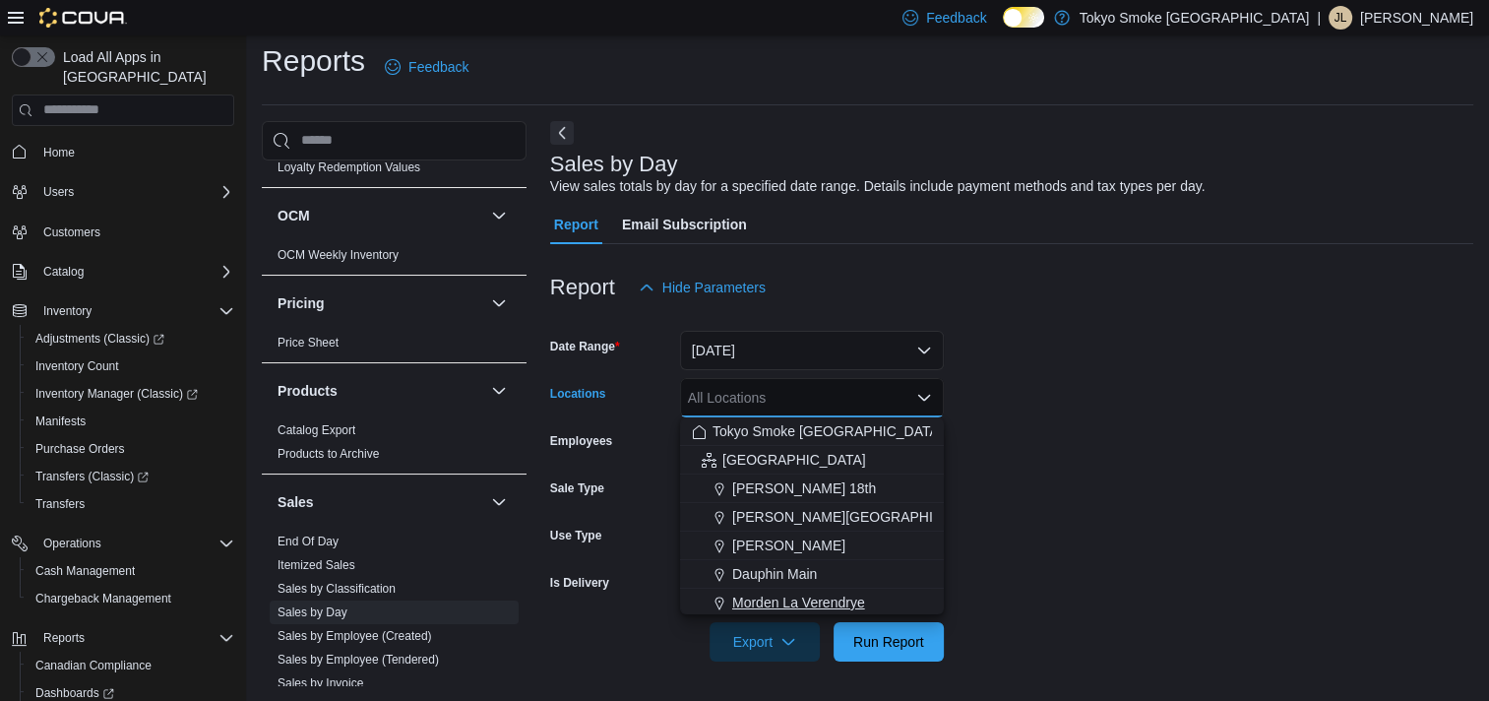
click at [775, 592] on span "Morden La Verendrye" at bounding box center [798, 602] width 133 height 20
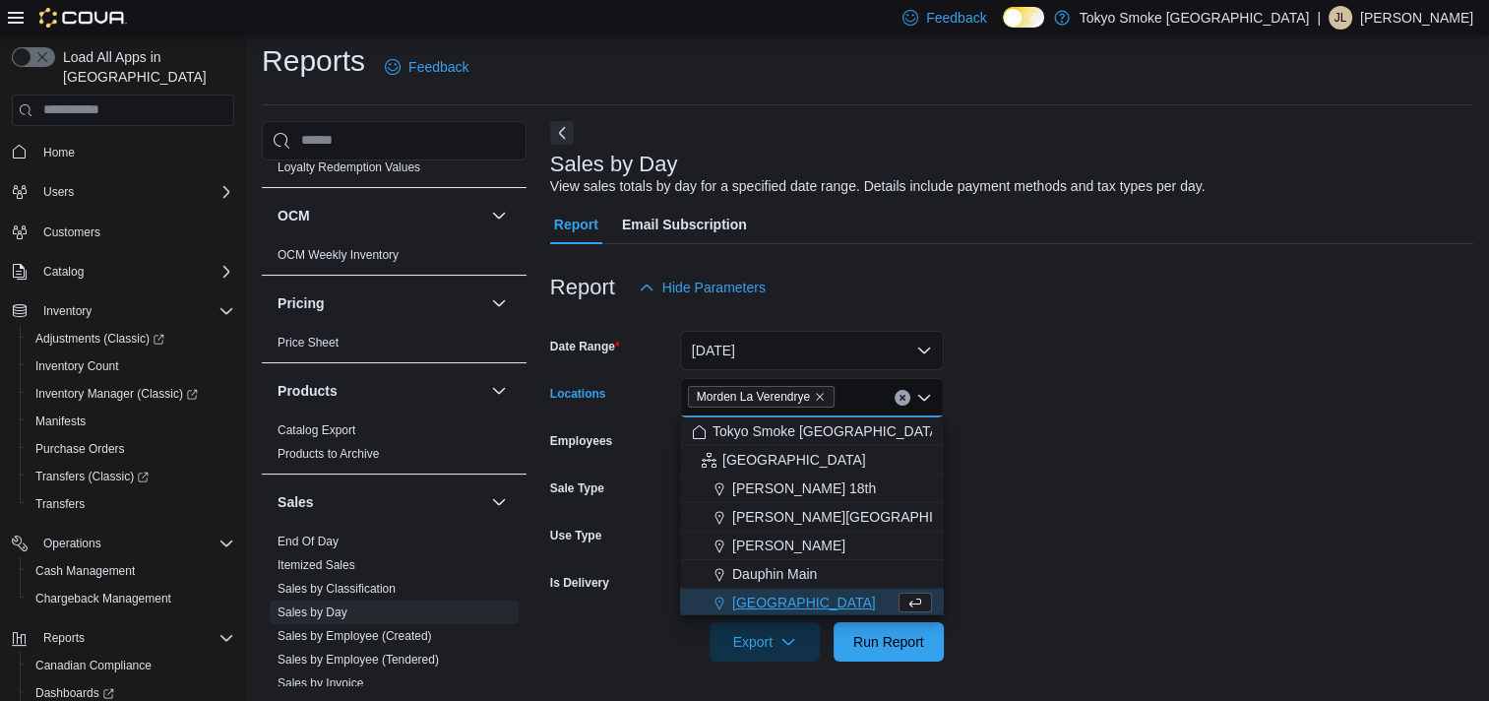
scroll to position [3, 0]
click at [1085, 551] on form "Date Range Today Locations Morden La Verendrye Combo box. Selected. Morden La V…" at bounding box center [1011, 484] width 923 height 354
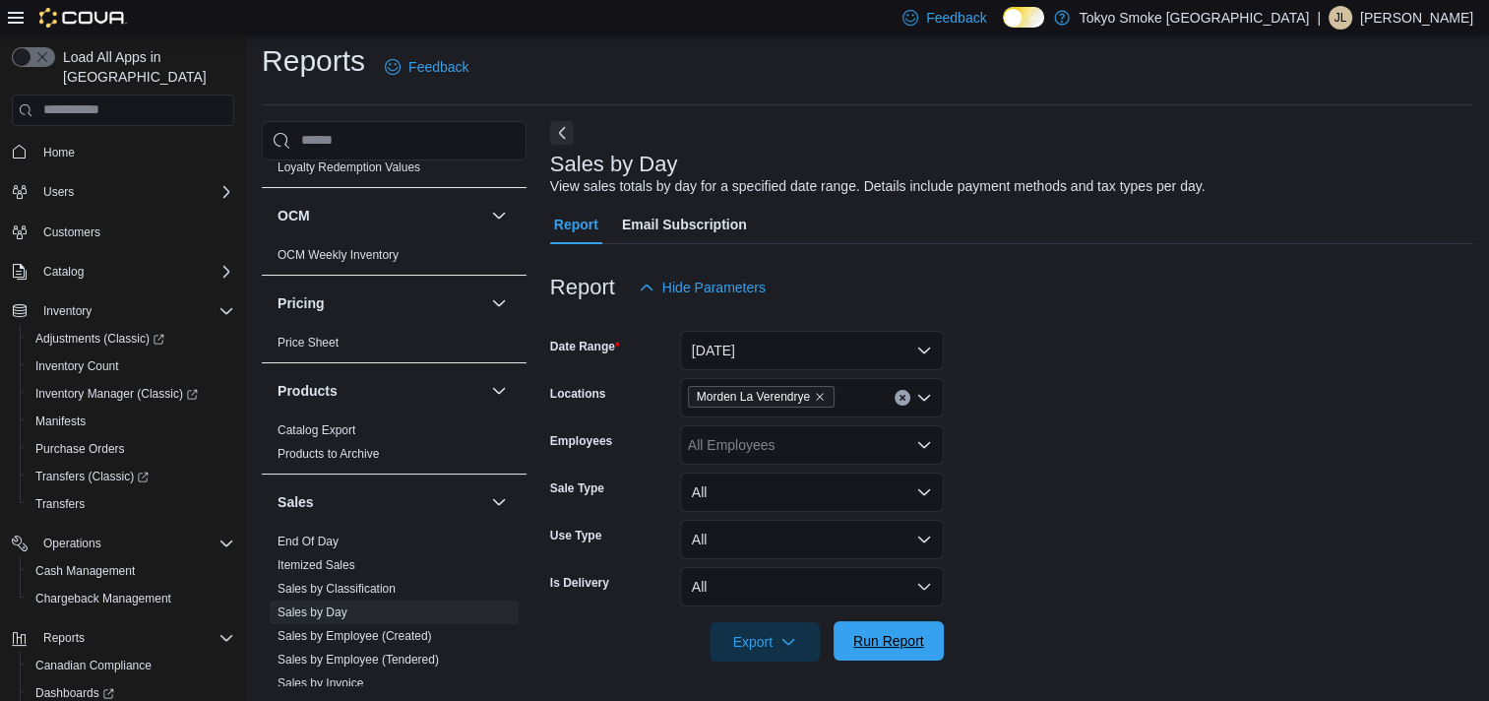
click at [901, 652] on span "Run Report" at bounding box center [888, 640] width 87 height 39
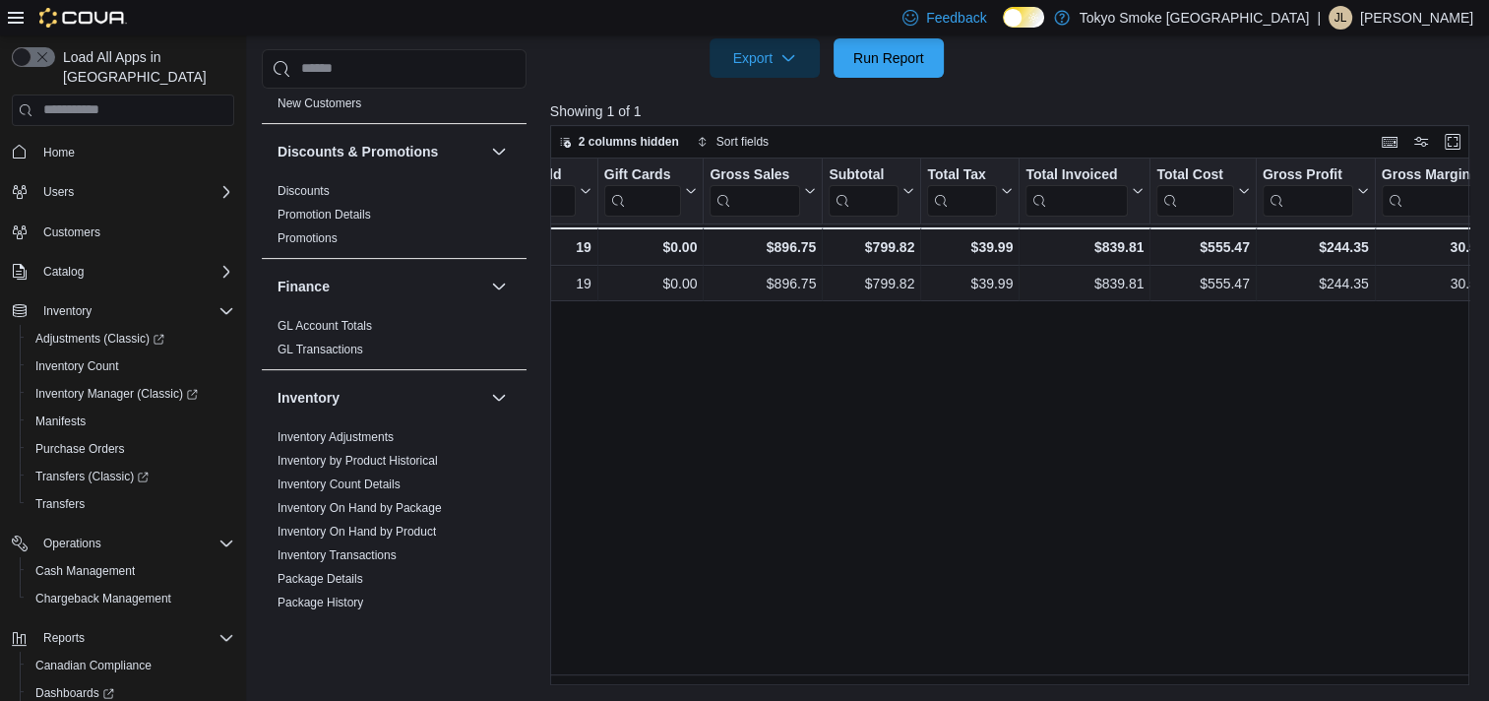
scroll to position [0, 469]
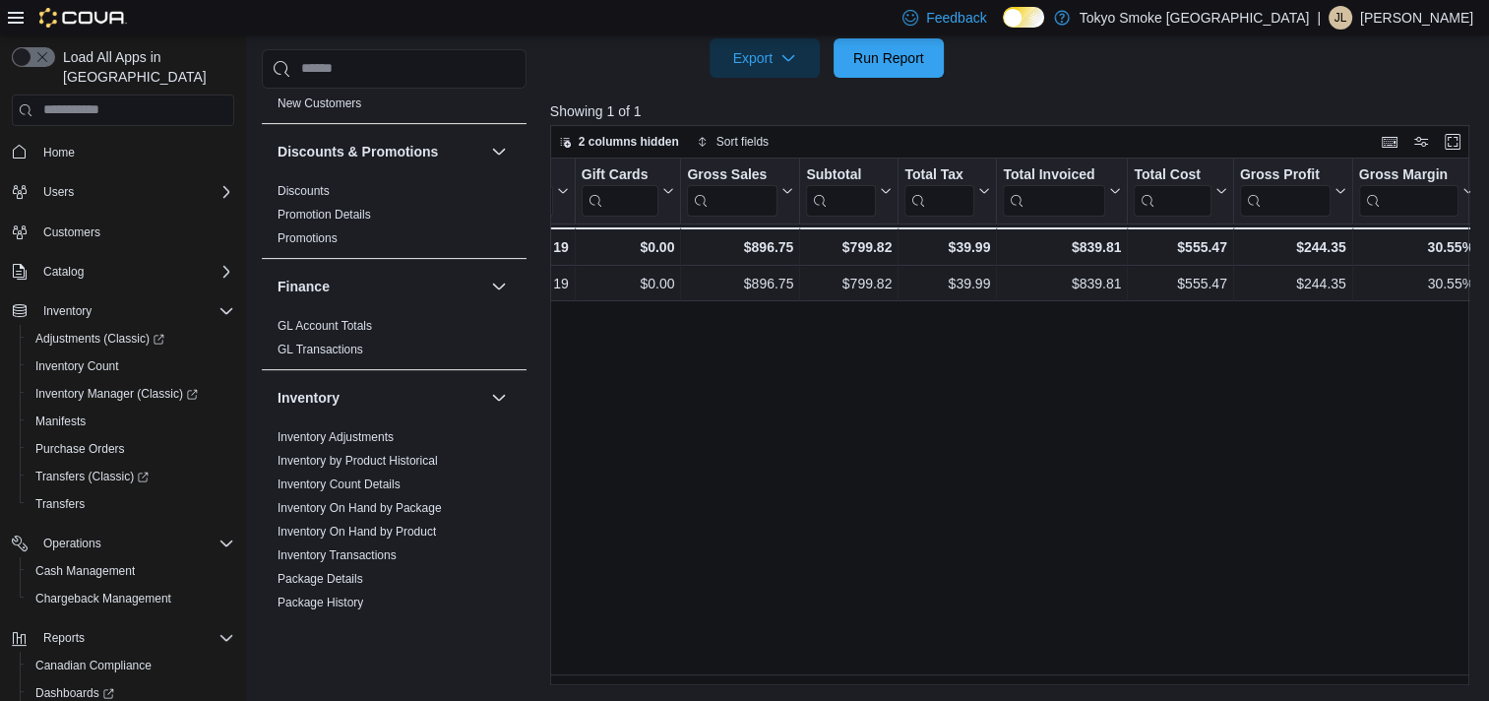
click at [917, 687] on div "Reports Feedback Cash Management Cash Management Cash Out Details Compliance OC…" at bounding box center [870, 72] width 1248 height 1260
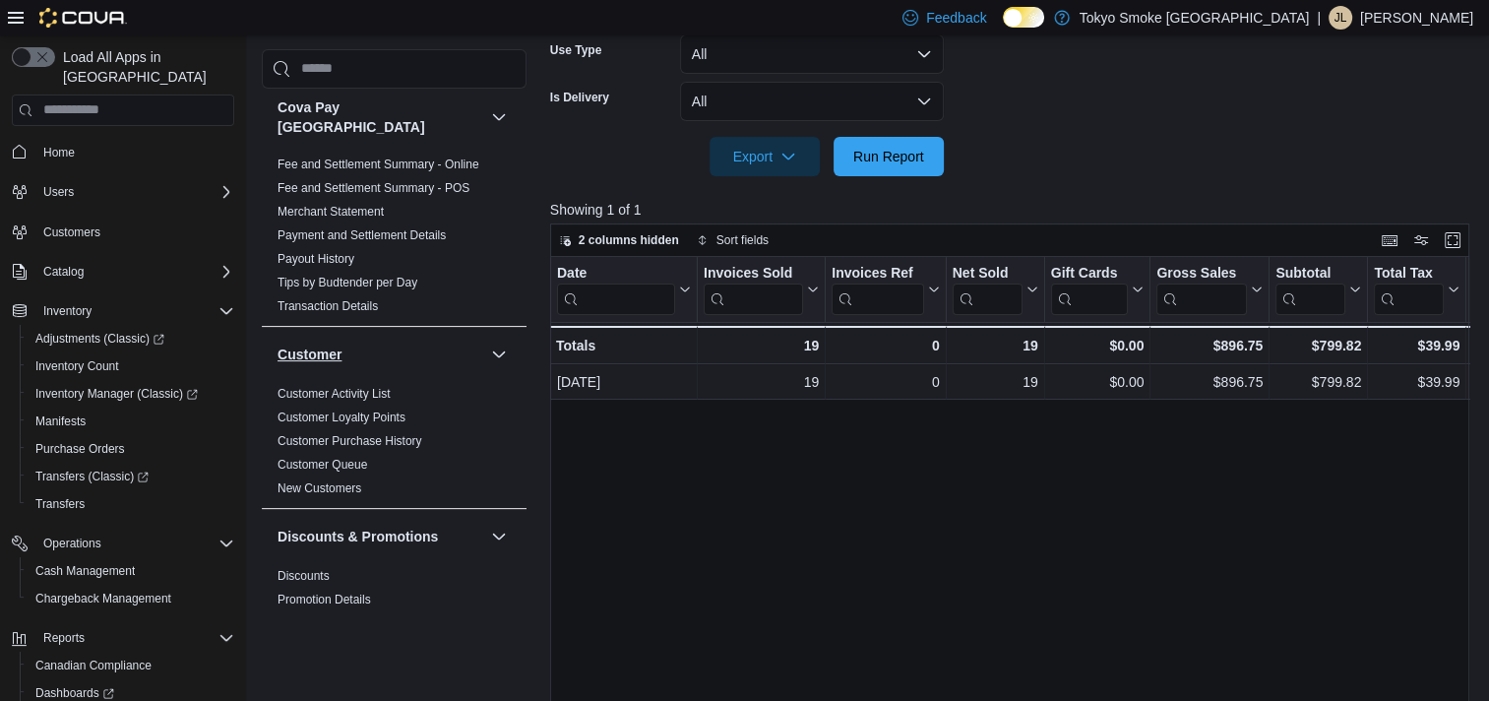
scroll to position [0, 0]
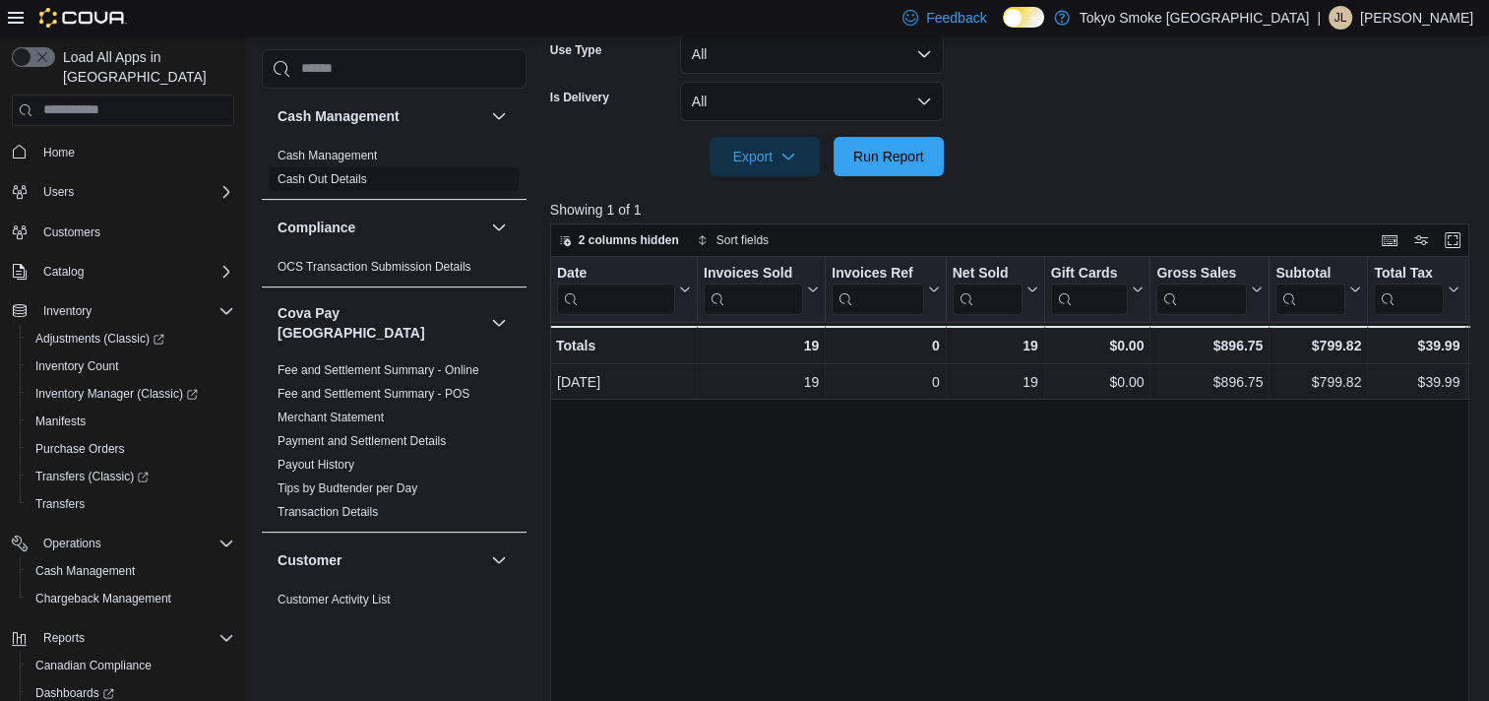
click at [319, 177] on link "Cash Out Details" at bounding box center [323, 179] width 90 height 14
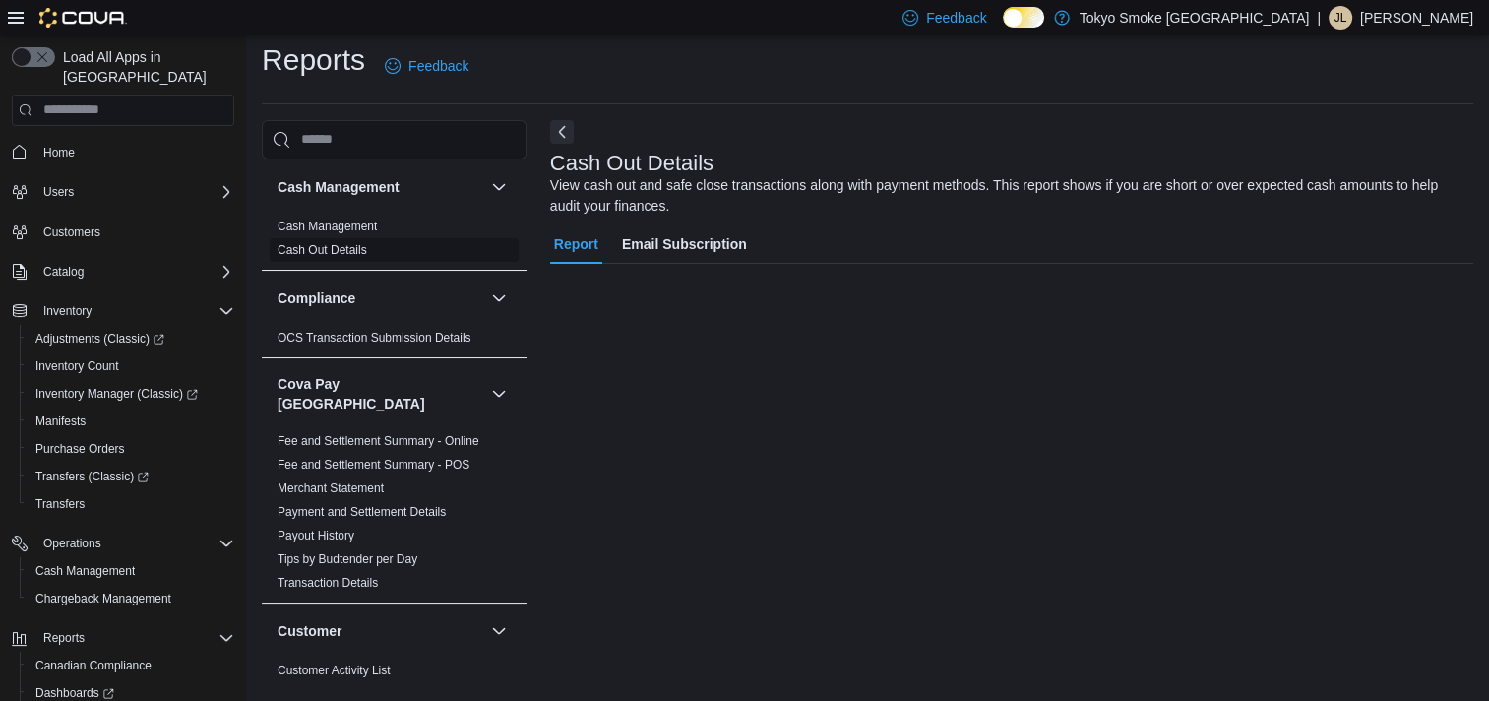
scroll to position [10, 0]
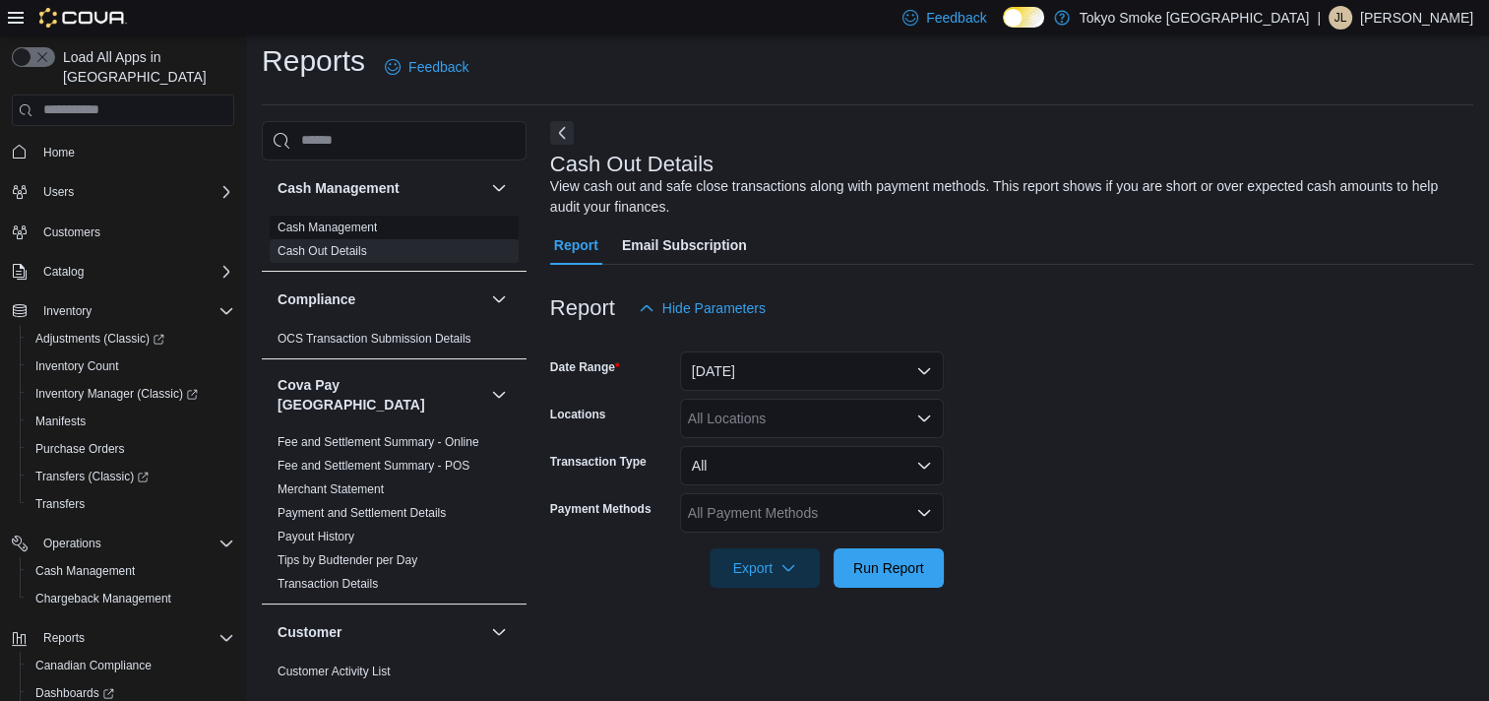
click at [342, 220] on link "Cash Management" at bounding box center [327, 227] width 99 height 14
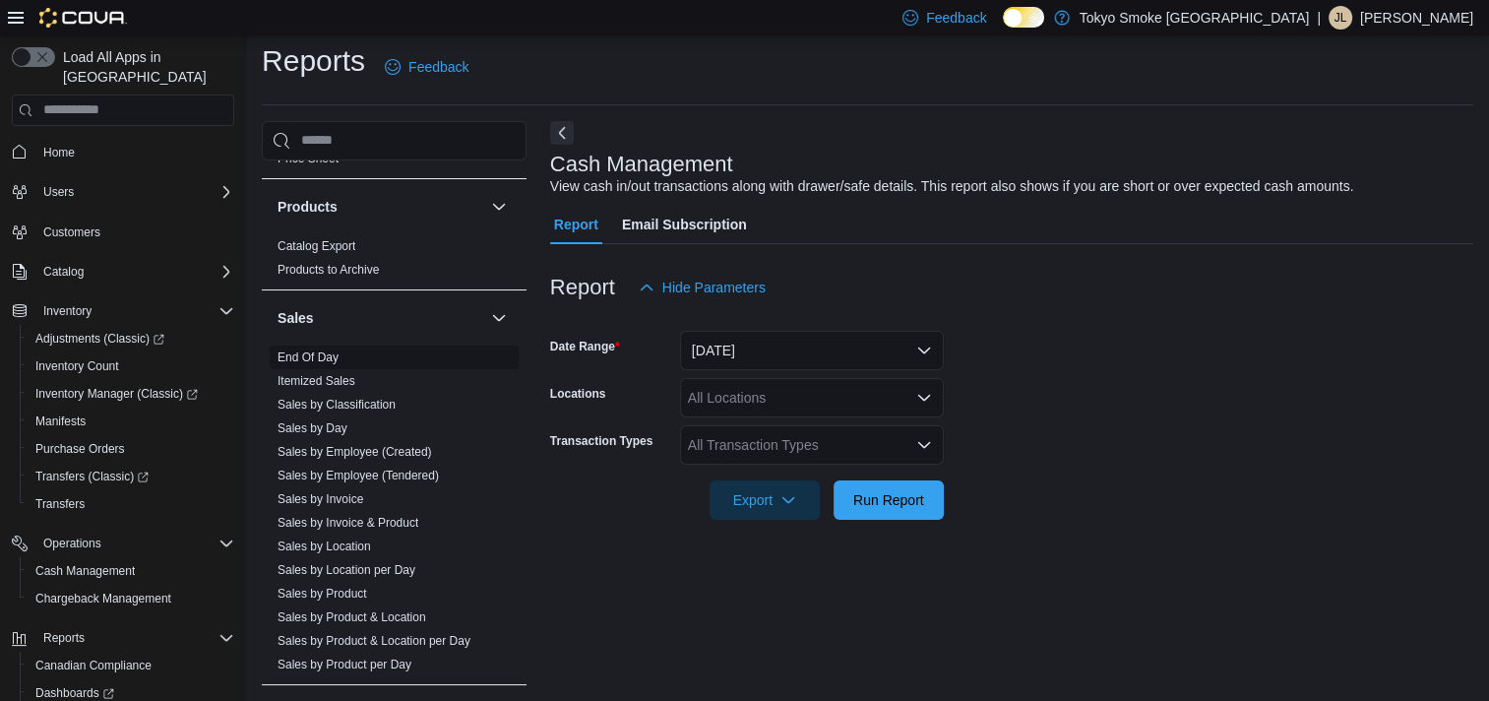
scroll to position [1598, 0]
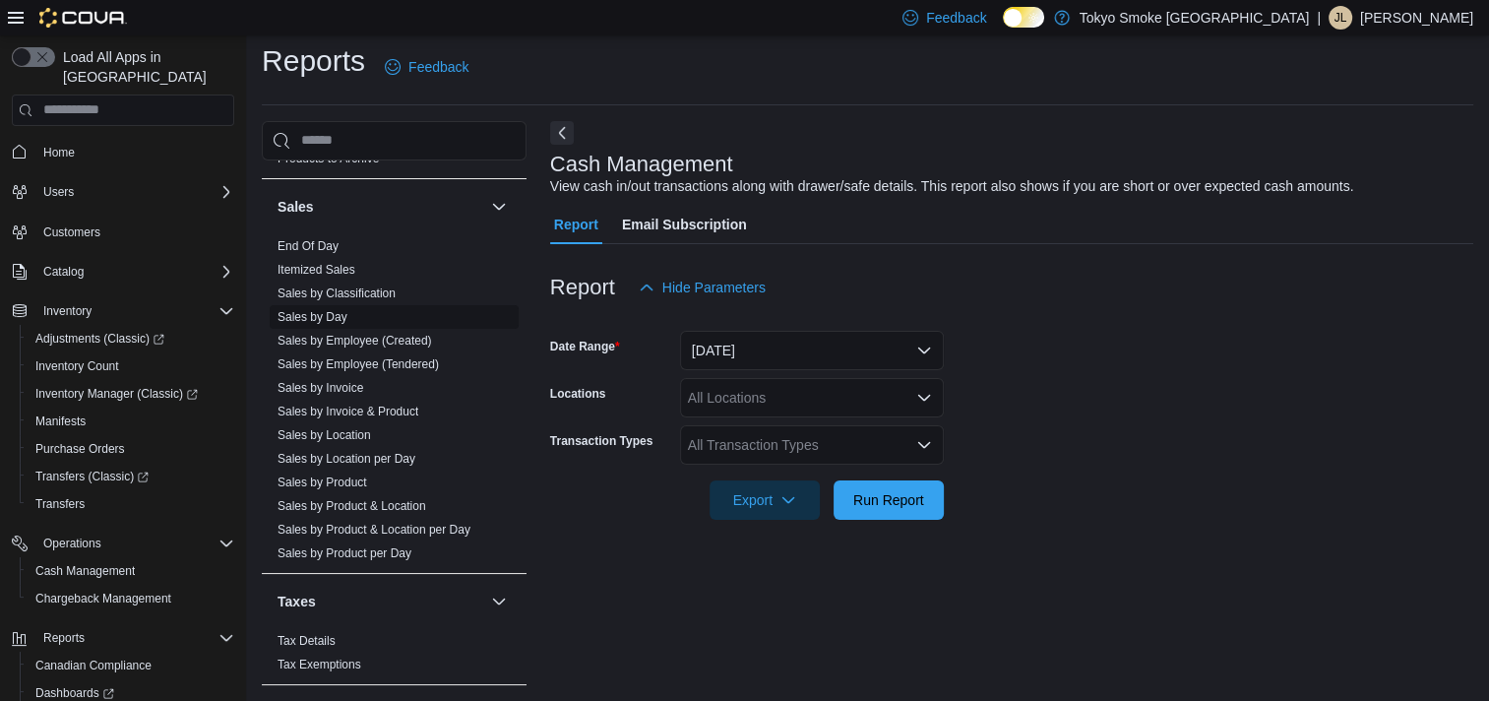
click at [332, 310] on link "Sales by Day" at bounding box center [313, 317] width 70 height 14
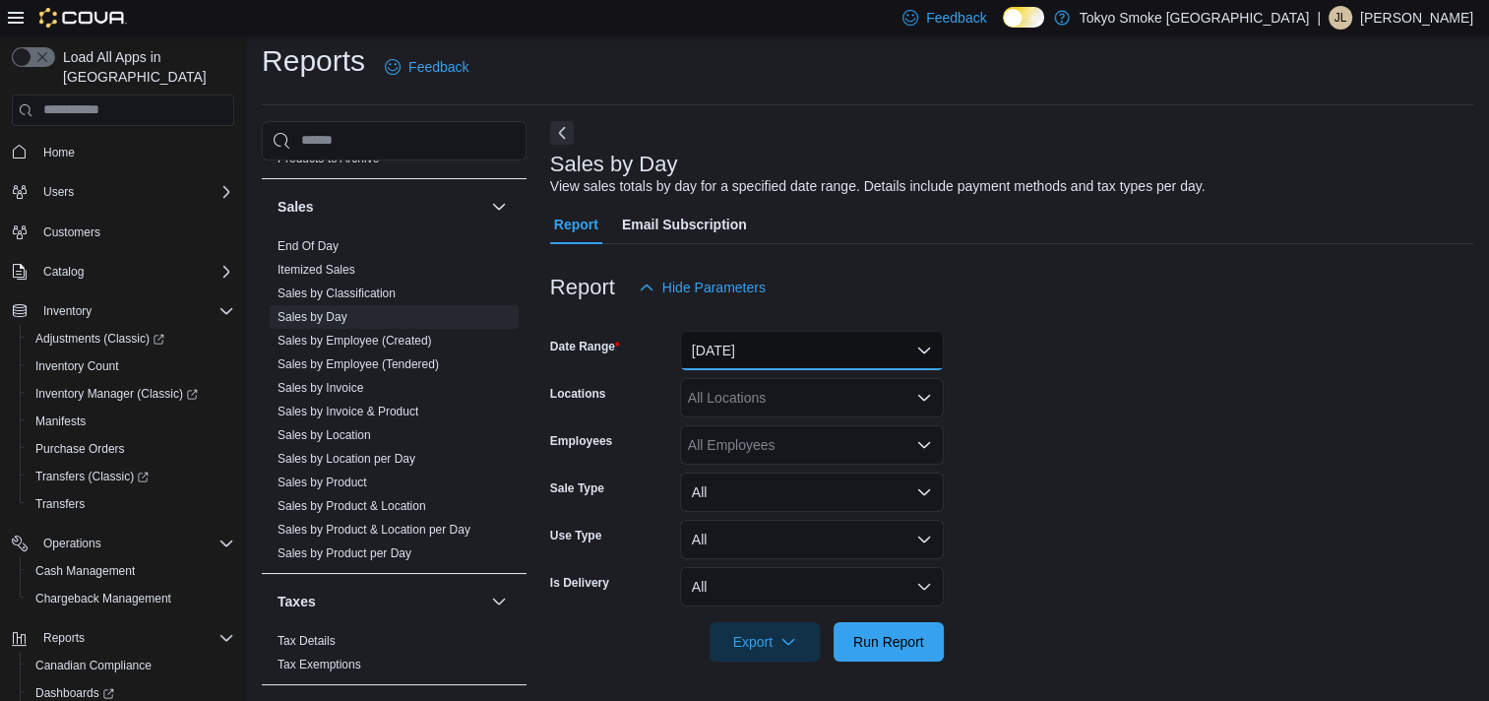
click at [766, 338] on button "Yesterday" at bounding box center [812, 350] width 264 height 39
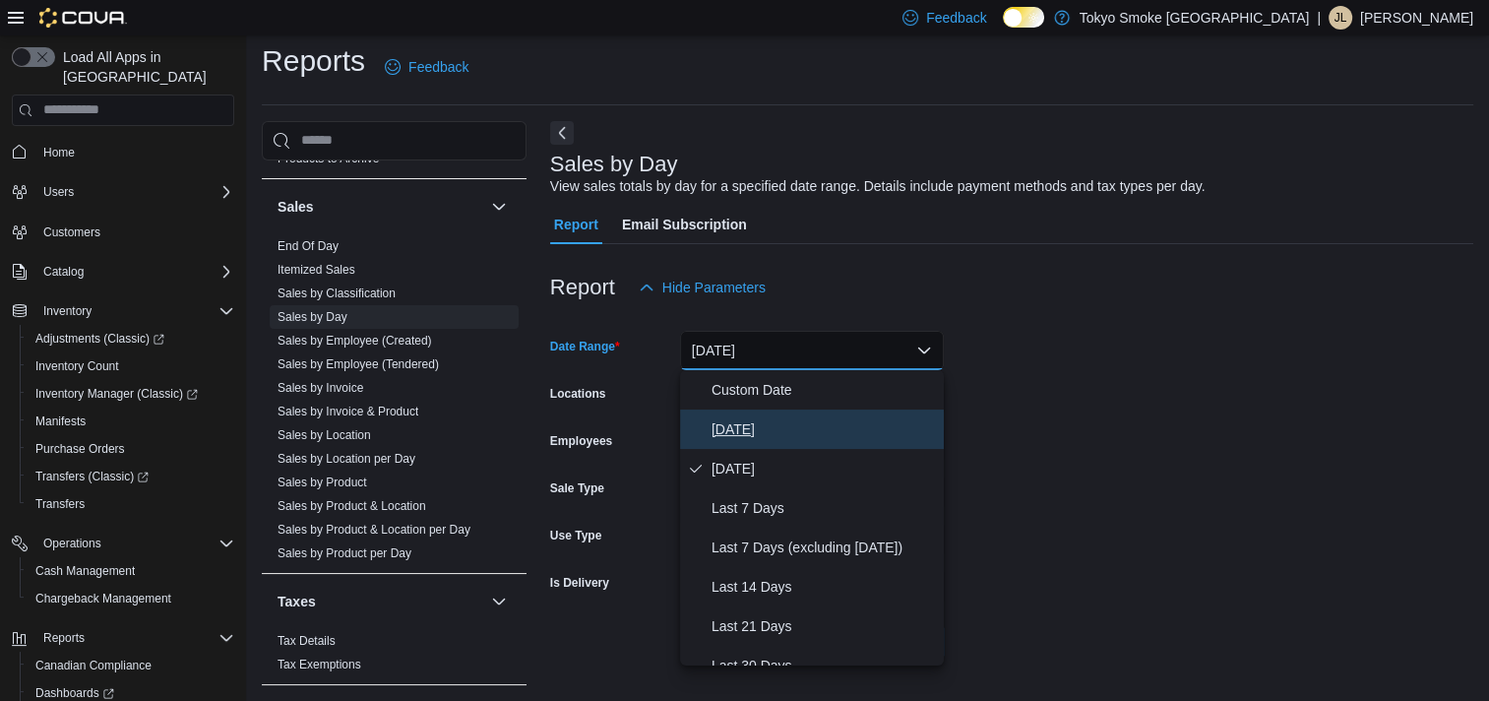
click at [749, 417] on span "[DATE]" at bounding box center [824, 429] width 224 height 24
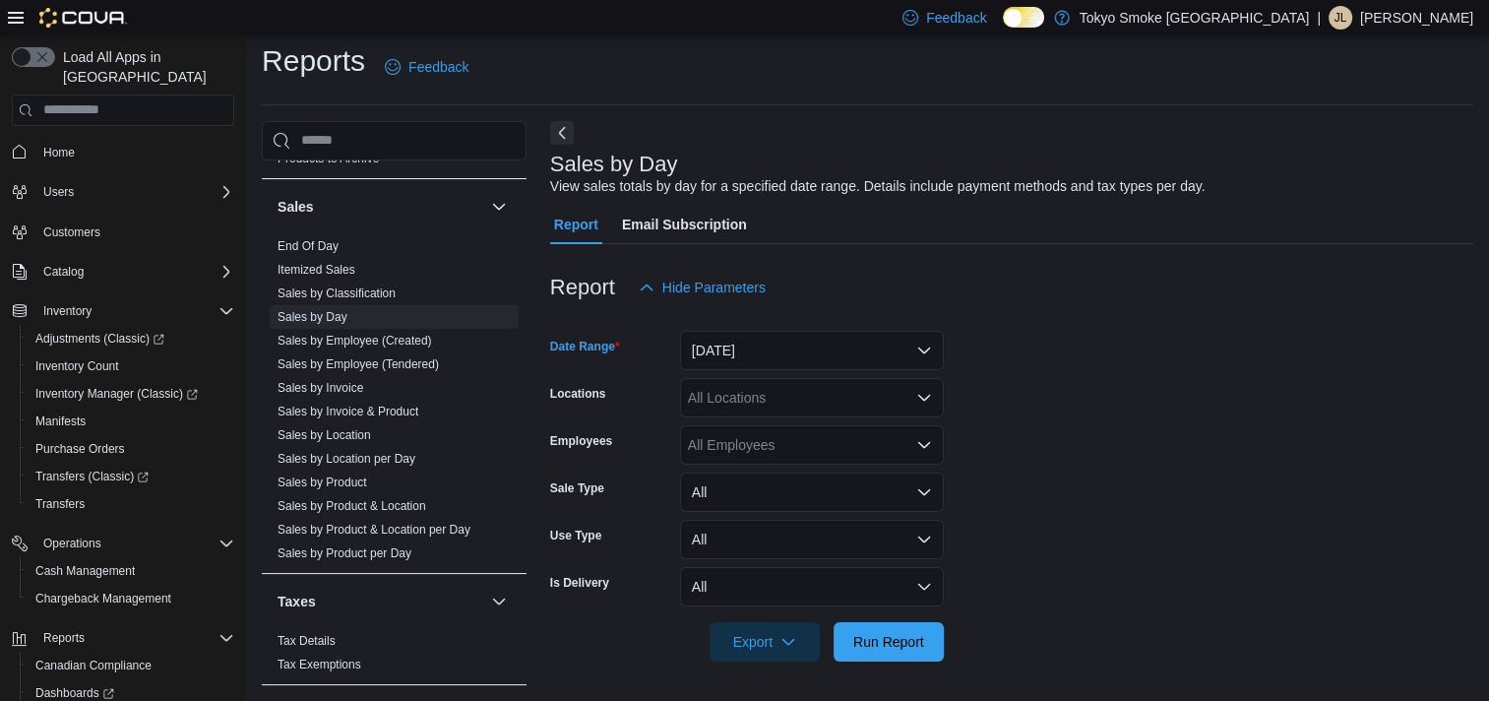
click at [754, 407] on div "All Locations" at bounding box center [812, 397] width 264 height 39
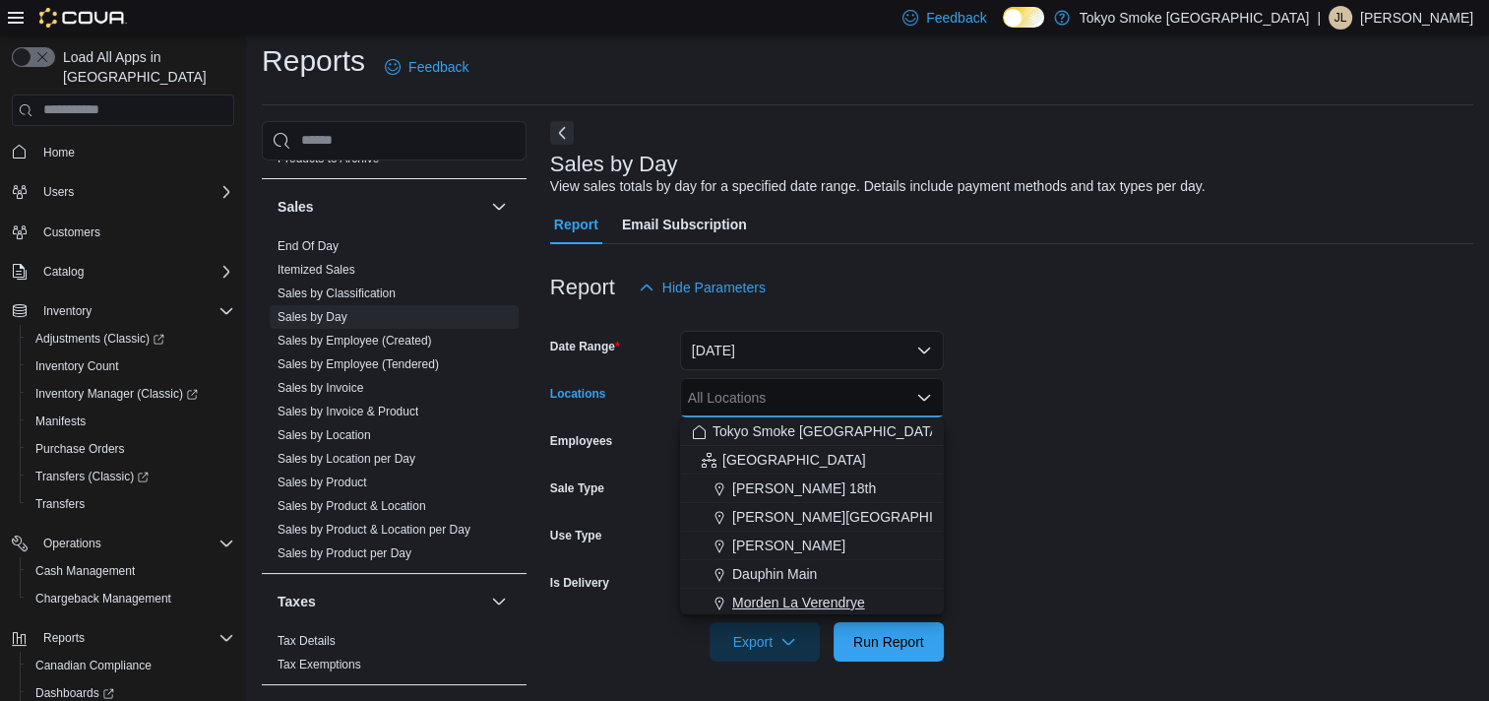
click at [787, 605] on span "Morden La Verendrye" at bounding box center [798, 602] width 133 height 20
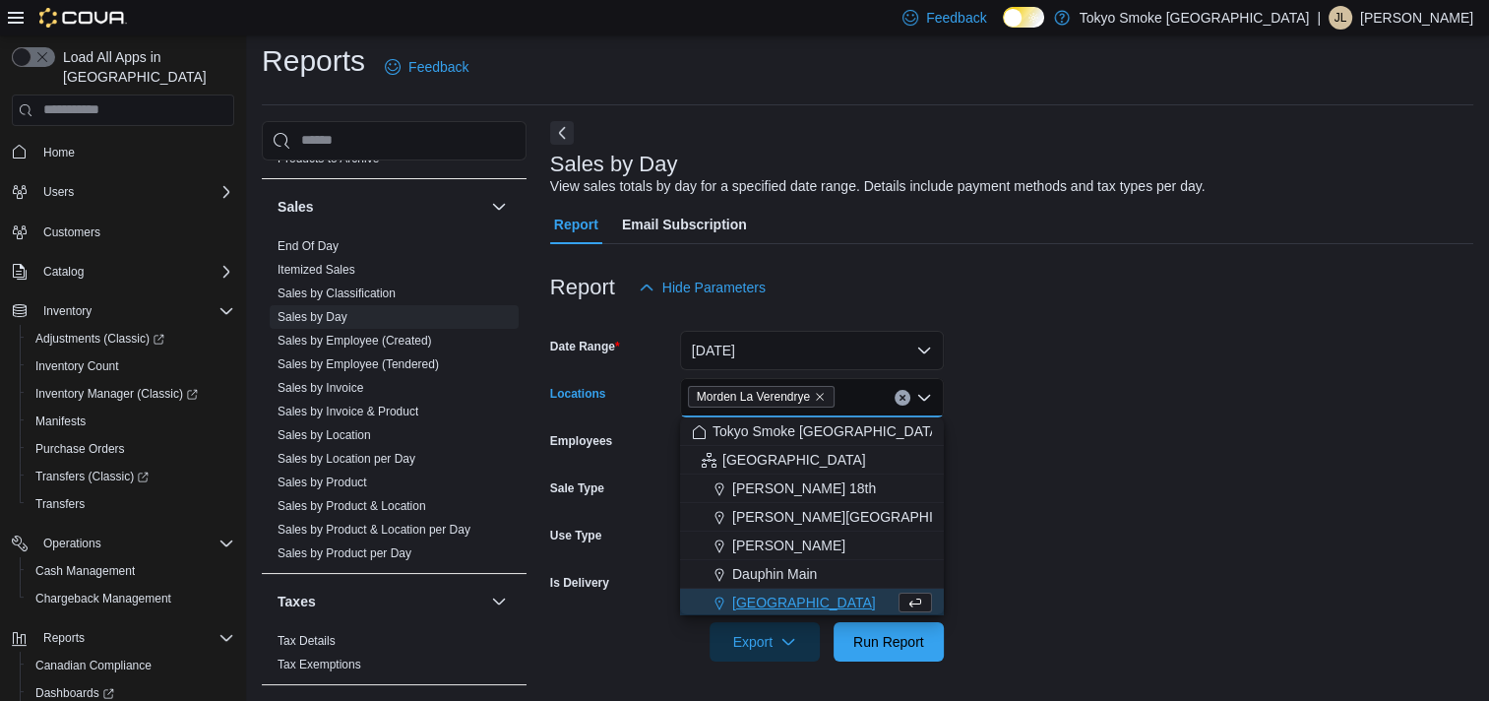
scroll to position [3, 0]
click at [1233, 575] on form "Date Range Today Locations Morden La Verendrye Combo box. Selected. Morden La V…" at bounding box center [1011, 484] width 923 height 354
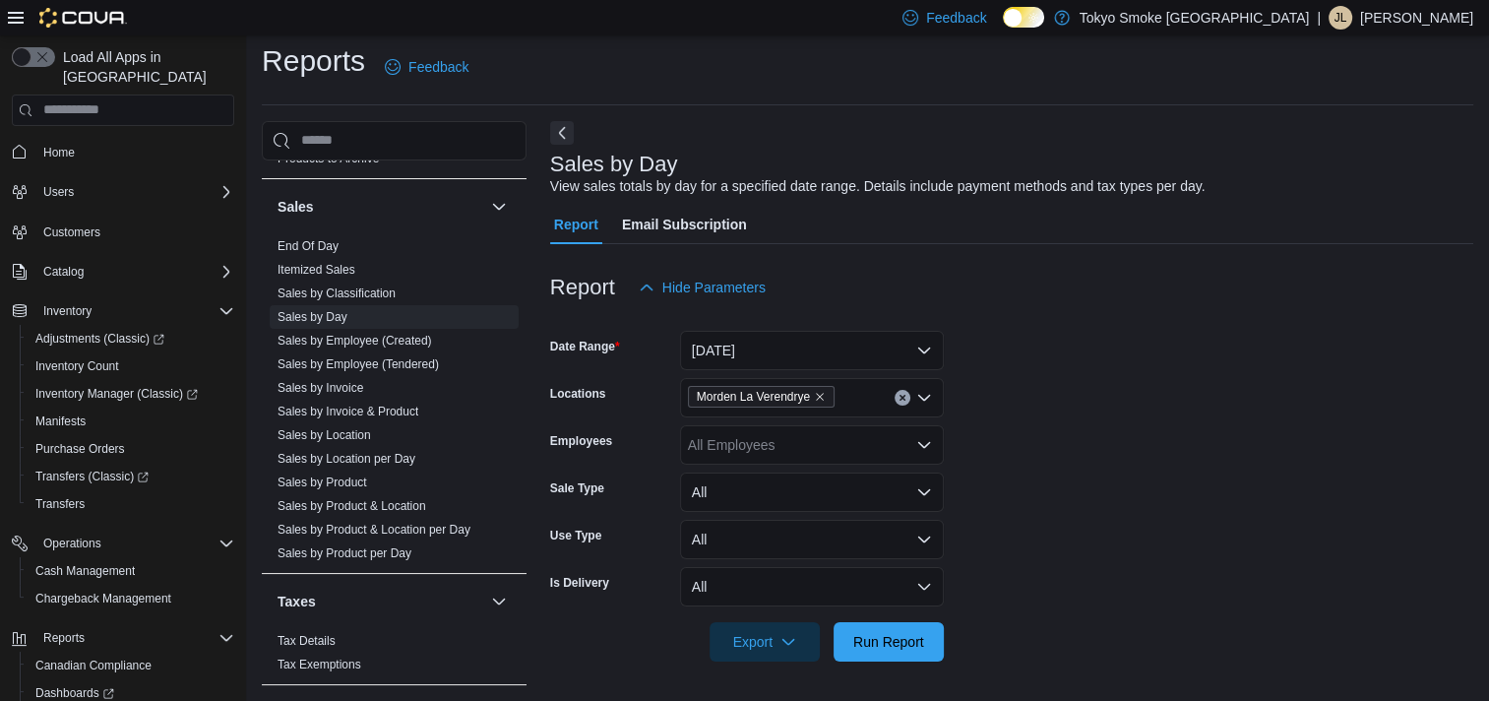
click at [911, 661] on div at bounding box center [1011, 673] width 923 height 24
click at [914, 646] on span "Run Report" at bounding box center [888, 641] width 71 height 20
click at [918, 657] on span "Run Report" at bounding box center [888, 640] width 87 height 39
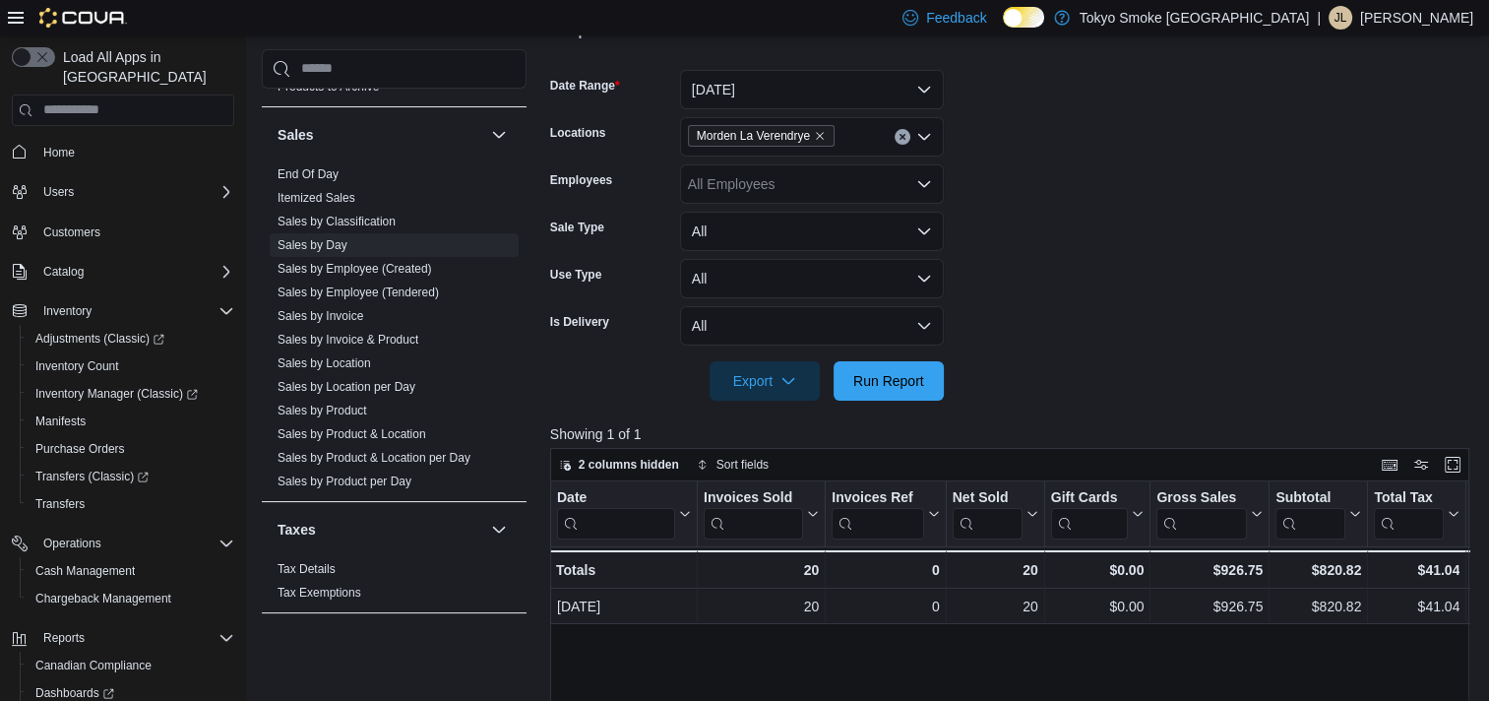
scroll to position [305, 0]
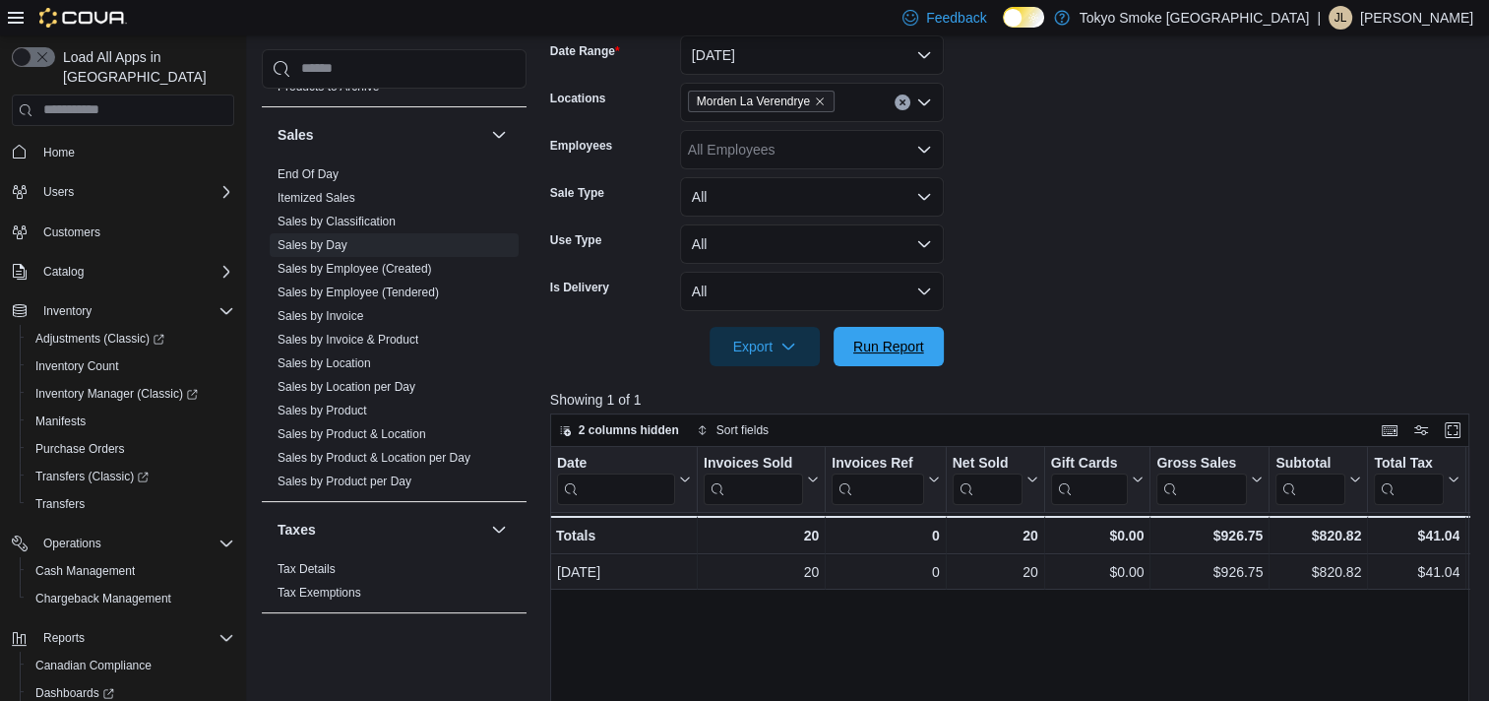
drag, startPoint x: 900, startPoint y: 337, endPoint x: 1173, endPoint y: 516, distance: 326.2
click at [901, 337] on span "Run Report" at bounding box center [888, 347] width 71 height 20
click at [899, 341] on span "Run Report" at bounding box center [888, 346] width 71 height 20
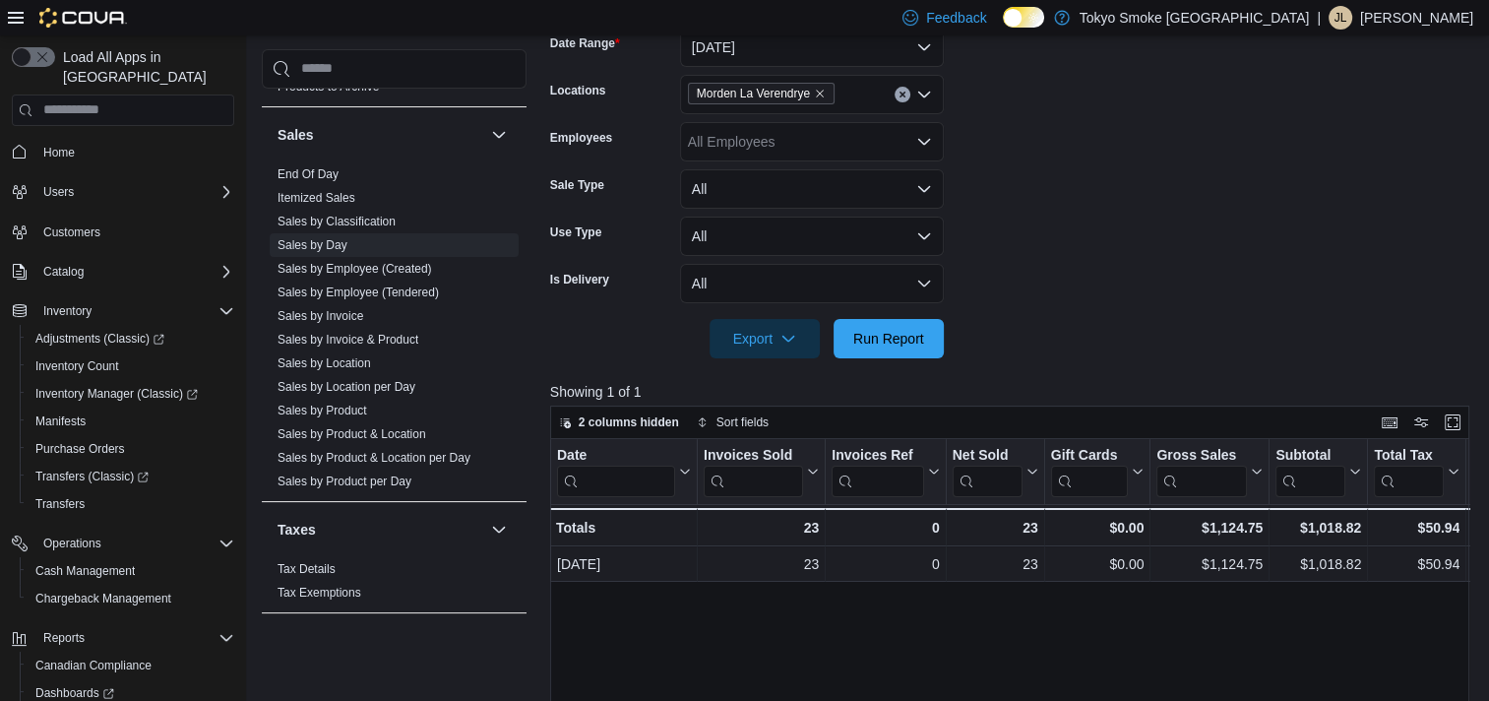
scroll to position [207, 0]
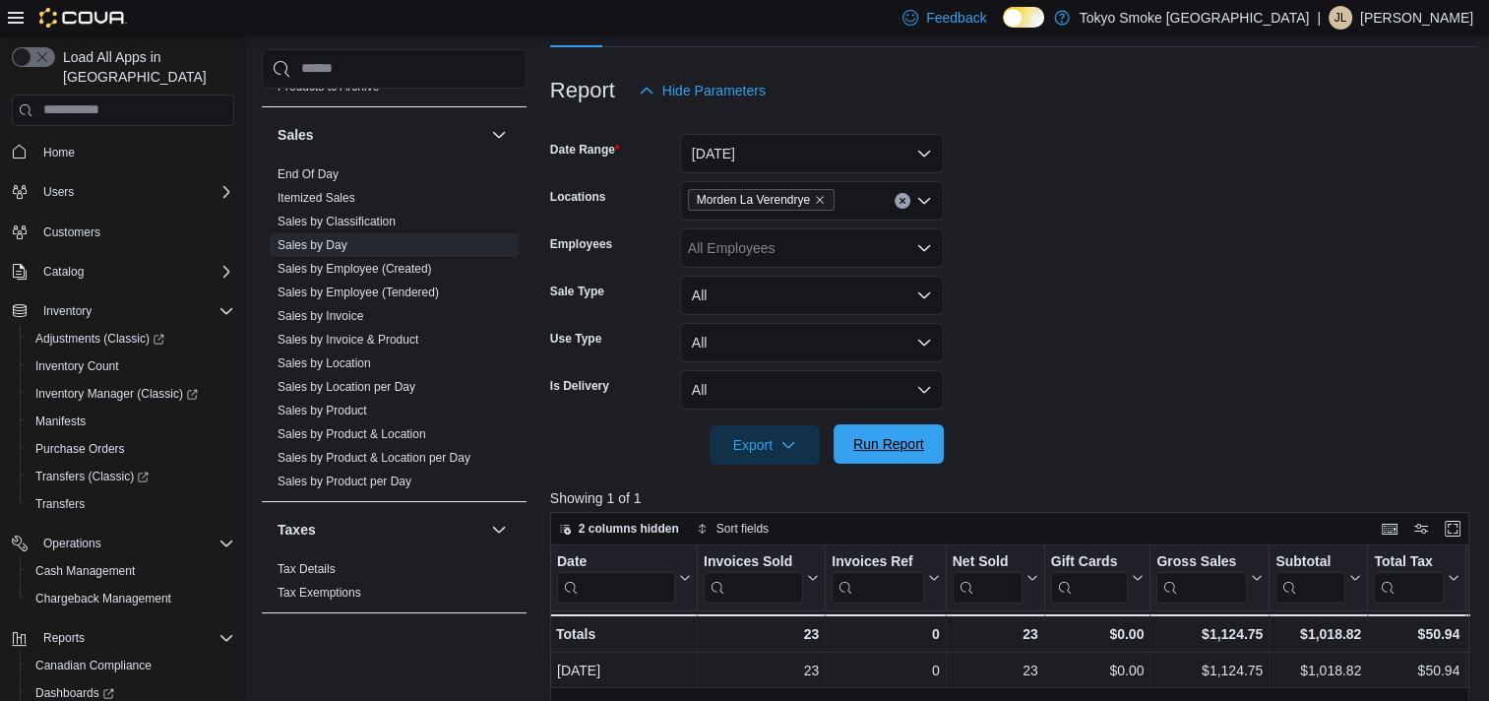
click at [904, 436] on span "Run Report" at bounding box center [888, 444] width 71 height 20
click at [898, 458] on span "Run Report" at bounding box center [888, 443] width 87 height 39
click at [883, 441] on span "Run Report" at bounding box center [888, 444] width 71 height 20
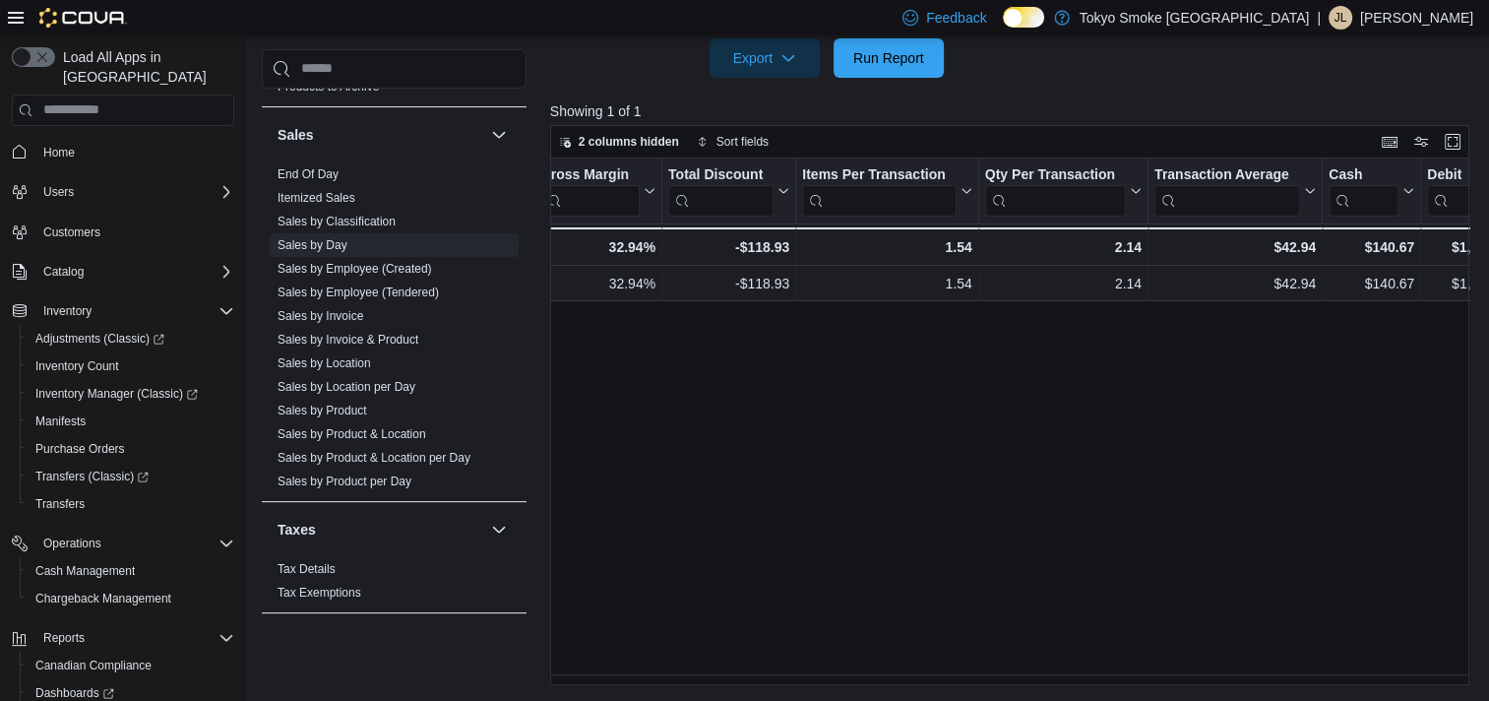
scroll to position [0, 1275]
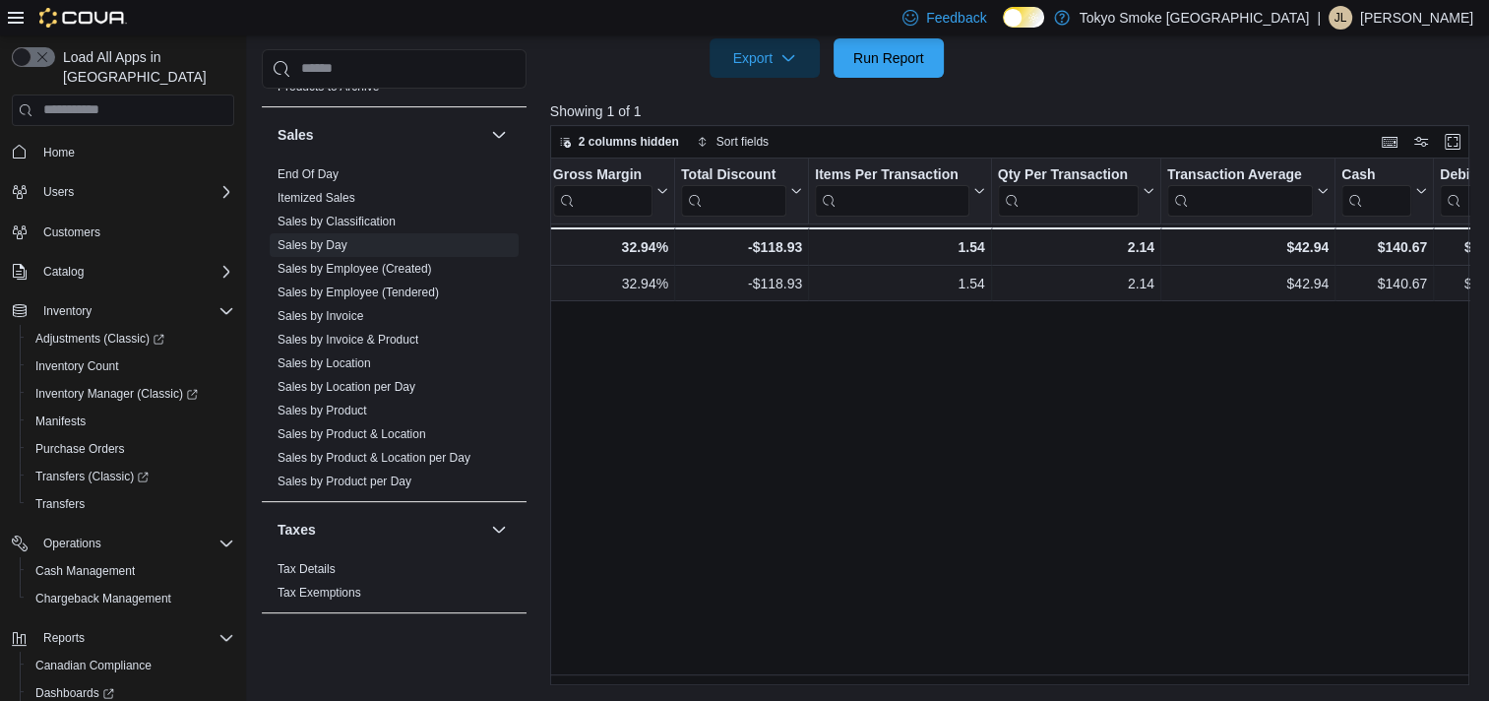
drag, startPoint x: 1118, startPoint y: 688, endPoint x: 1054, endPoint y: 684, distance: 64.1
click at [1035, 688] on div "Reports Feedback Cash Management Cash Management Cash Out Details Compliance OC…" at bounding box center [870, 72] width 1248 height 1260
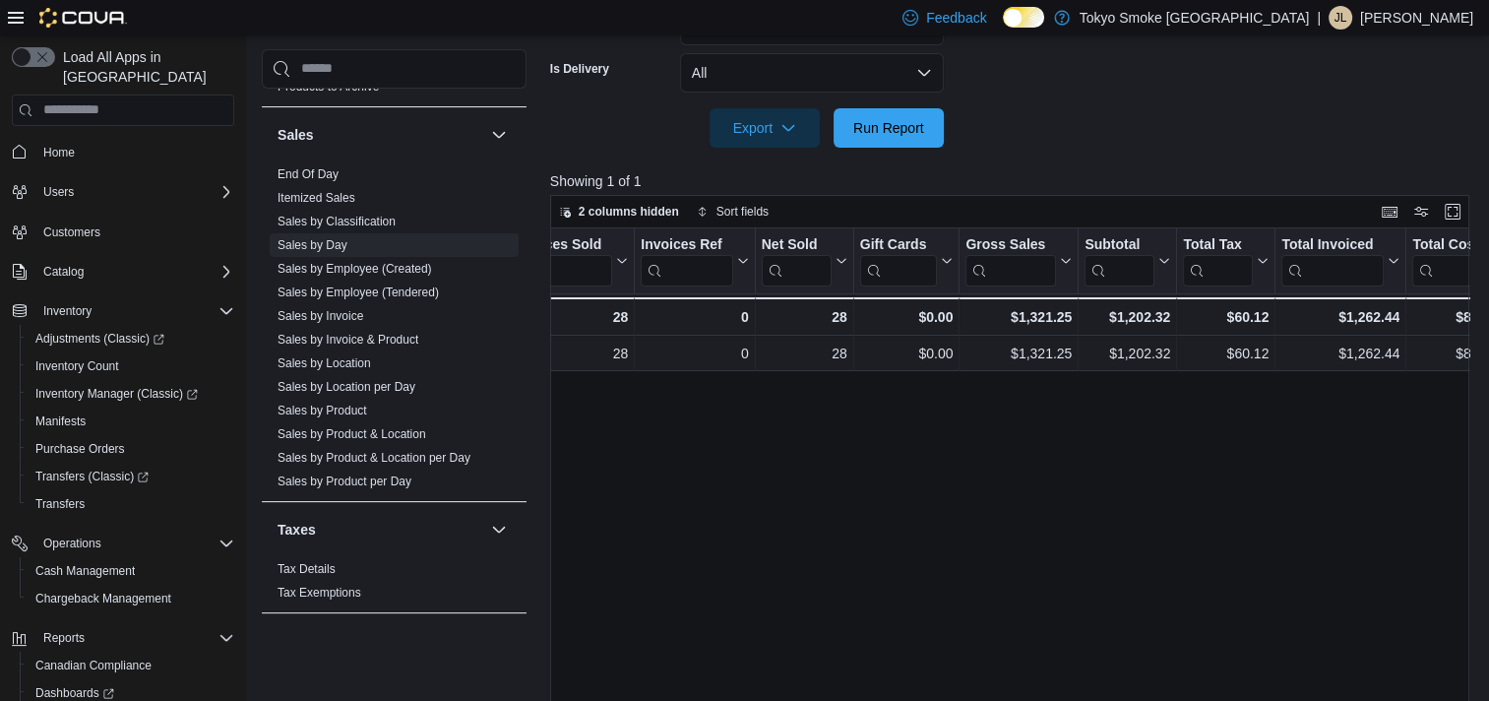
scroll to position [495, 0]
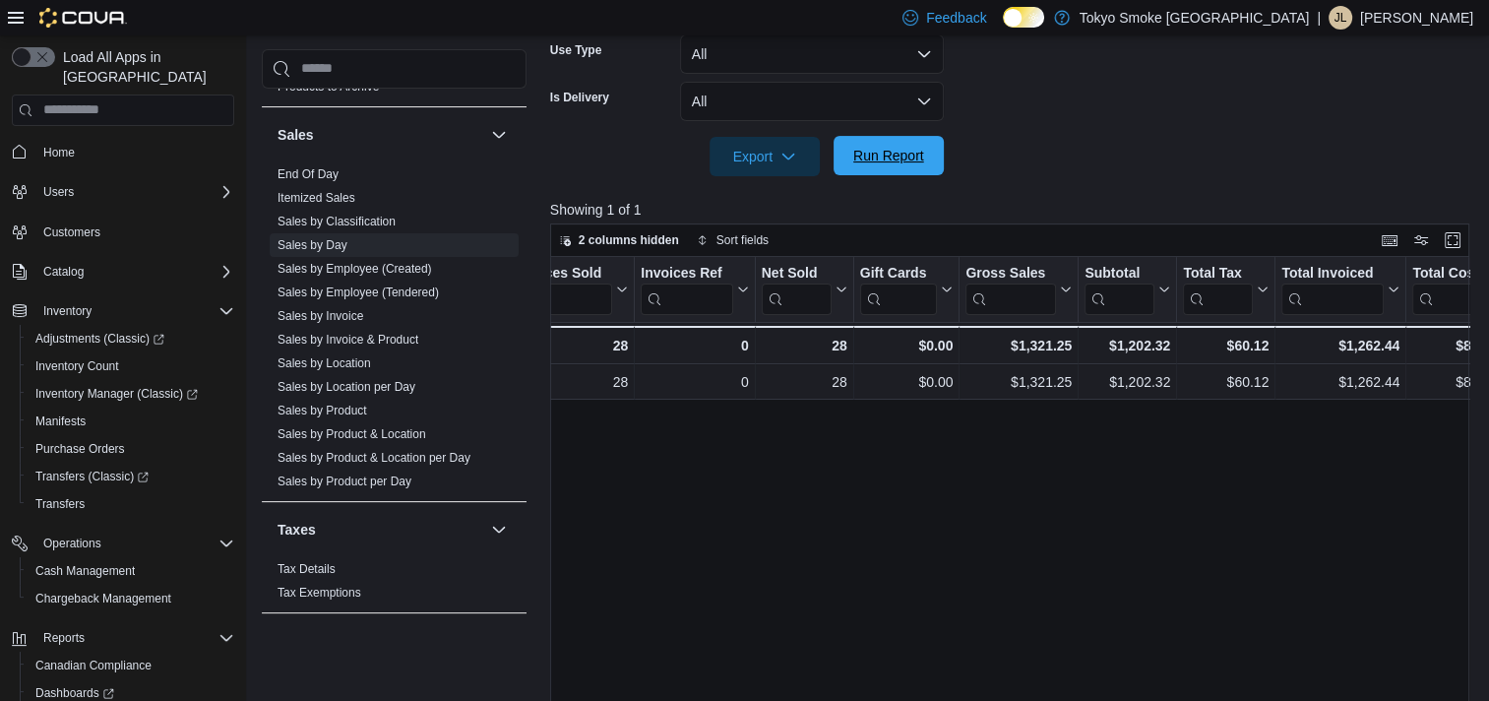
click at [886, 157] on span "Run Report" at bounding box center [888, 156] width 71 height 20
